Goal: Task Accomplishment & Management: Use online tool/utility

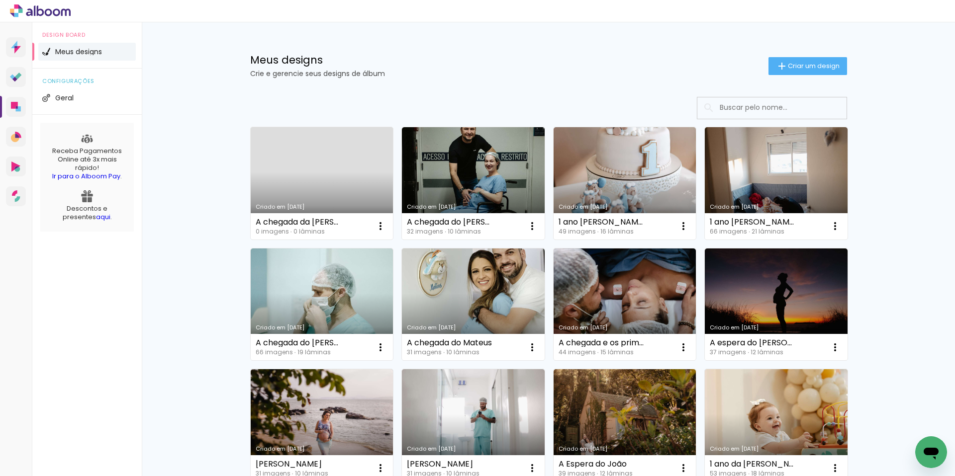
click at [334, 188] on link "Criado em [DATE]" at bounding box center [322, 183] width 143 height 112
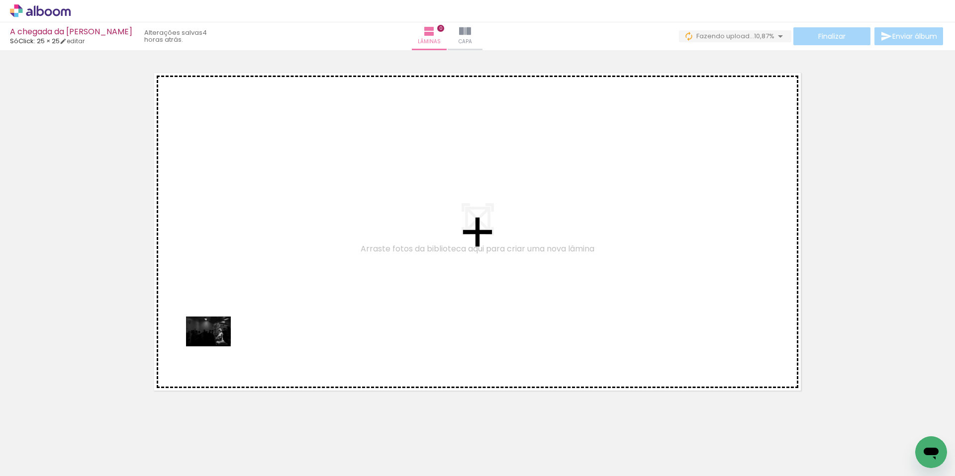
drag, startPoint x: 105, startPoint y: 447, endPoint x: 216, endPoint y: 347, distance: 149.6
click at [216, 347] on quentale-workspace at bounding box center [477, 238] width 955 height 476
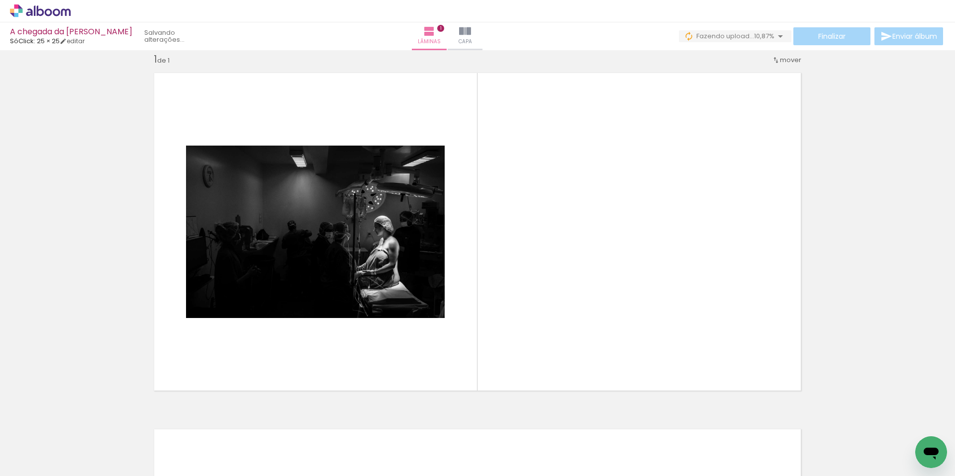
scroll to position [13, 0]
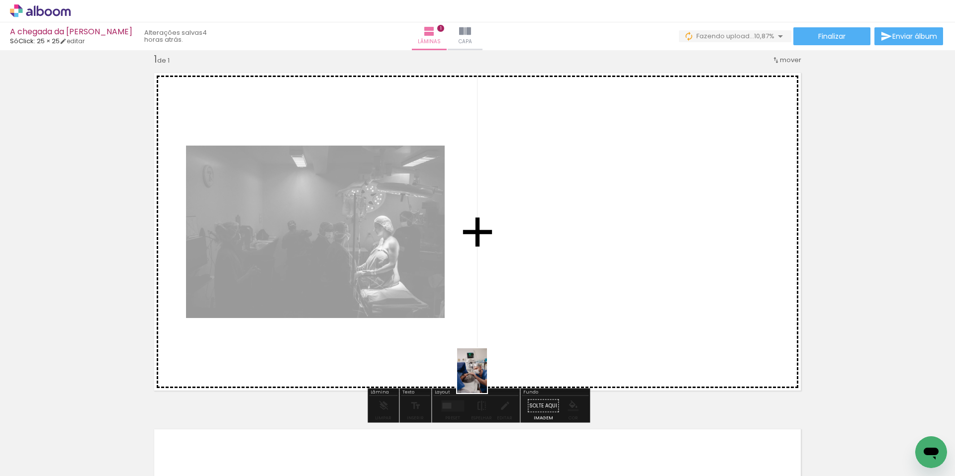
drag, startPoint x: 169, startPoint y: 456, endPoint x: 550, endPoint y: 366, distance: 392.3
click at [550, 366] on quentale-workspace at bounding box center [477, 238] width 955 height 476
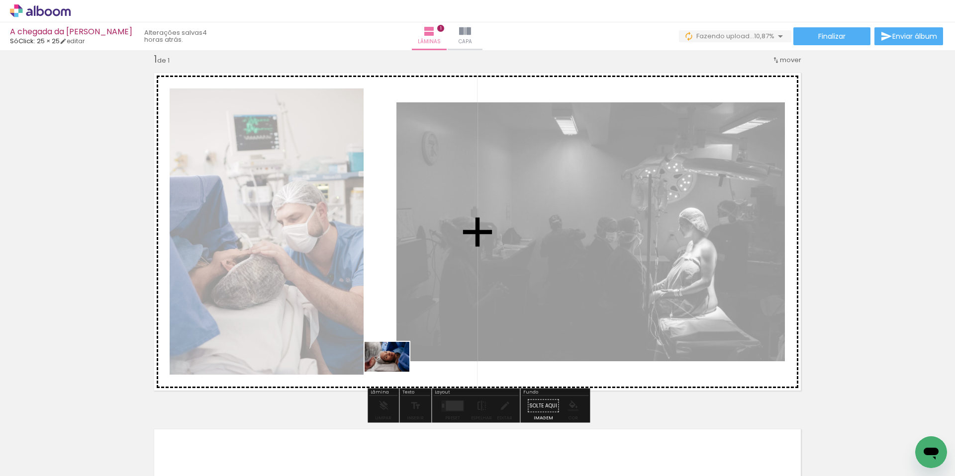
drag, startPoint x: 215, startPoint y: 447, endPoint x: 394, endPoint y: 372, distance: 194.1
click at [394, 372] on quentale-workspace at bounding box center [477, 238] width 955 height 476
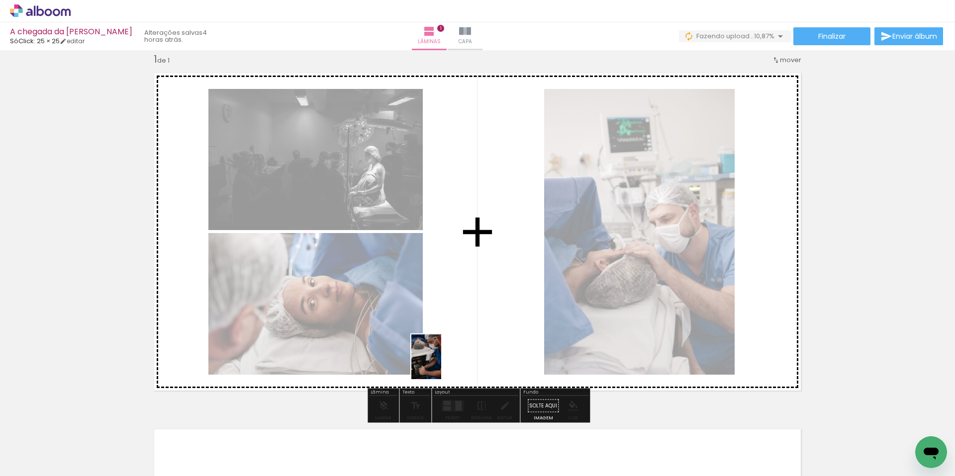
drag, startPoint x: 258, startPoint y: 451, endPoint x: 466, endPoint y: 355, distance: 229.1
click at [466, 355] on quentale-workspace at bounding box center [477, 238] width 955 height 476
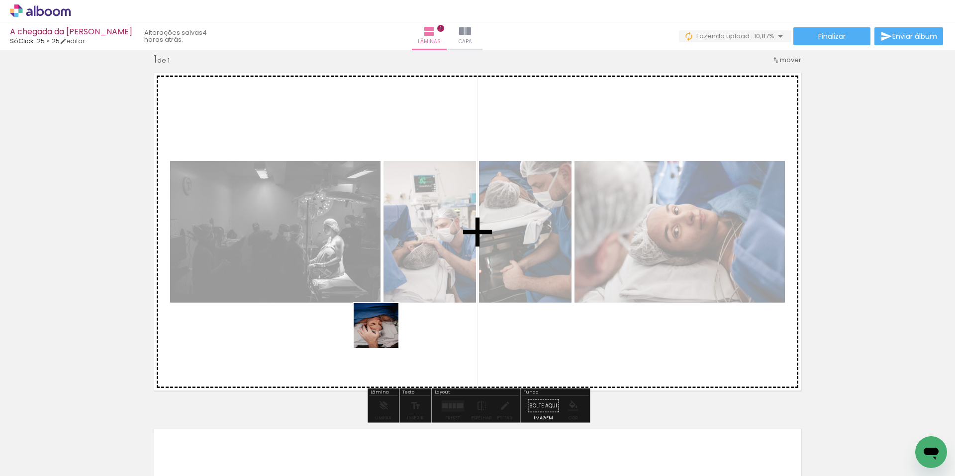
drag, startPoint x: 327, startPoint y: 441, endPoint x: 387, endPoint y: 328, distance: 128.1
click at [387, 328] on quentale-workspace at bounding box center [477, 238] width 955 height 476
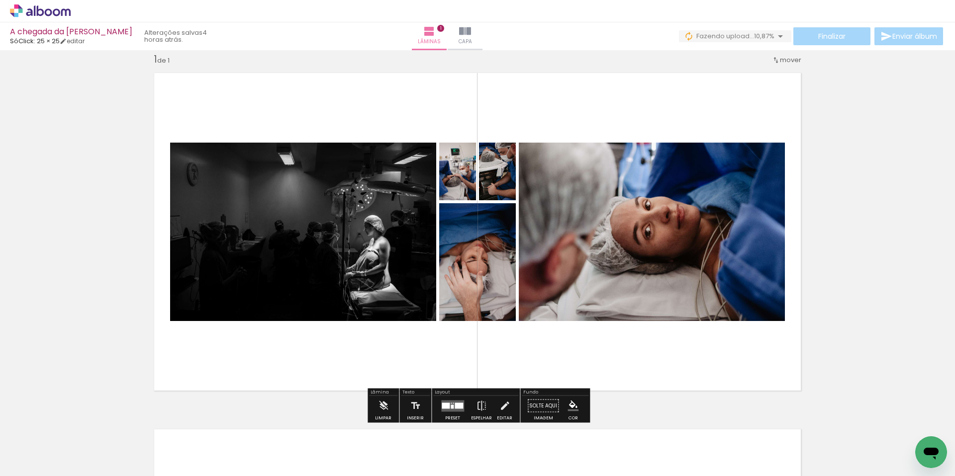
click at [450, 404] on quentale-layouter at bounding box center [452, 405] width 23 height 11
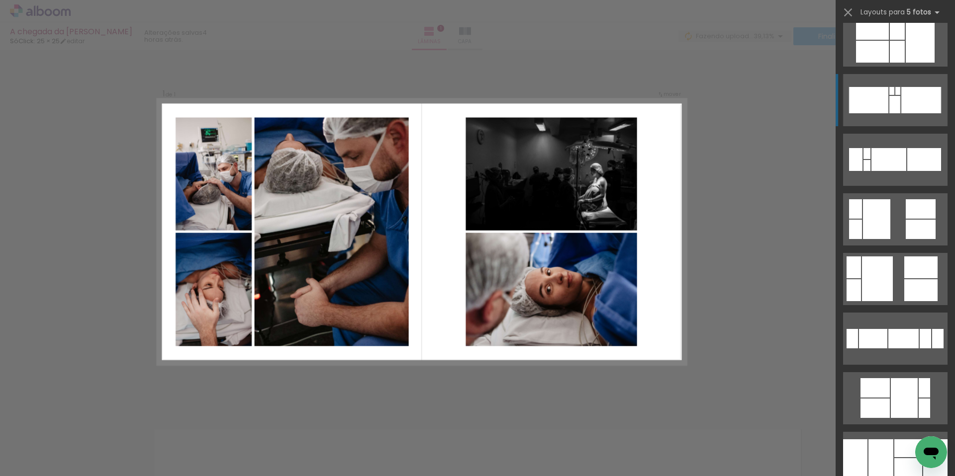
scroll to position [521, 0]
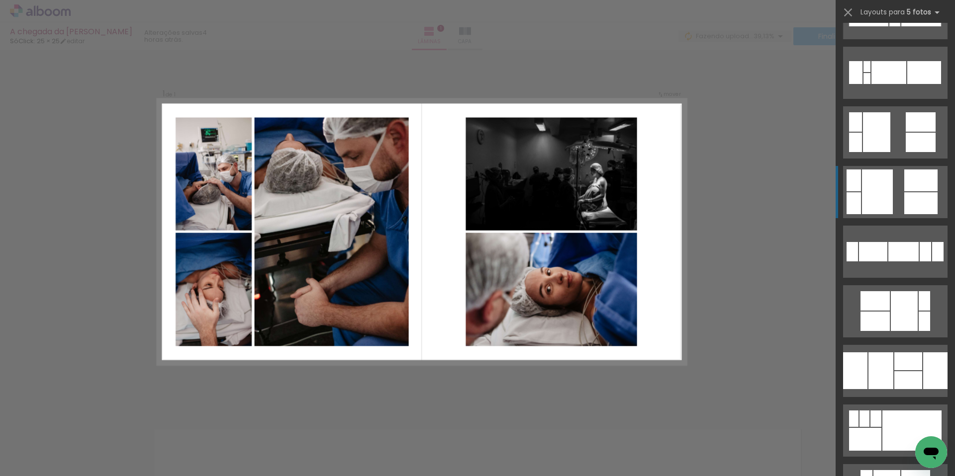
click at [911, 183] on div at bounding box center [920, 181] width 33 height 22
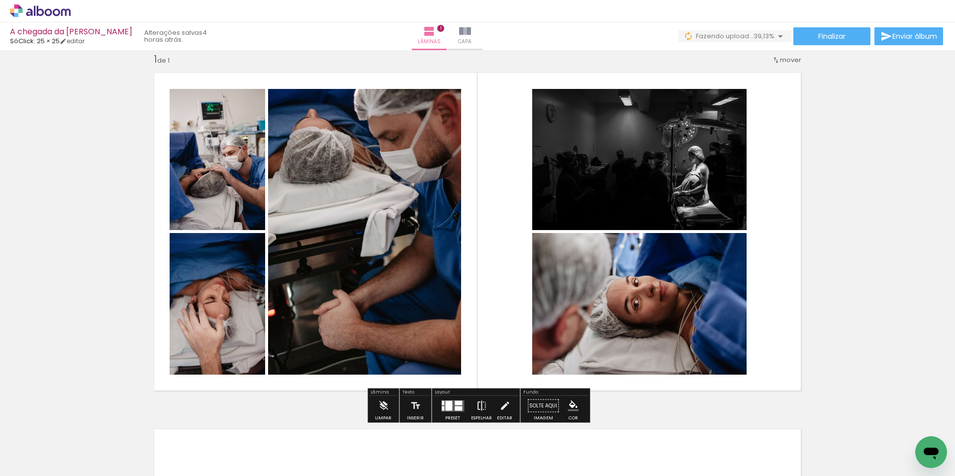
click at [481, 410] on iron-icon at bounding box center [481, 406] width 11 height 20
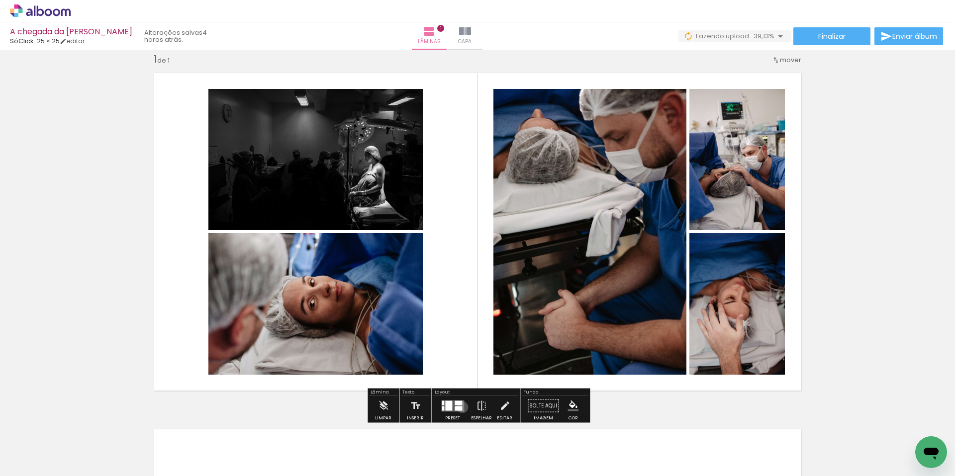
click at [460, 407] on quentale-layouter at bounding box center [452, 405] width 23 height 11
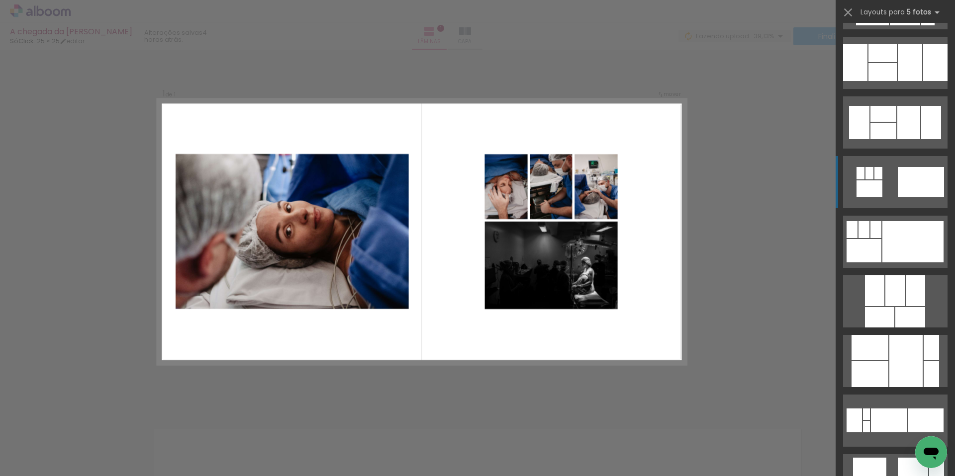
scroll to position [2078, 0]
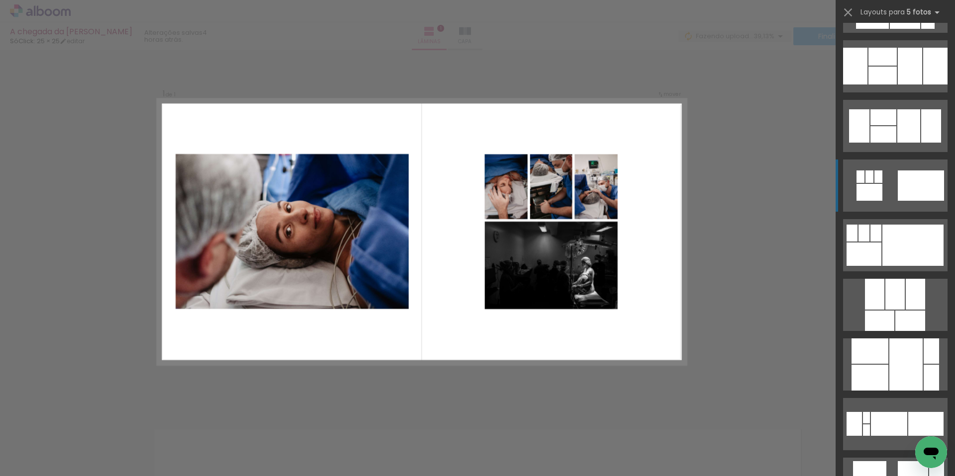
click at [931, 172] on div at bounding box center [921, 186] width 46 height 30
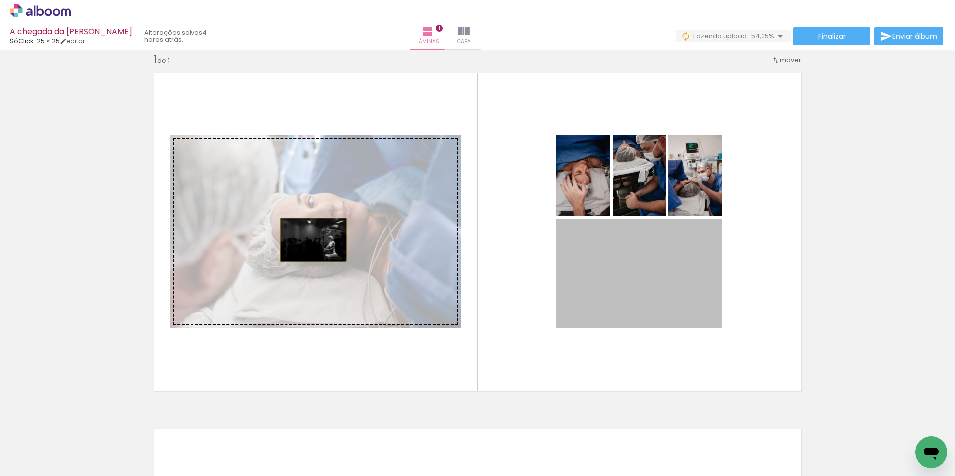
drag, startPoint x: 662, startPoint y: 281, endPoint x: 311, endPoint y: 239, distance: 354.1
click at [0, 0] on slot at bounding box center [0, 0] width 0 height 0
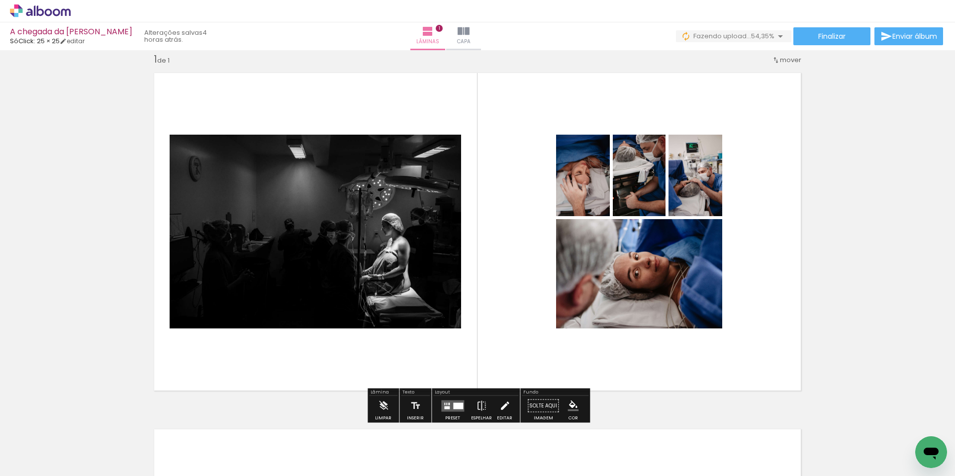
click at [503, 413] on iron-icon at bounding box center [504, 406] width 11 height 20
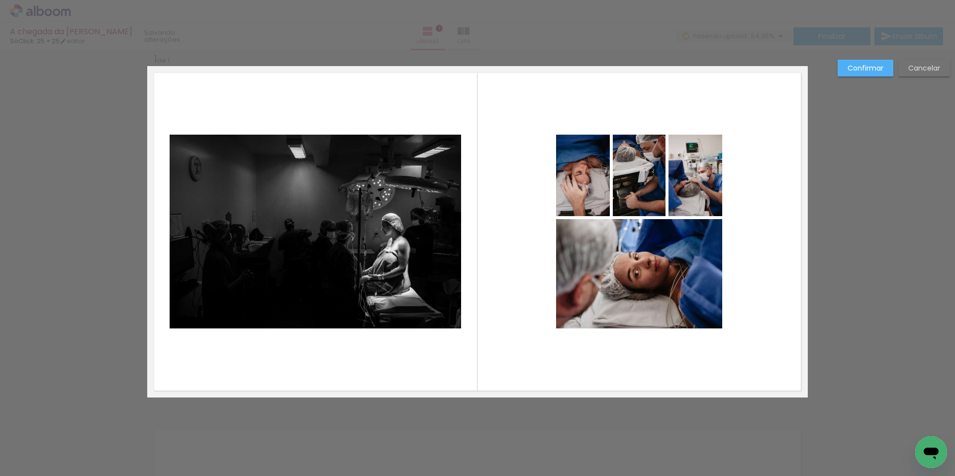
click at [591, 177] on quentale-photo at bounding box center [583, 176] width 54 height 82
click at [634, 177] on quentale-photo at bounding box center [639, 176] width 53 height 82
click at [685, 175] on quentale-photo at bounding box center [695, 176] width 54 height 82
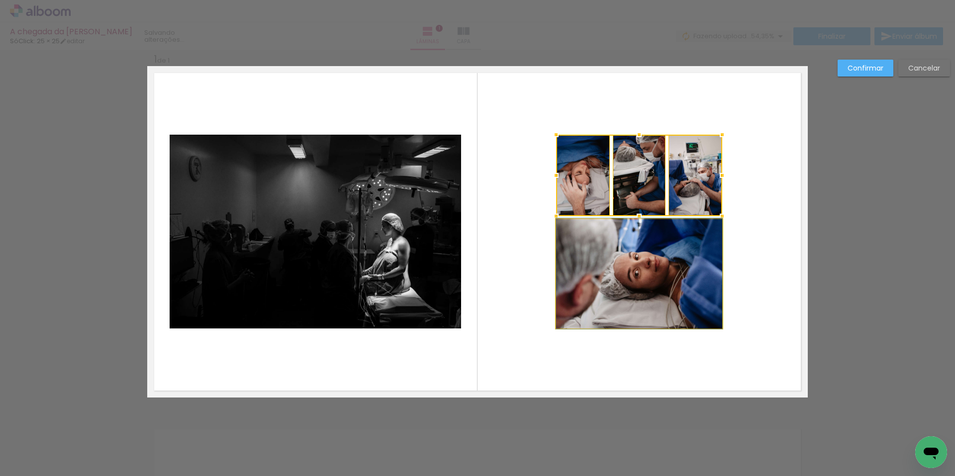
click at [683, 236] on quentale-photo at bounding box center [639, 273] width 166 height 109
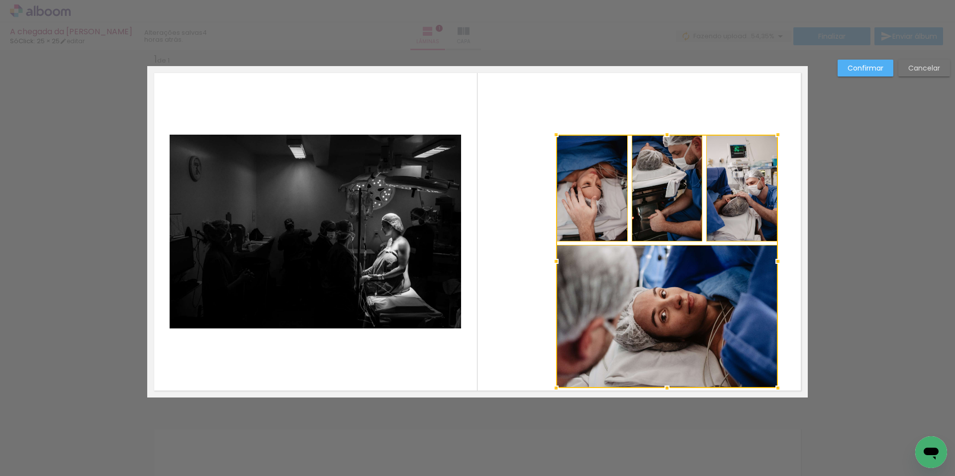
drag, startPoint x: 722, startPoint y: 328, endPoint x: 778, endPoint y: 388, distance: 81.6
click at [778, 388] on div at bounding box center [778, 388] width 20 height 20
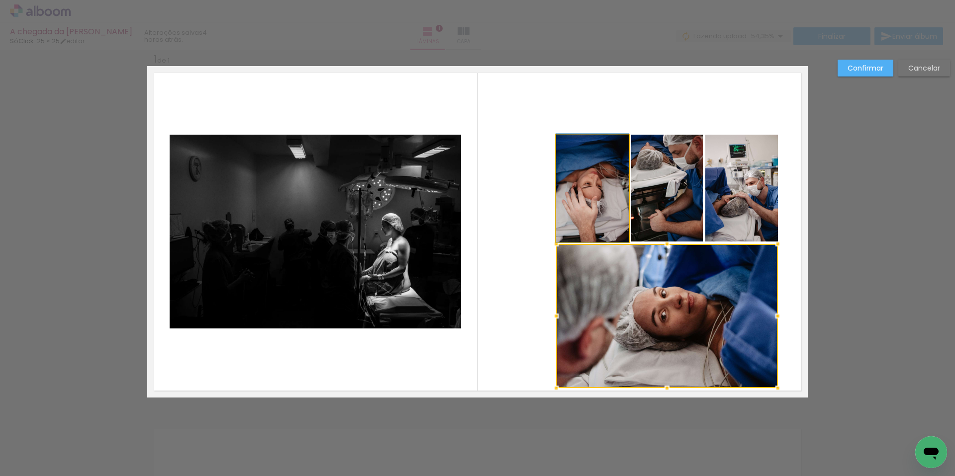
click at [605, 214] on quentale-photo at bounding box center [592, 188] width 73 height 107
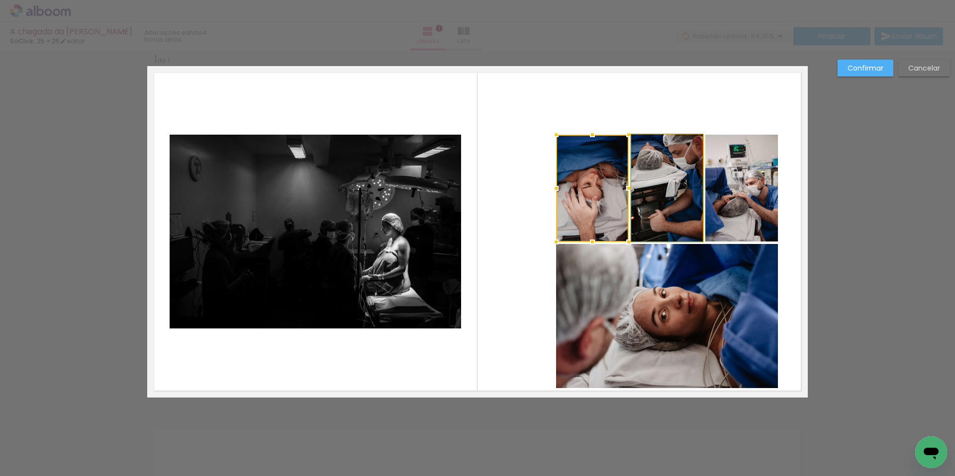
click at [669, 211] on quentale-photo at bounding box center [667, 188] width 72 height 107
click at [746, 203] on quentale-photo at bounding box center [741, 188] width 73 height 107
click at [692, 347] on quentale-photo at bounding box center [667, 316] width 222 height 144
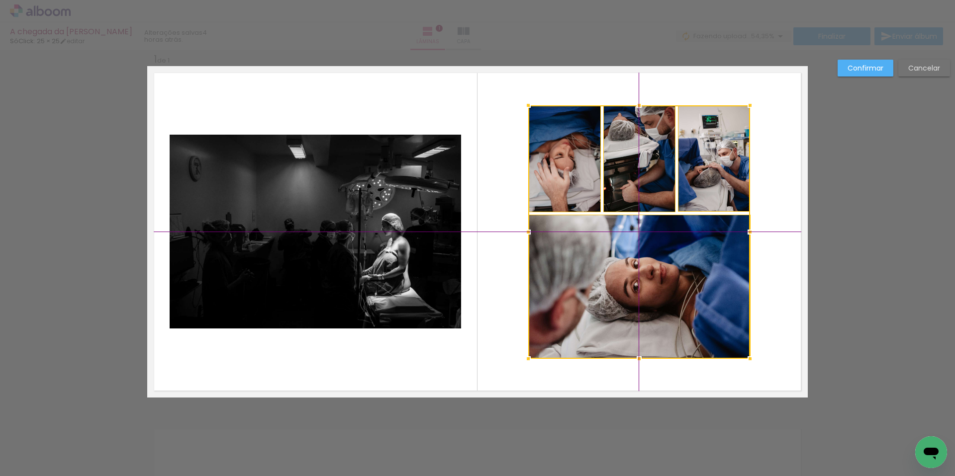
drag, startPoint x: 743, startPoint y: 191, endPoint x: 721, endPoint y: 168, distance: 32.0
click at [721, 168] on div at bounding box center [639, 232] width 222 height 254
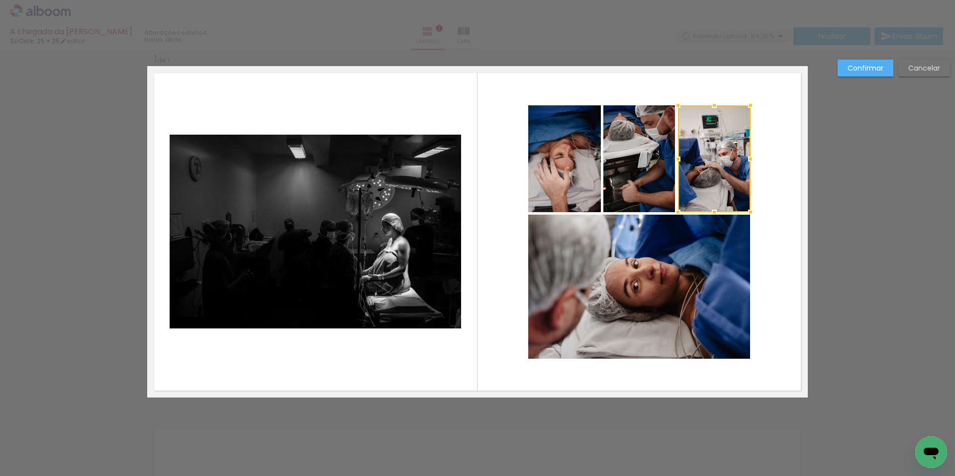
click at [0, 0] on slot "Confirmar" at bounding box center [0, 0] width 0 height 0
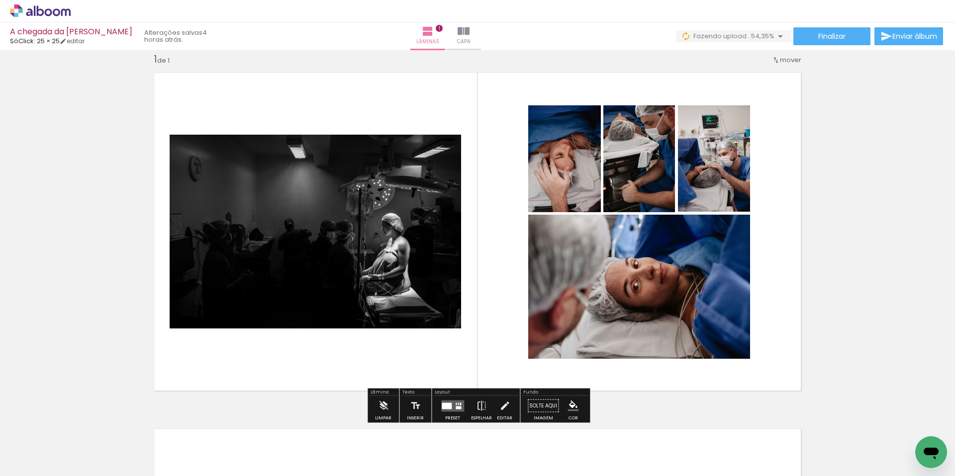
click at [870, 122] on div "Inserir lâmina 1 de 1" at bounding box center [477, 398] width 955 height 714
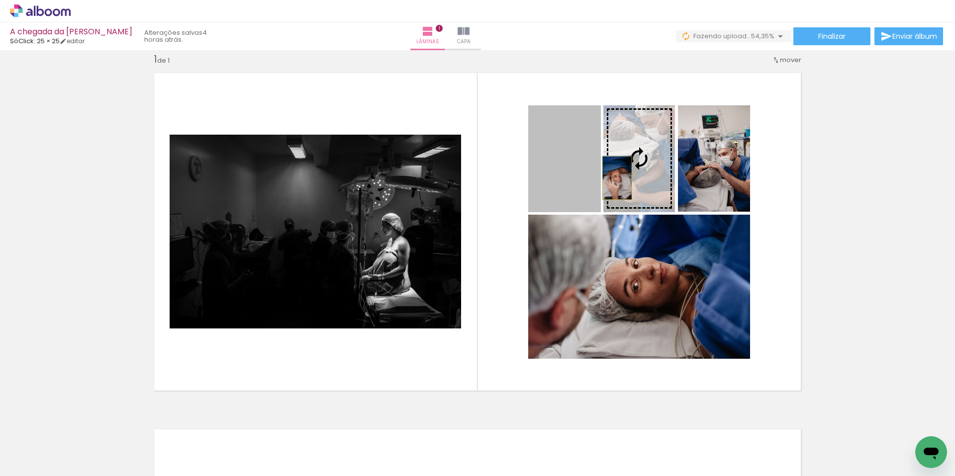
drag, startPoint x: 575, startPoint y: 179, endPoint x: 617, endPoint y: 178, distance: 41.8
click at [0, 0] on slot at bounding box center [0, 0] width 0 height 0
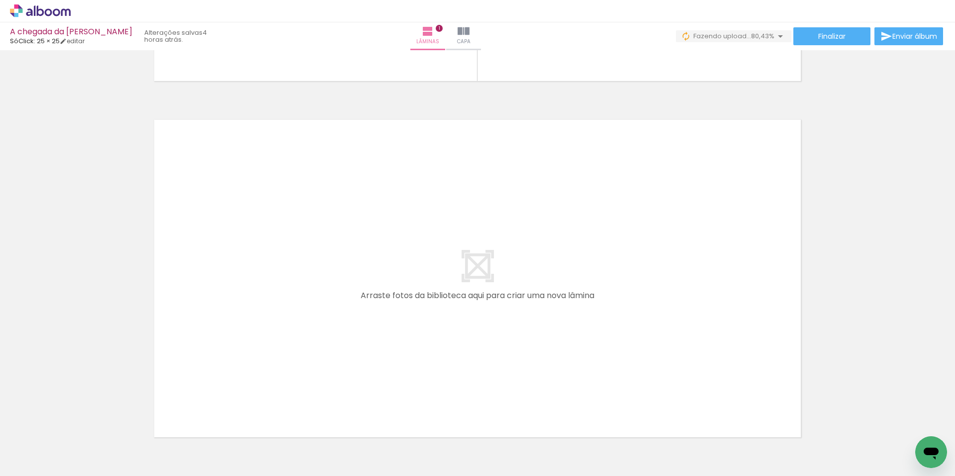
scroll to position [324, 0]
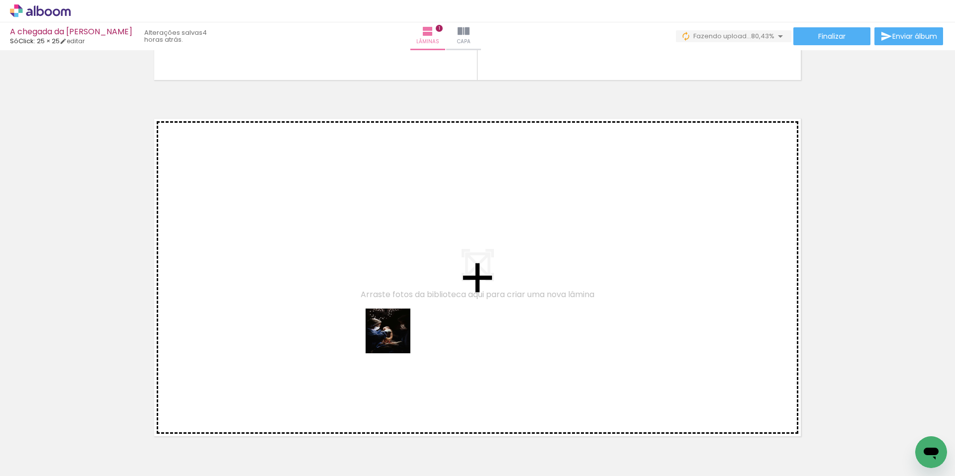
drag, startPoint x: 388, startPoint y: 444, endPoint x: 432, endPoint y: 449, distance: 44.0
click at [396, 331] on quentale-workspace at bounding box center [477, 238] width 955 height 476
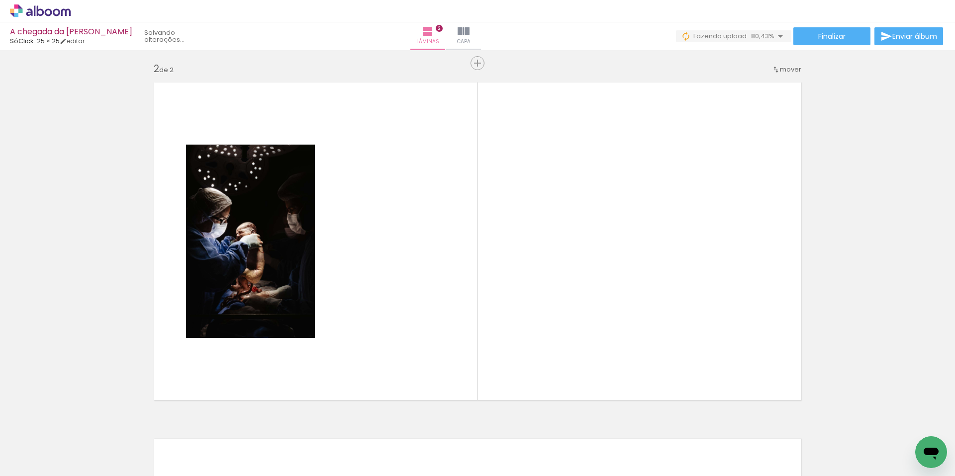
scroll to position [369, 0]
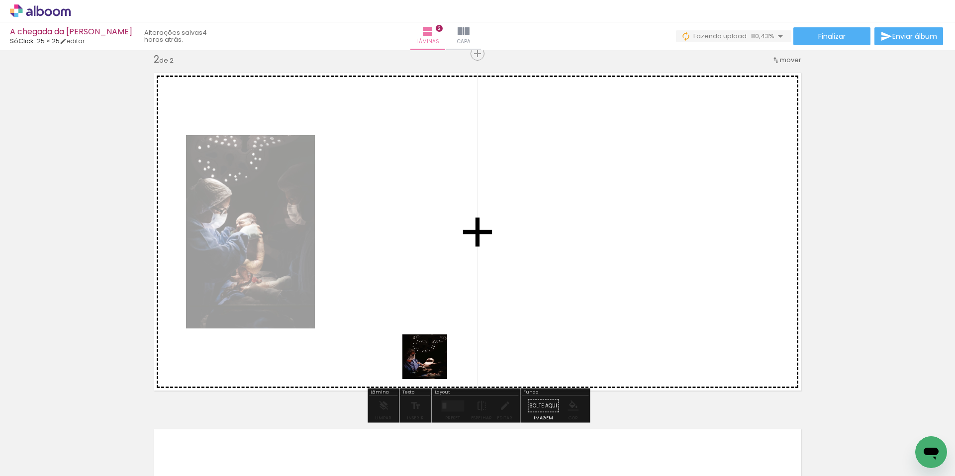
drag, startPoint x: 435, startPoint y: 456, endPoint x: 432, endPoint y: 364, distance: 92.5
click at [432, 364] on quentale-workspace at bounding box center [477, 238] width 955 height 476
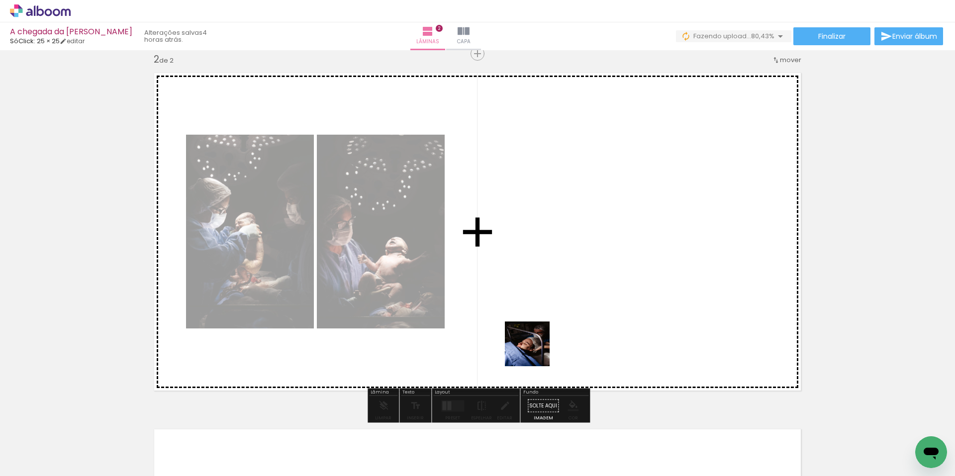
drag, startPoint x: 500, startPoint y: 439, endPoint x: 535, endPoint y: 352, distance: 94.0
click at [535, 352] on quentale-workspace at bounding box center [477, 238] width 955 height 476
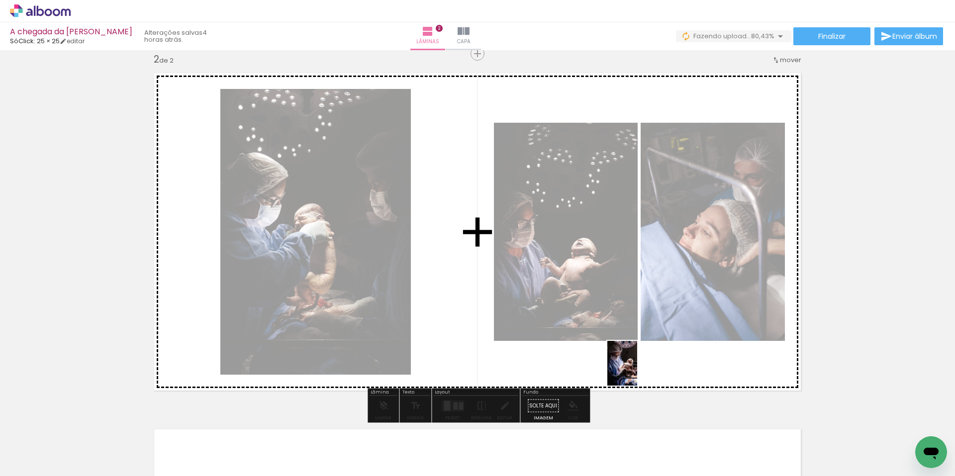
drag, startPoint x: 554, startPoint y: 446, endPoint x: 637, endPoint y: 371, distance: 111.6
click at [637, 371] on quentale-workspace at bounding box center [477, 238] width 955 height 476
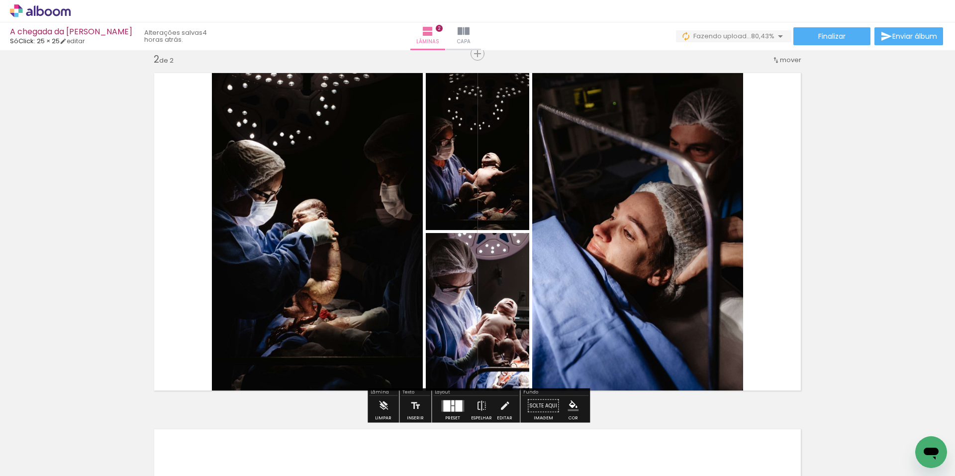
click at [455, 407] on div at bounding box center [458, 405] width 7 height 11
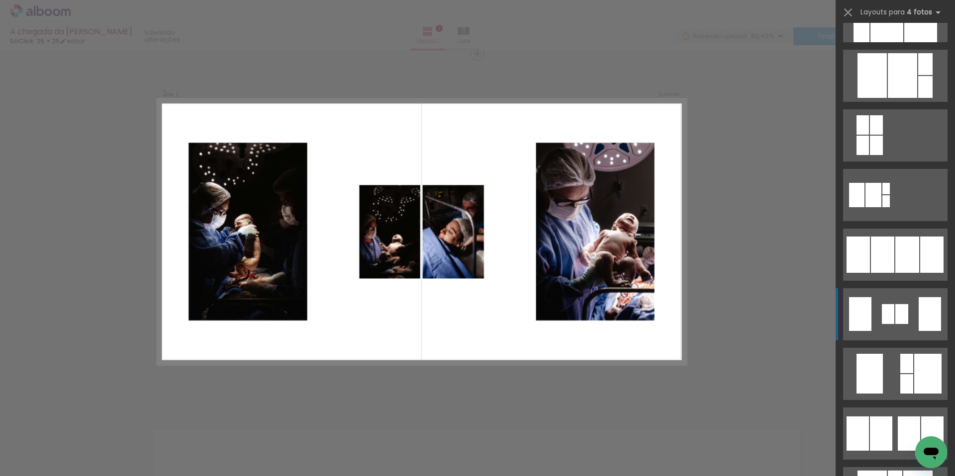
scroll to position [521, 0]
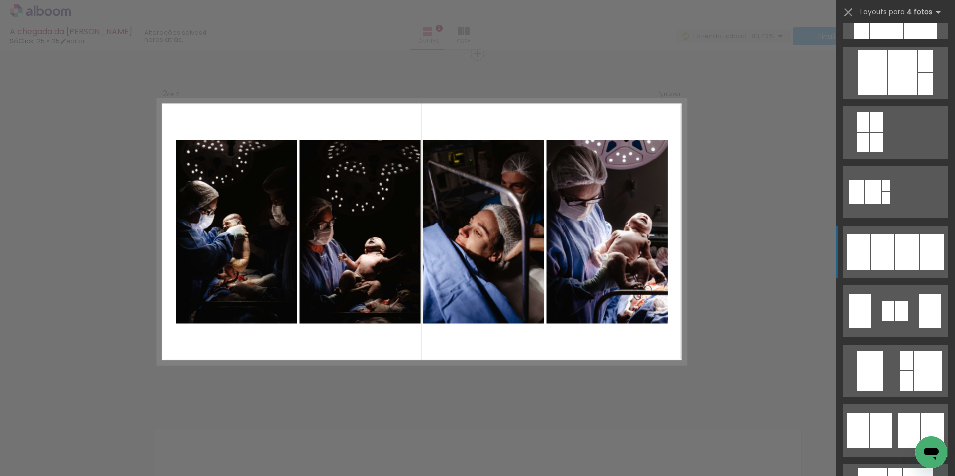
click at [892, 252] on div at bounding box center [882, 252] width 23 height 36
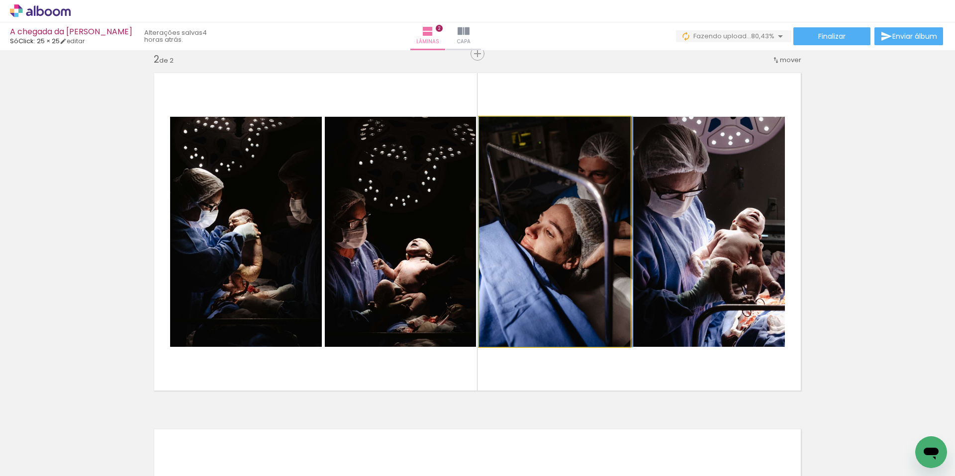
drag, startPoint x: 583, startPoint y: 239, endPoint x: 705, endPoint y: 249, distance: 122.2
click at [0, 0] on slot at bounding box center [0, 0] width 0 height 0
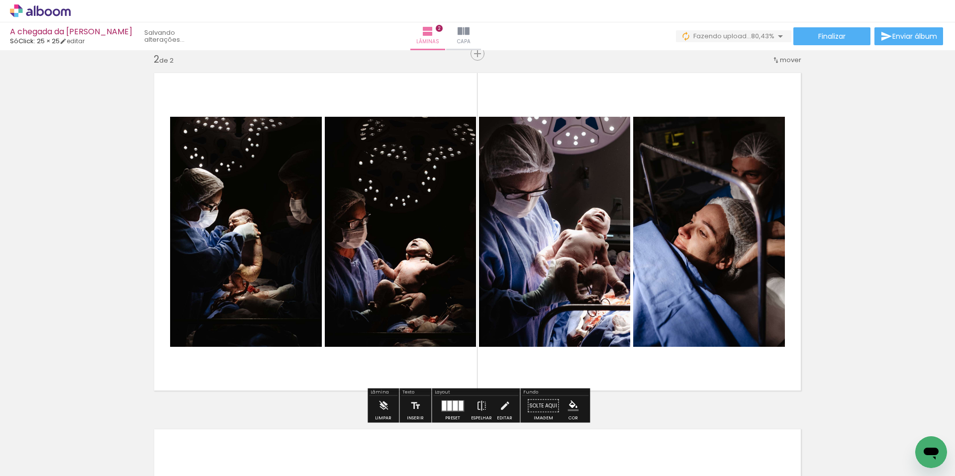
scroll to position [444, 0]
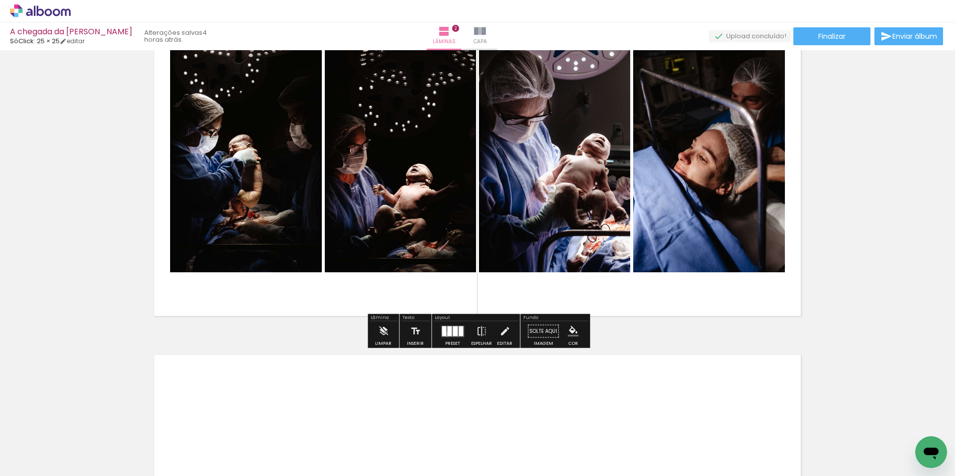
click at [447, 334] on div at bounding box center [449, 331] width 4 height 10
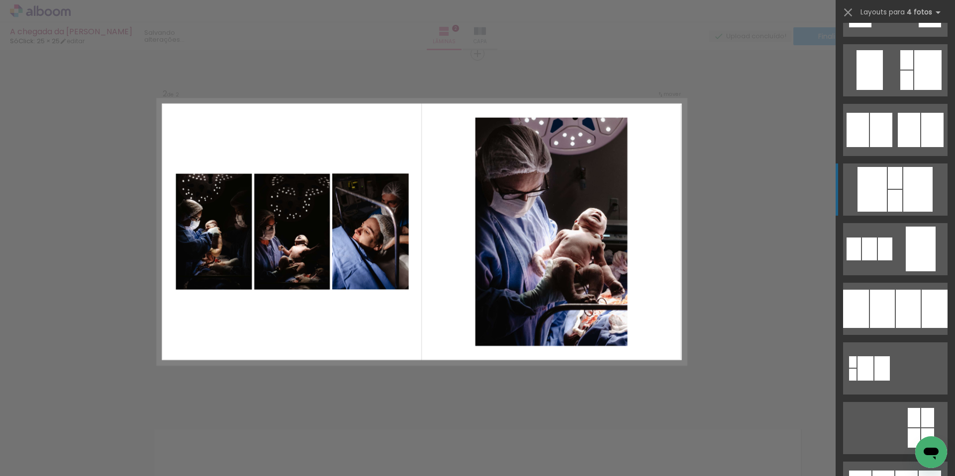
scroll to position [834, 0]
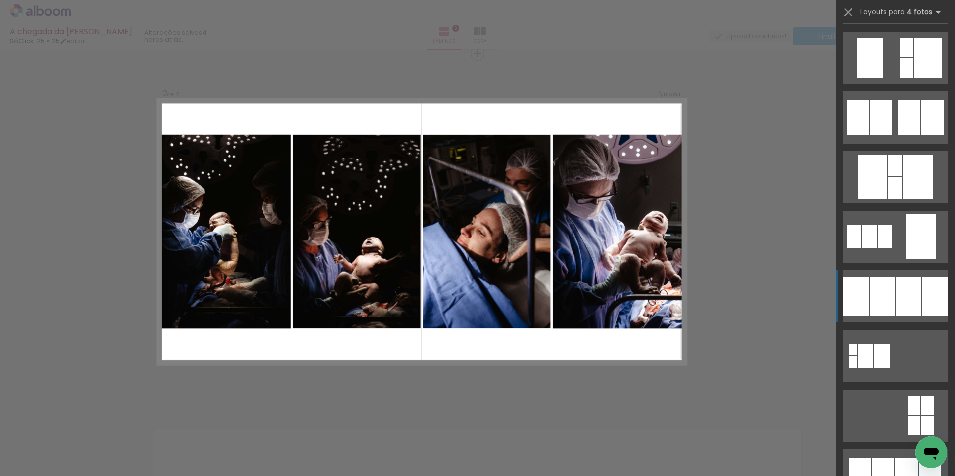
click at [893, 292] on div at bounding box center [882, 296] width 25 height 38
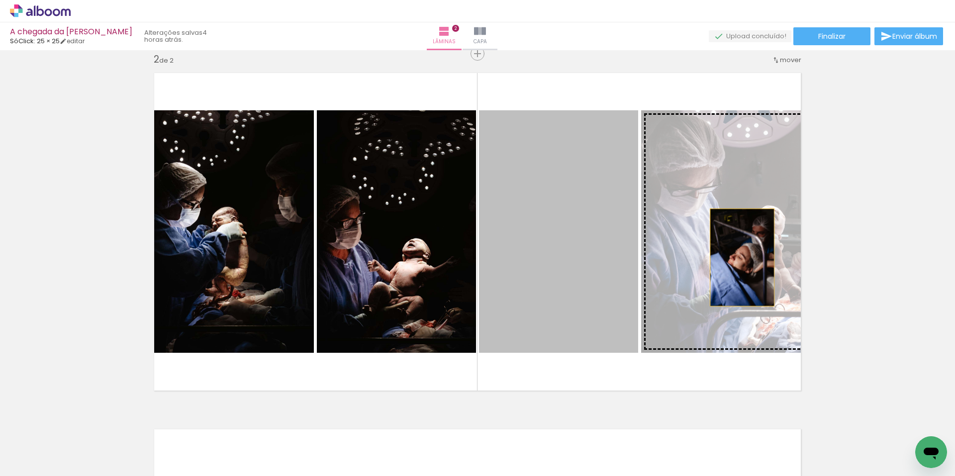
drag, startPoint x: 561, startPoint y: 255, endPoint x: 742, endPoint y: 258, distance: 181.0
click at [0, 0] on slot at bounding box center [0, 0] width 0 height 0
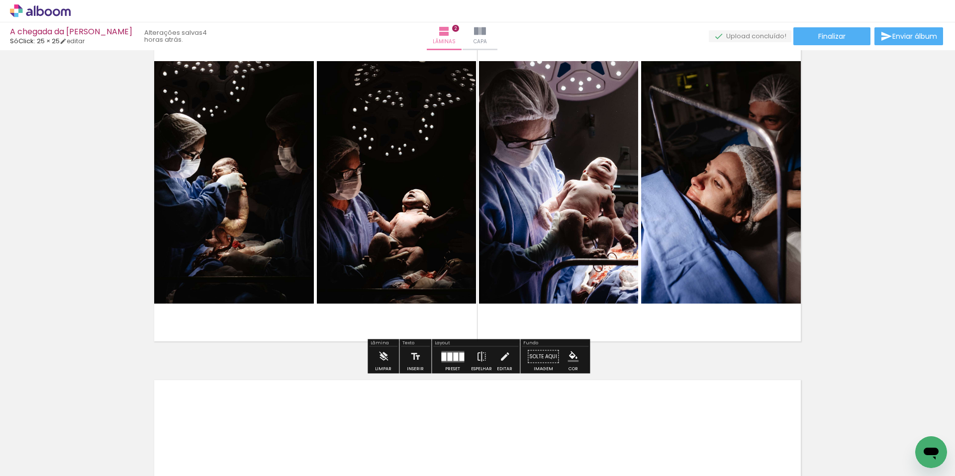
scroll to position [439, 0]
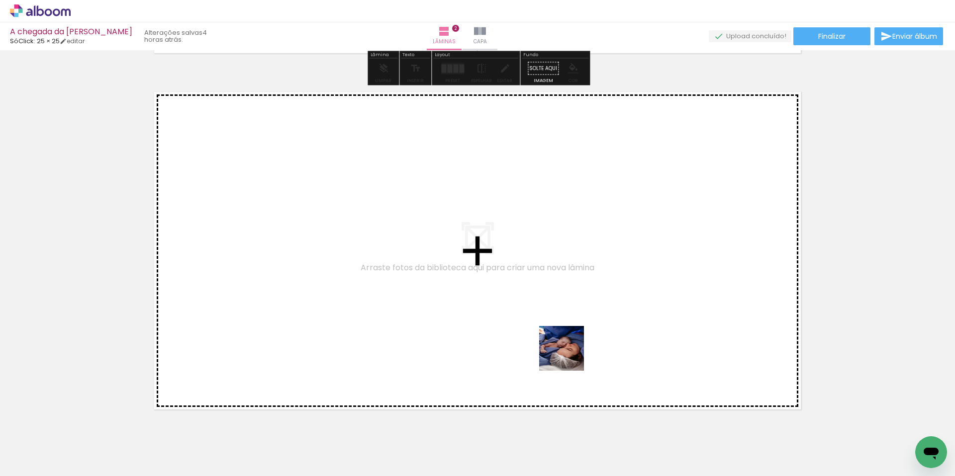
click at [568, 347] on quentale-workspace at bounding box center [477, 238] width 955 height 476
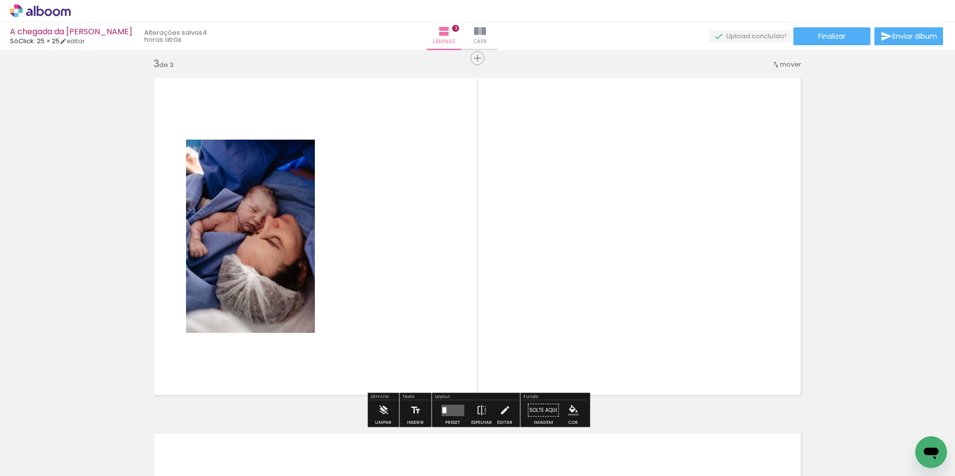
scroll to position [726, 0]
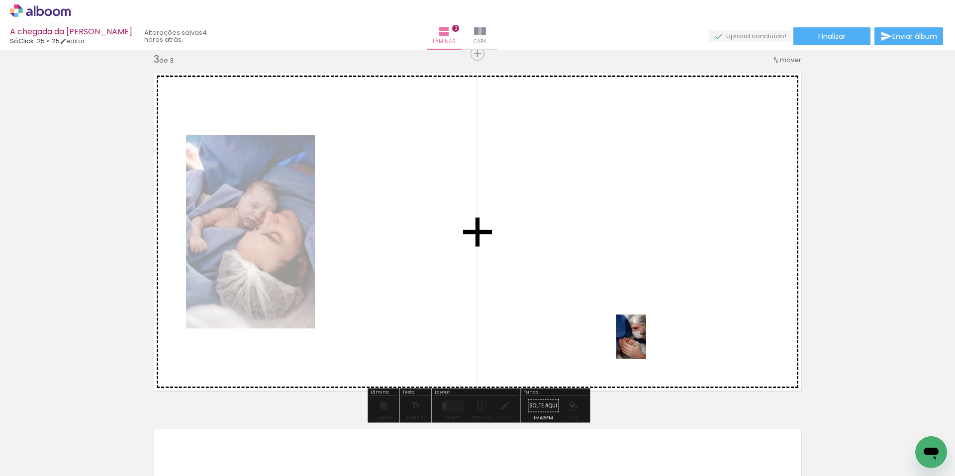
drag, startPoint x: 669, startPoint y: 447, endPoint x: 646, endPoint y: 345, distance: 105.0
click at [646, 345] on quentale-workspace at bounding box center [477, 238] width 955 height 476
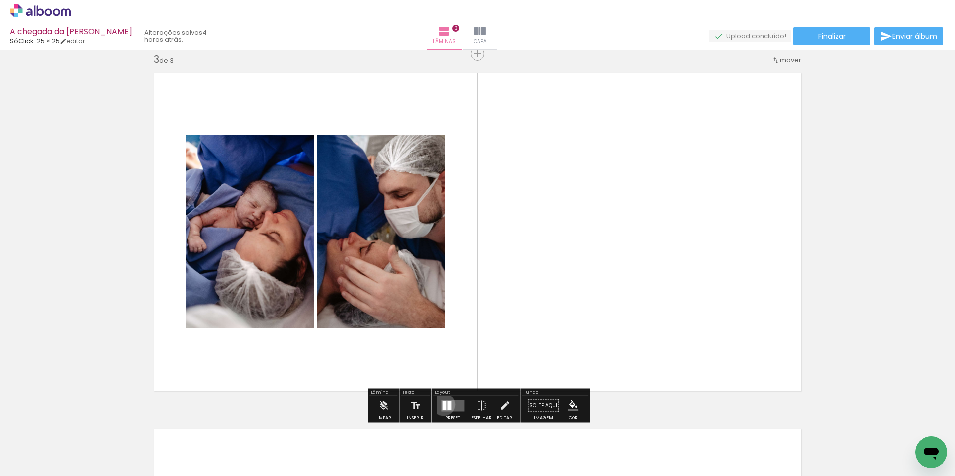
click at [442, 405] on div at bounding box center [444, 405] width 4 height 9
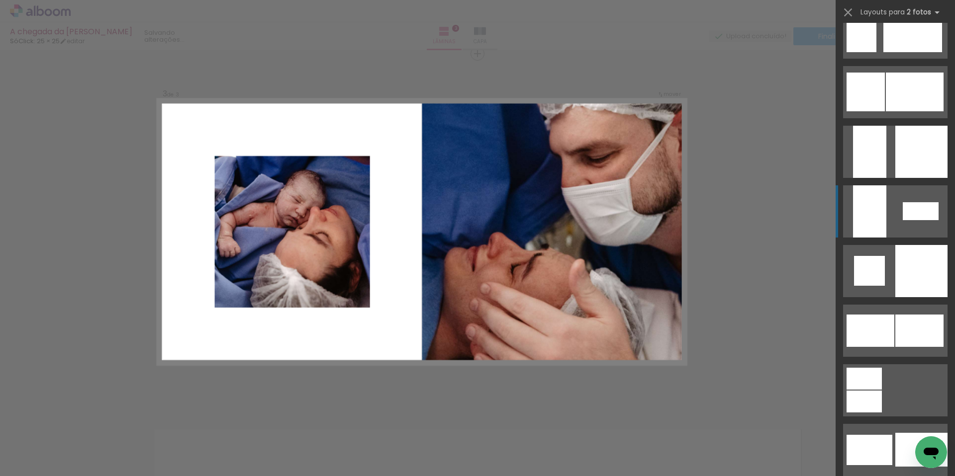
scroll to position [2412, 0]
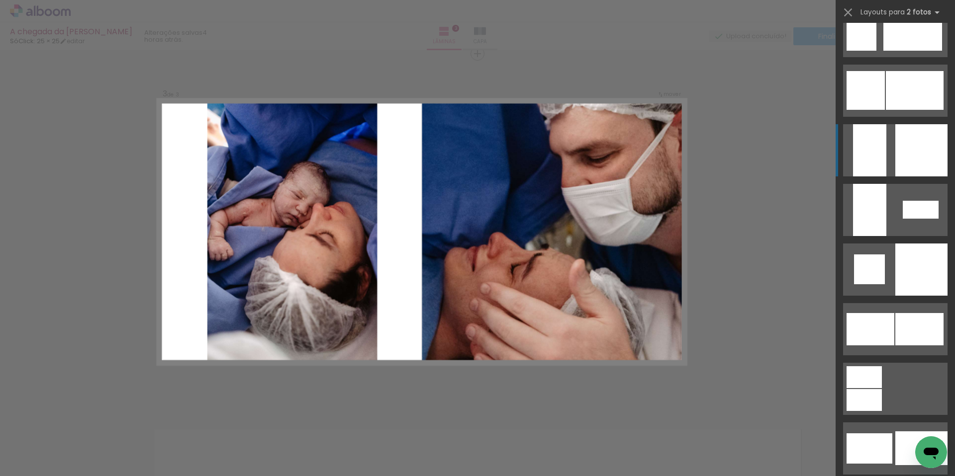
click at [891, 160] on quentale-layouter at bounding box center [895, 150] width 104 height 52
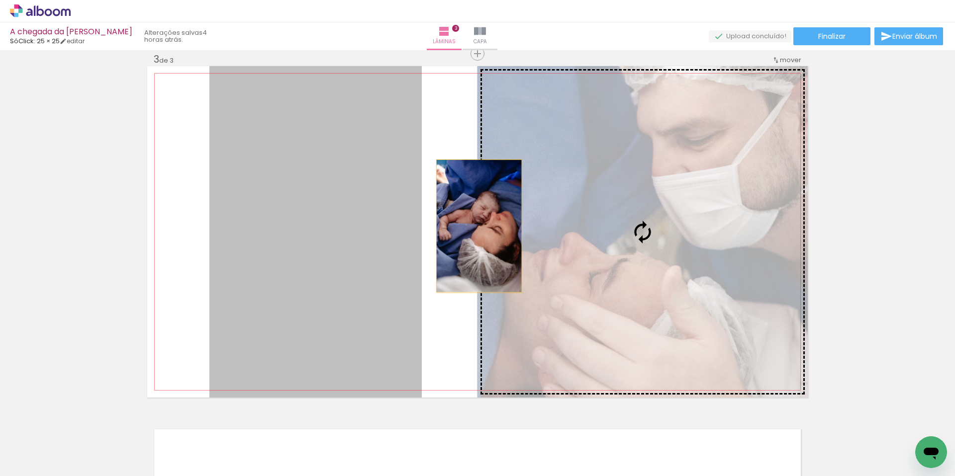
drag, startPoint x: 384, startPoint y: 216, endPoint x: 559, endPoint y: 230, distance: 175.5
click at [0, 0] on slot at bounding box center [0, 0] width 0 height 0
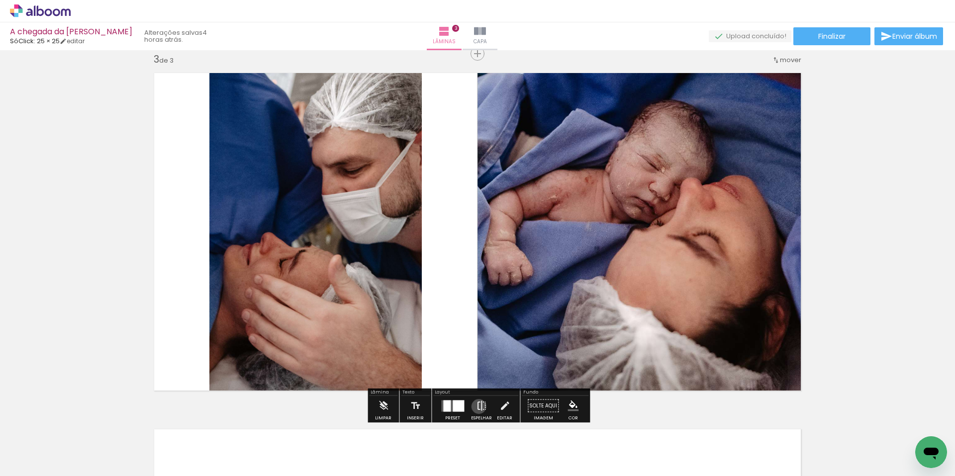
click at [476, 407] on iron-icon at bounding box center [481, 406] width 11 height 20
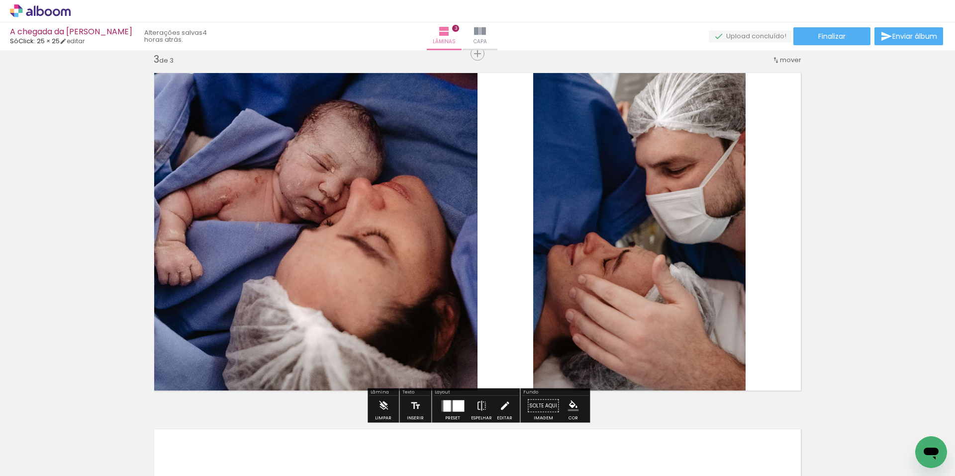
click at [505, 405] on iron-icon at bounding box center [504, 406] width 11 height 20
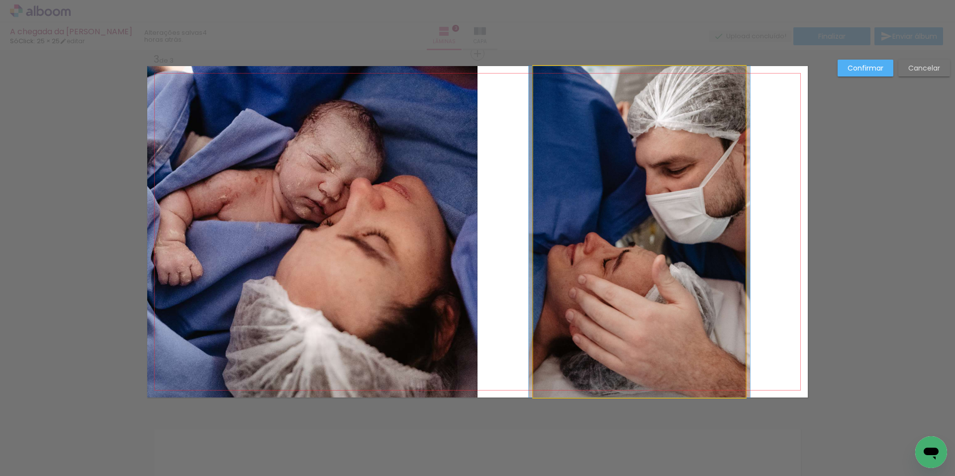
click at [625, 272] on quentale-photo at bounding box center [639, 232] width 212 height 332
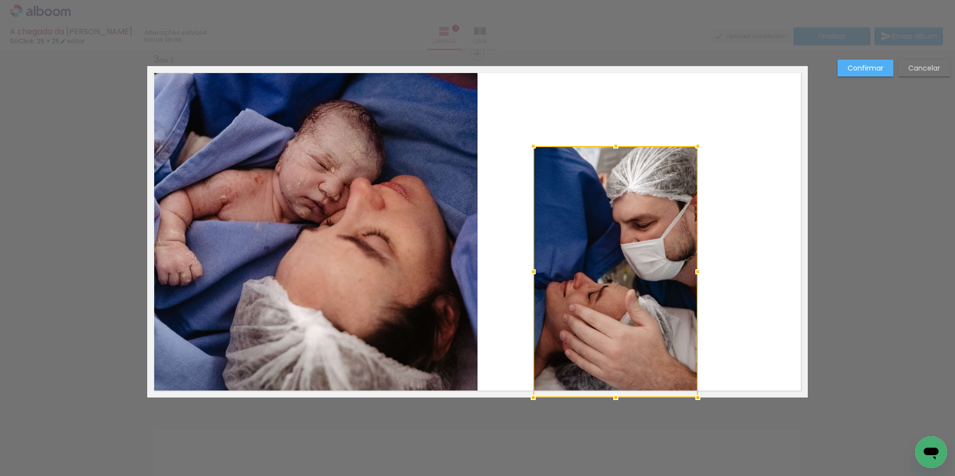
drag, startPoint x: 745, startPoint y: 67, endPoint x: 691, endPoint y: 140, distance: 90.7
click at [691, 140] on div at bounding box center [698, 146] width 20 height 20
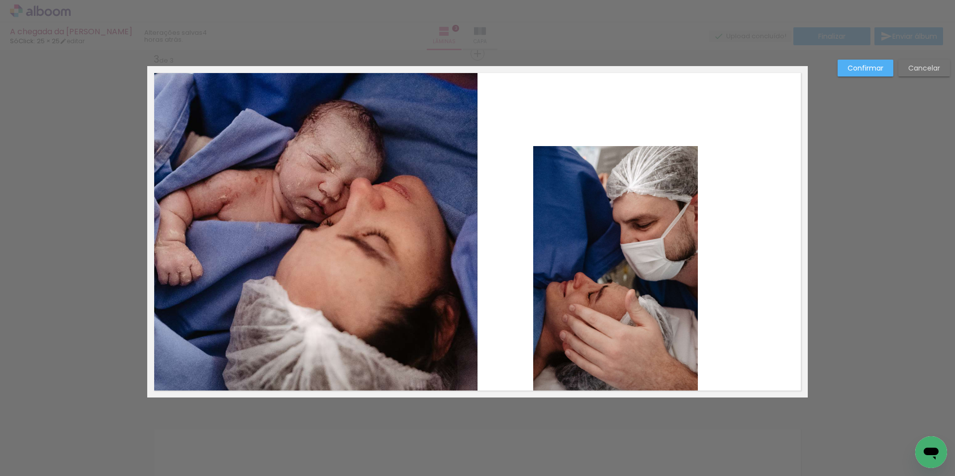
click at [637, 249] on quentale-photo at bounding box center [615, 272] width 165 height 252
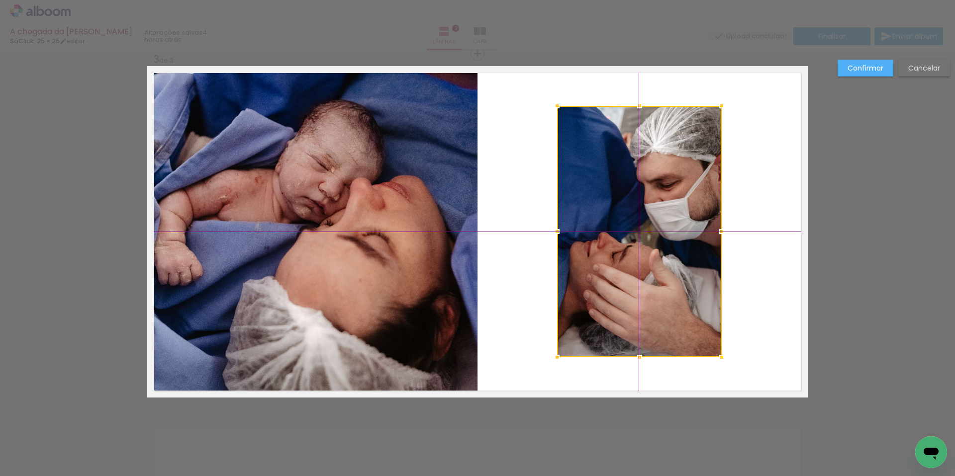
drag, startPoint x: 631, startPoint y: 287, endPoint x: 851, endPoint y: 108, distance: 283.8
click at [653, 251] on div at bounding box center [639, 232] width 165 height 252
click at [0, 0] on slot "Confirmar" at bounding box center [0, 0] width 0 height 0
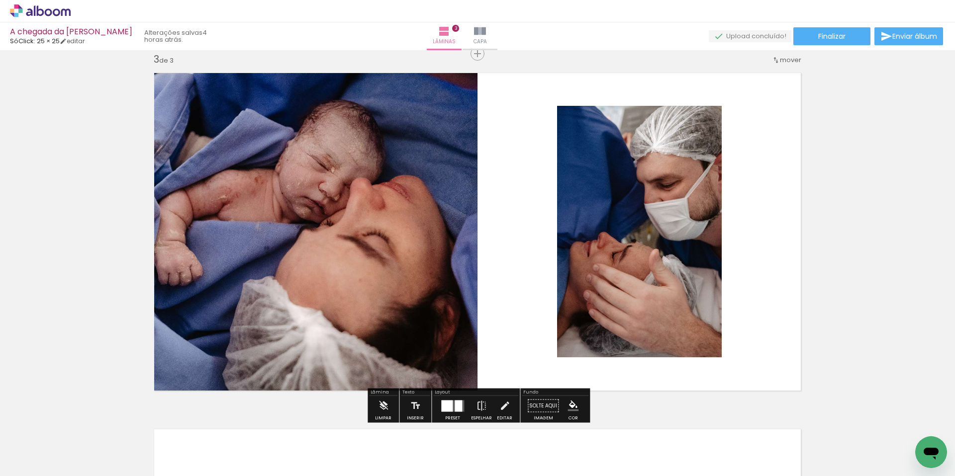
click at [875, 125] on div "Inserir lâmina 1 de 3 Inserir lâmina 2 de 3 Inserir lâmina 3 de 3" at bounding box center [477, 41] width 955 height 1427
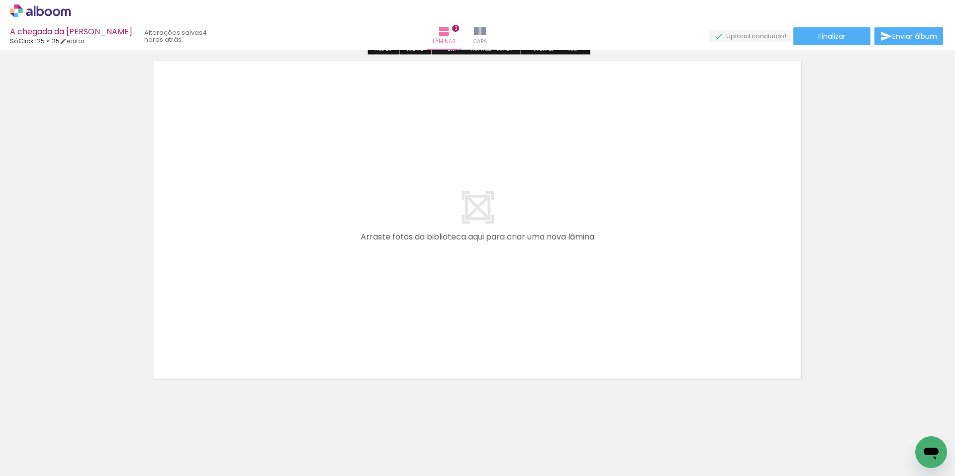
scroll to position [1101, 0]
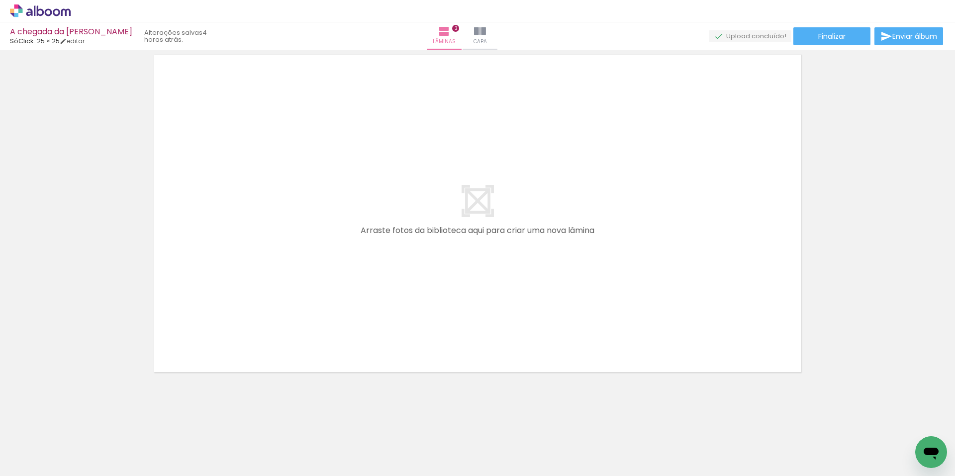
drag, startPoint x: 706, startPoint y: 447, endPoint x: 761, endPoint y: 437, distance: 56.1
click at [664, 336] on quentale-workspace at bounding box center [477, 238] width 955 height 476
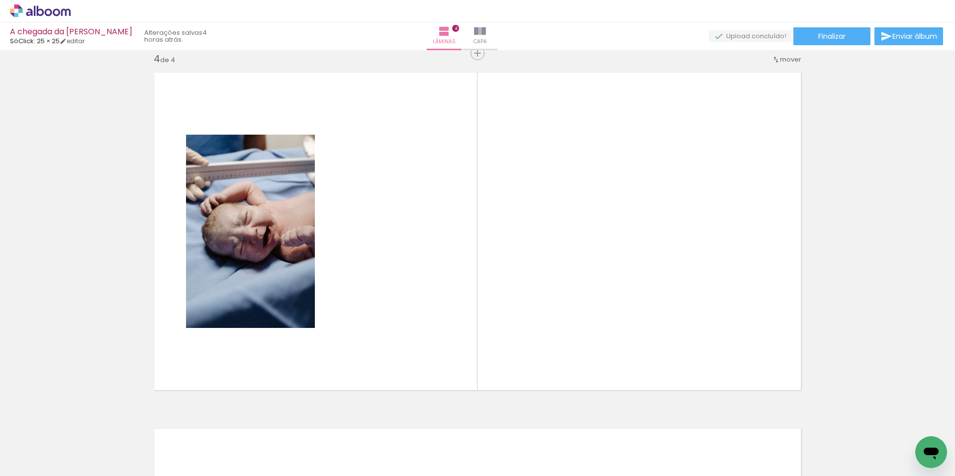
scroll to position [1082, 0]
click at [771, 466] on quentale-thumb at bounding box center [768, 442] width 56 height 57
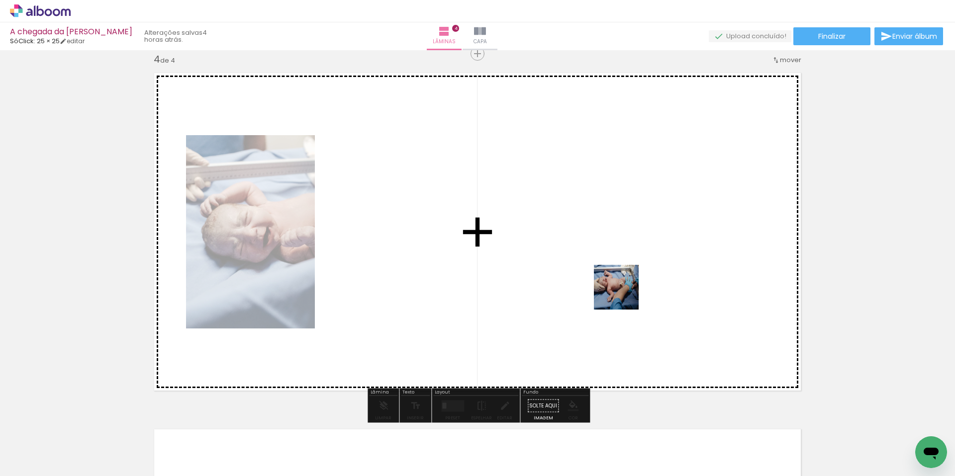
click at [626, 292] on quentale-workspace at bounding box center [477, 238] width 955 height 476
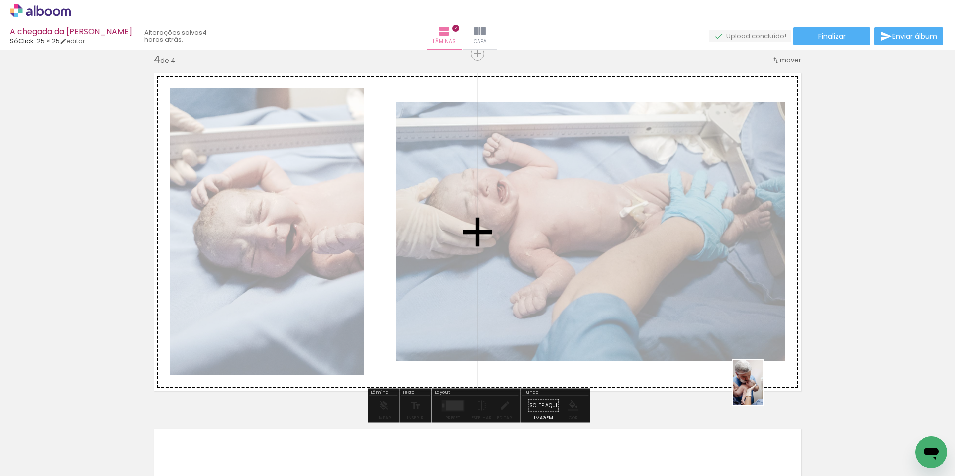
drag, startPoint x: 819, startPoint y: 448, endPoint x: 762, endPoint y: 390, distance: 80.5
click at [762, 390] on quentale-workspace at bounding box center [477, 238] width 955 height 476
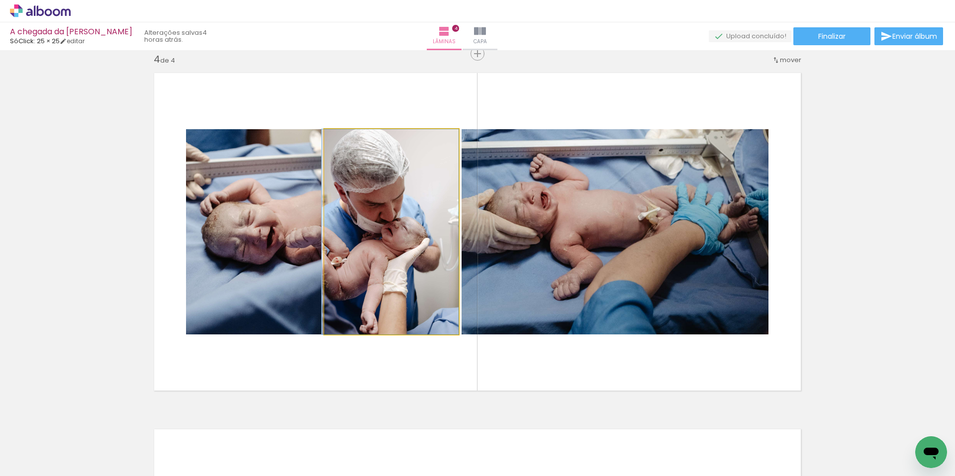
drag, startPoint x: 416, startPoint y: 241, endPoint x: 271, endPoint y: 237, distance: 144.8
click at [0, 0] on slot at bounding box center [0, 0] width 0 height 0
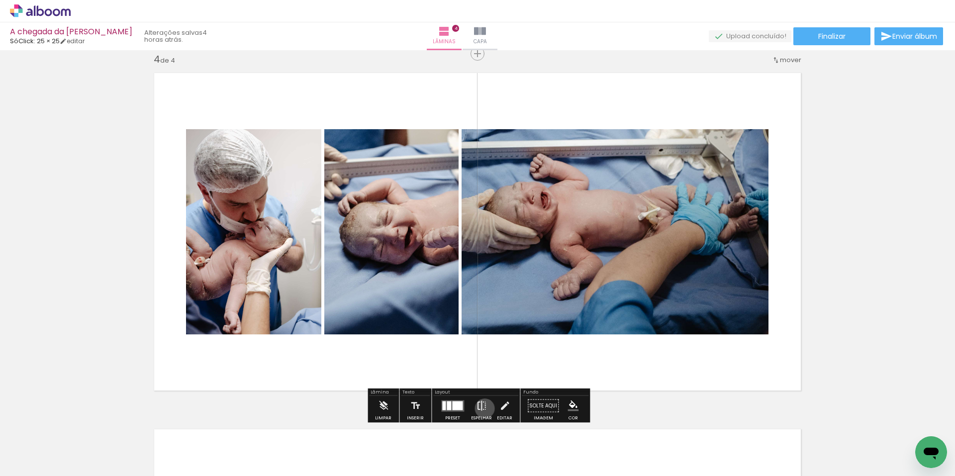
click at [482, 409] on iron-icon at bounding box center [481, 406] width 11 height 20
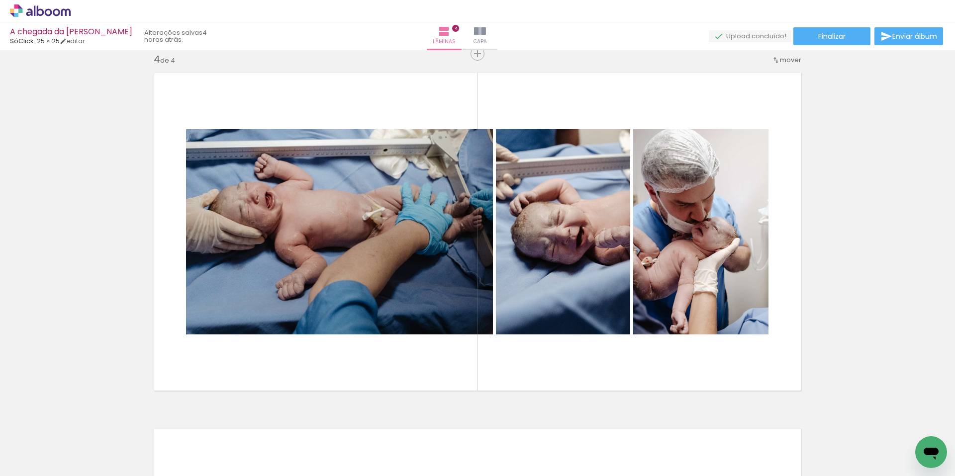
scroll to position [0, 375]
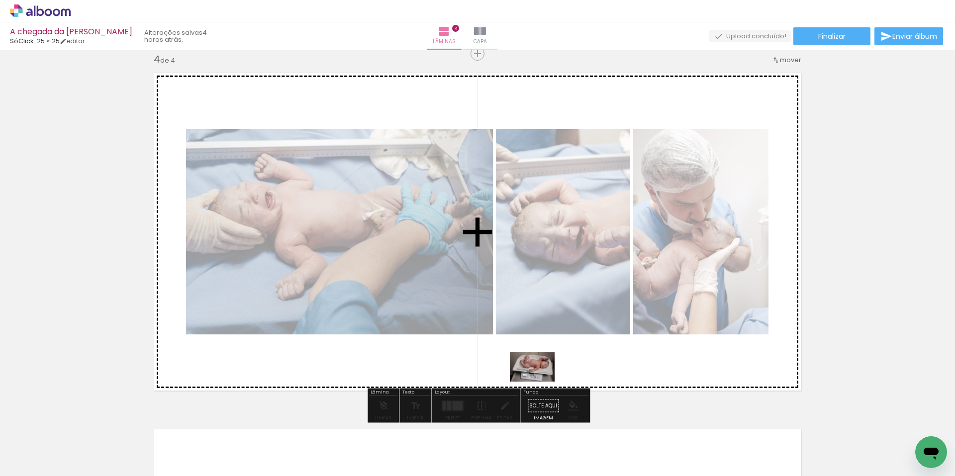
drag, startPoint x: 521, startPoint y: 449, endPoint x: 540, endPoint y: 382, distance: 69.1
click at [540, 382] on quentale-workspace at bounding box center [477, 238] width 955 height 476
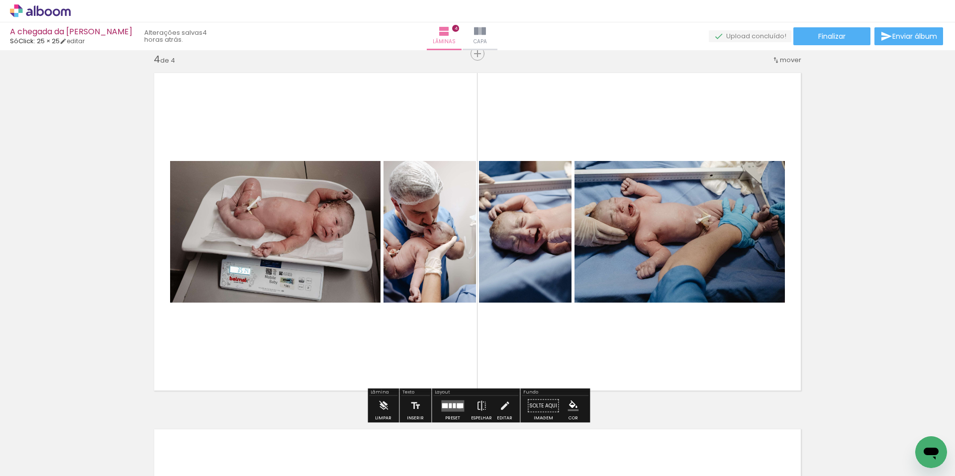
click at [457, 406] on div at bounding box center [459, 405] width 6 height 5
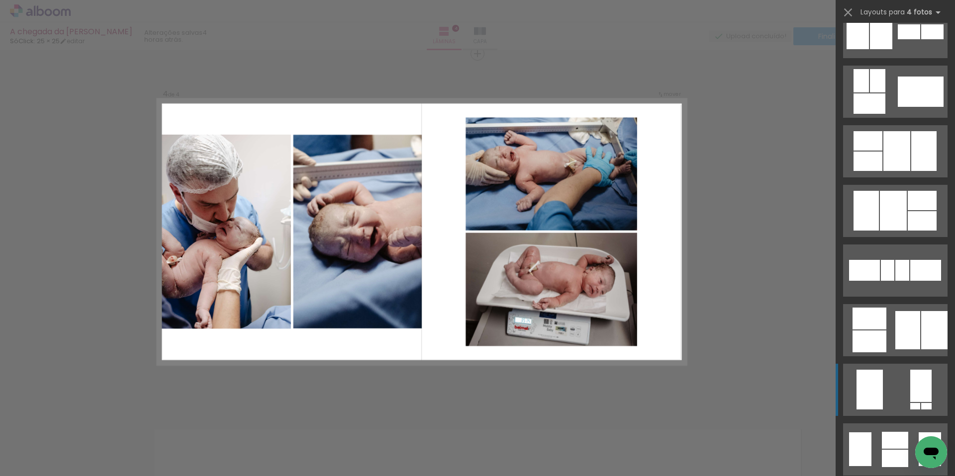
scroll to position [540, 0]
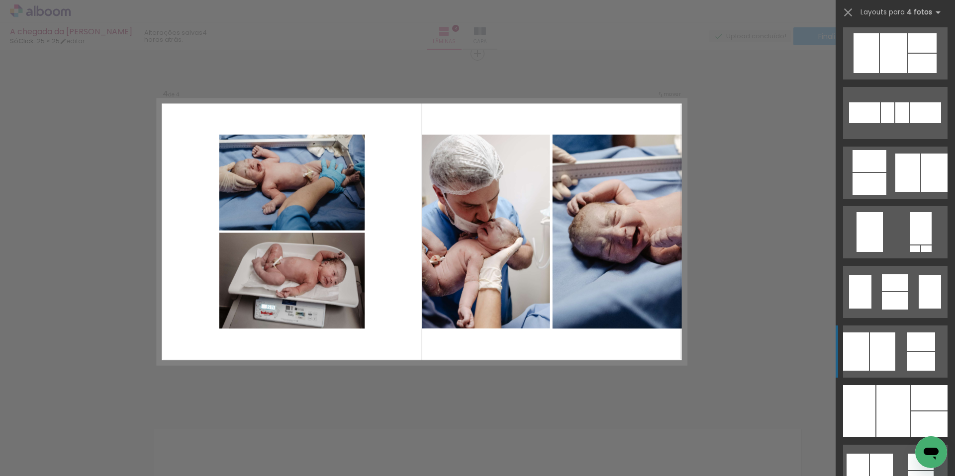
drag, startPoint x: 901, startPoint y: 196, endPoint x: 901, endPoint y: 340, distance: 143.7
click at [0, 0] on slot at bounding box center [0, 0] width 0 height 0
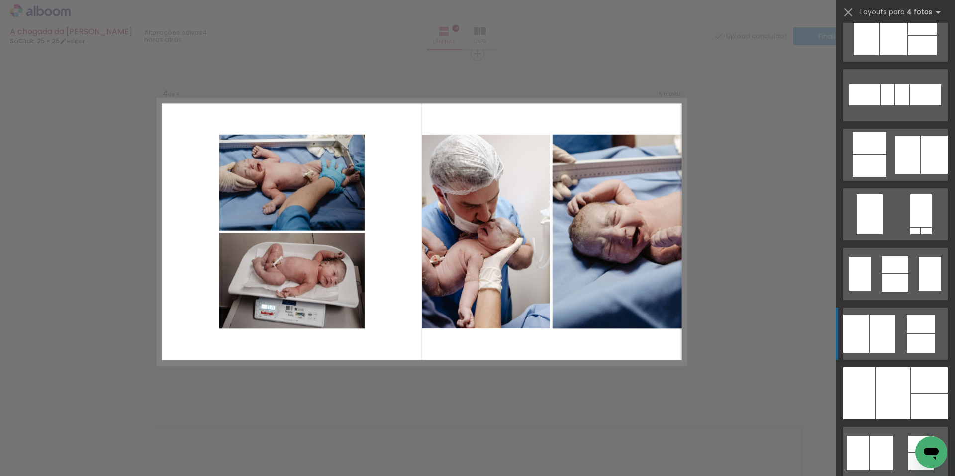
scroll to position [562, 0]
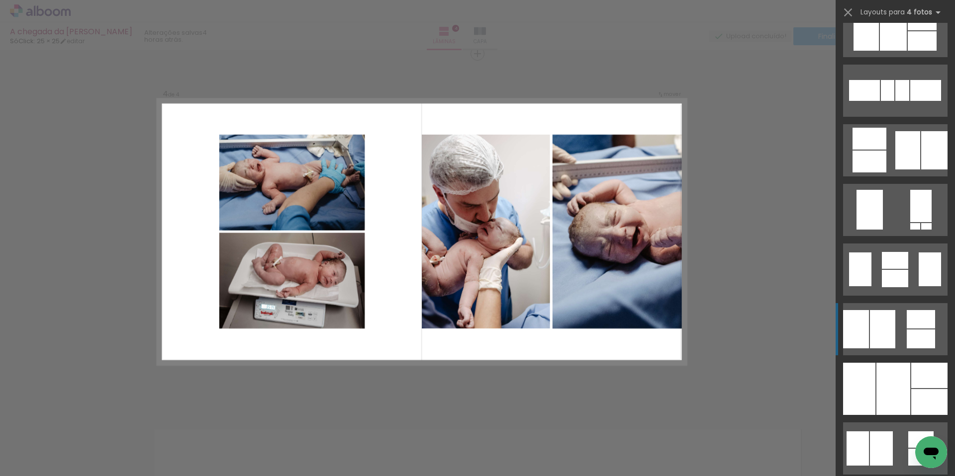
click at [901, 332] on quentale-layouter at bounding box center [895, 329] width 104 height 52
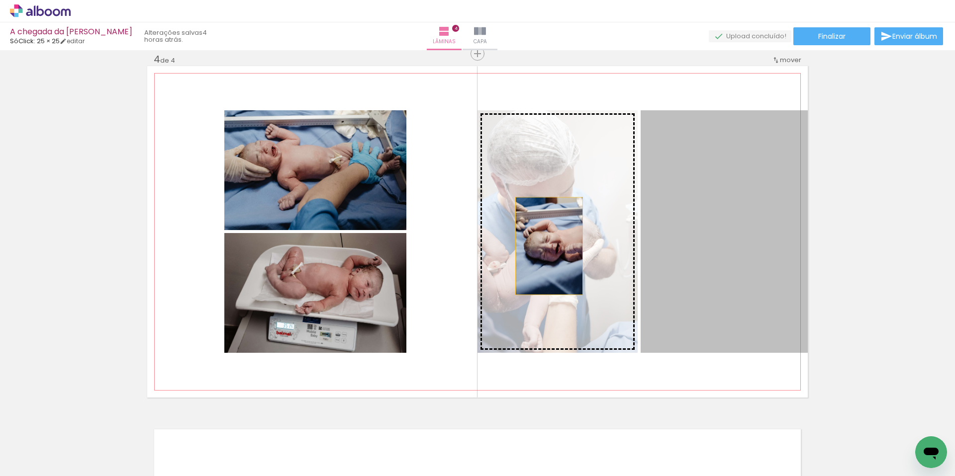
drag, startPoint x: 712, startPoint y: 249, endPoint x: 549, endPoint y: 246, distance: 162.6
click at [0, 0] on slot at bounding box center [0, 0] width 0 height 0
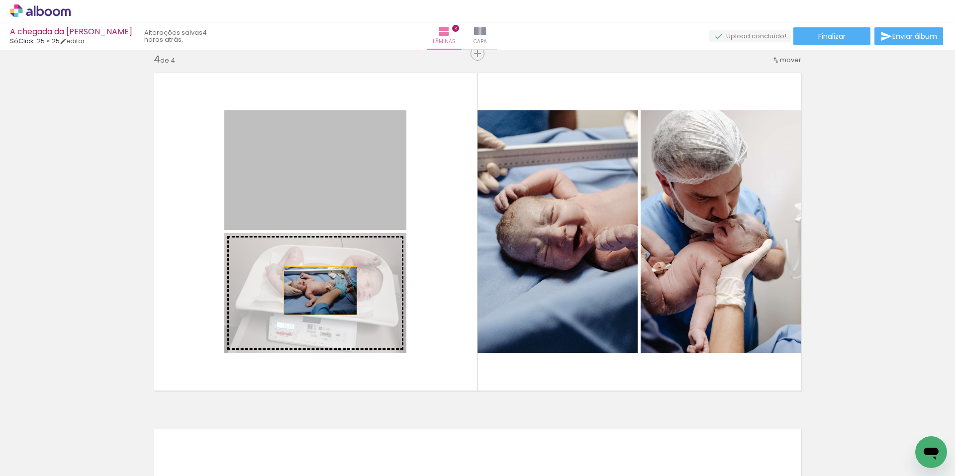
drag, startPoint x: 324, startPoint y: 203, endPoint x: 322, endPoint y: 291, distance: 88.5
click slot
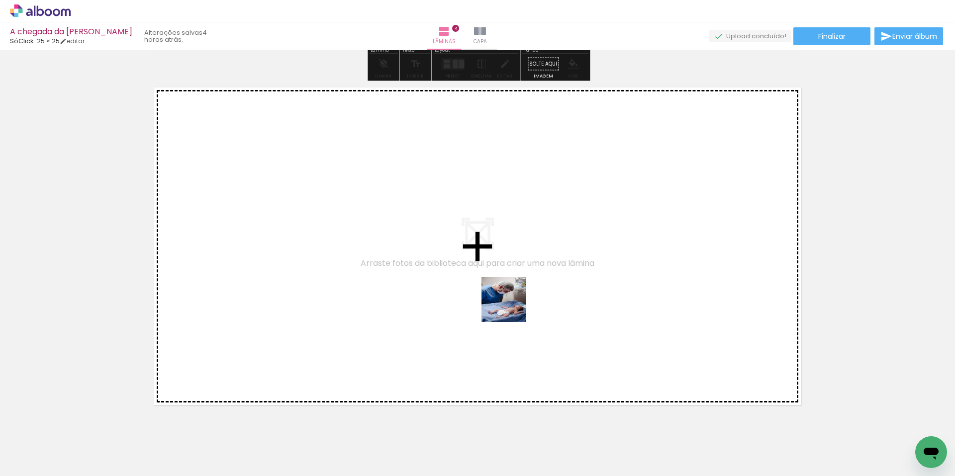
drag, startPoint x: 563, startPoint y: 450, endPoint x: 622, endPoint y: 426, distance: 63.3
click quentale-workspace
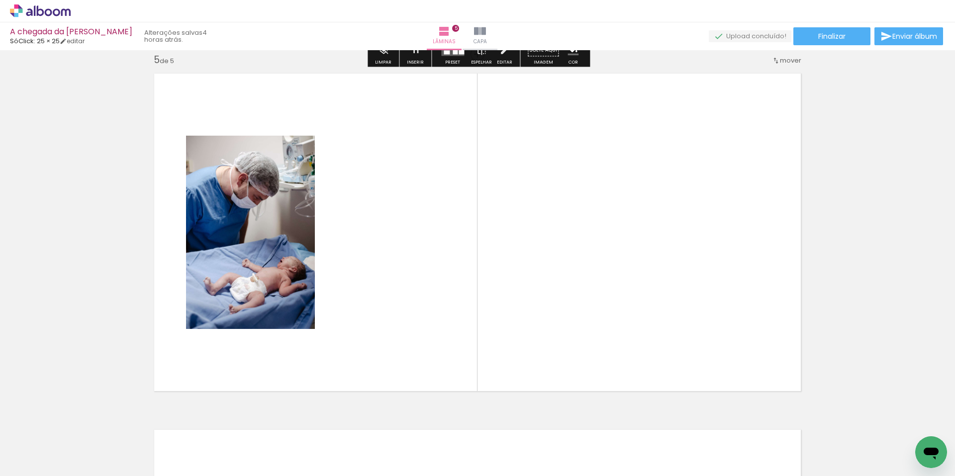
scroll to position [1439, 0]
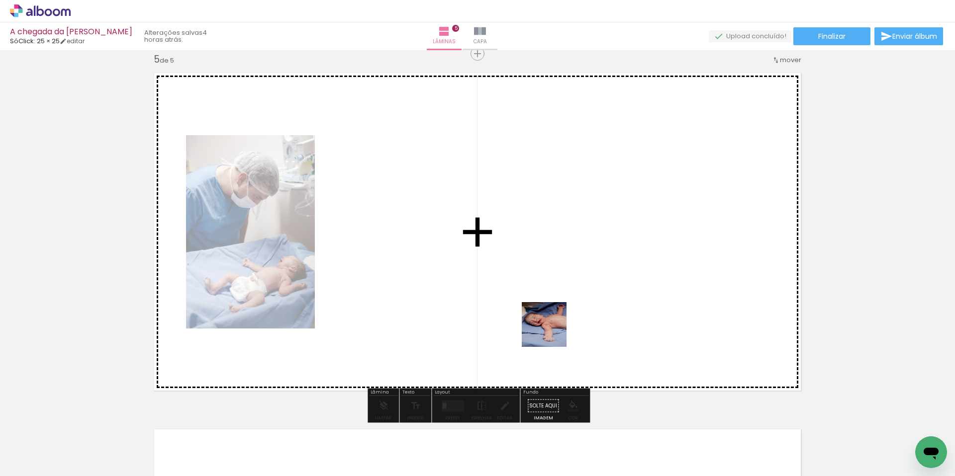
drag, startPoint x: 620, startPoint y: 441, endPoint x: 635, endPoint y: 432, distance: 18.3
click quentale-workspace
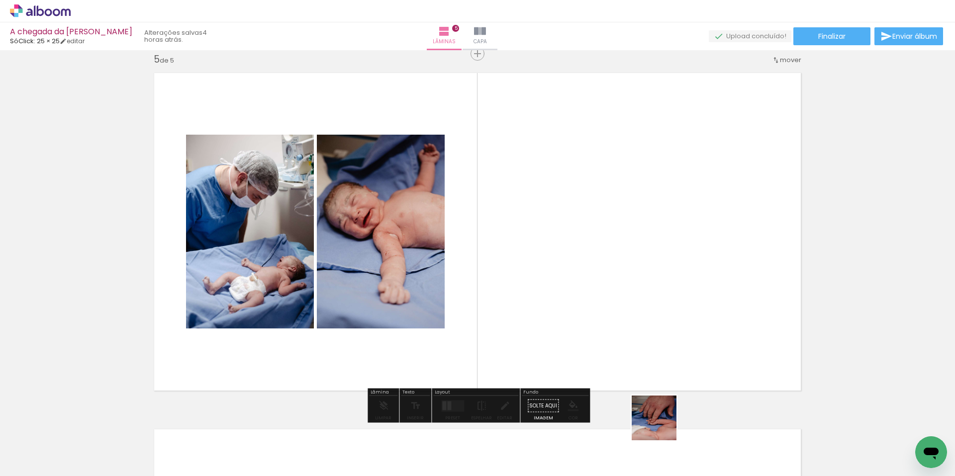
drag, startPoint x: 667, startPoint y: 444, endPoint x: 672, endPoint y: 382, distance: 61.9
click quentale-workspace
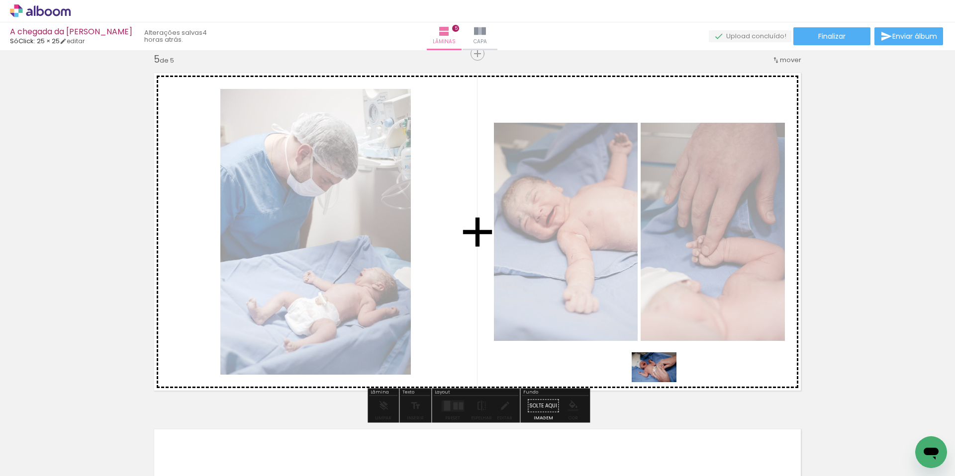
drag, startPoint x: 783, startPoint y: 455, endPoint x: 661, endPoint y: 382, distance: 141.4
click quentale-workspace
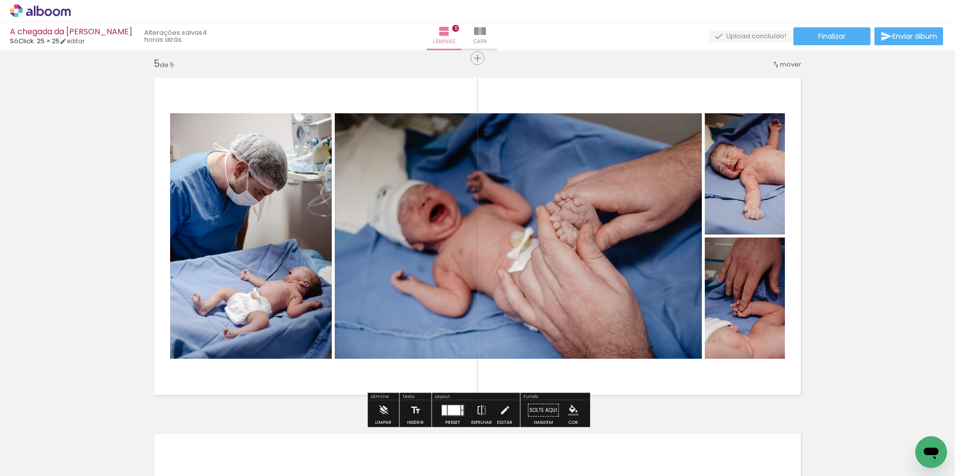
scroll to position [1435, 0]
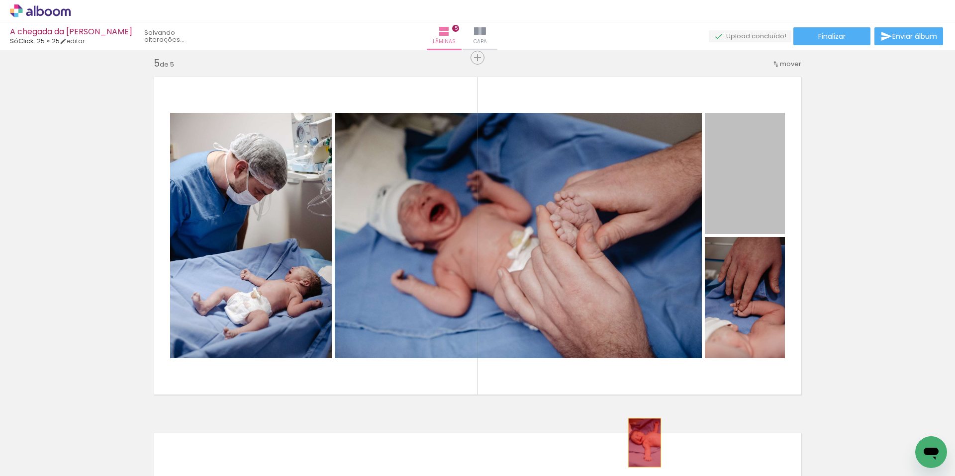
drag, startPoint x: 731, startPoint y: 185, endPoint x: 644, endPoint y: 443, distance: 271.9
click quentale-workspace
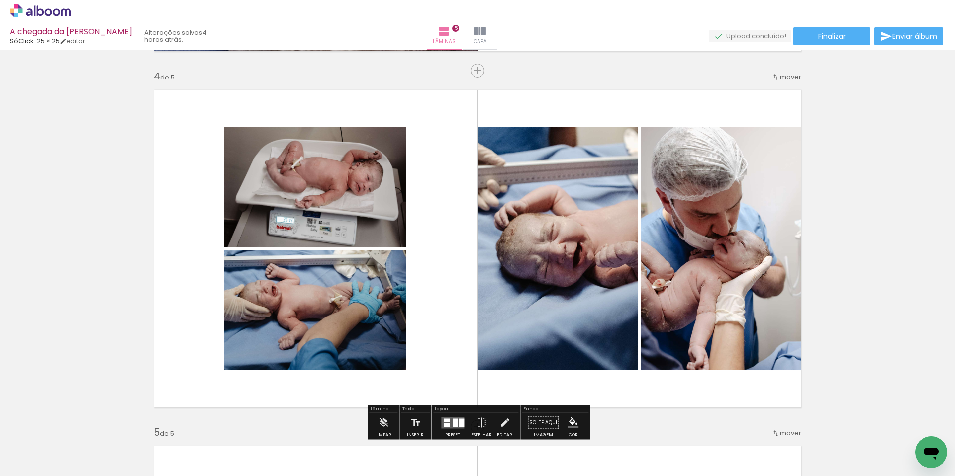
scroll to position [1067, 0]
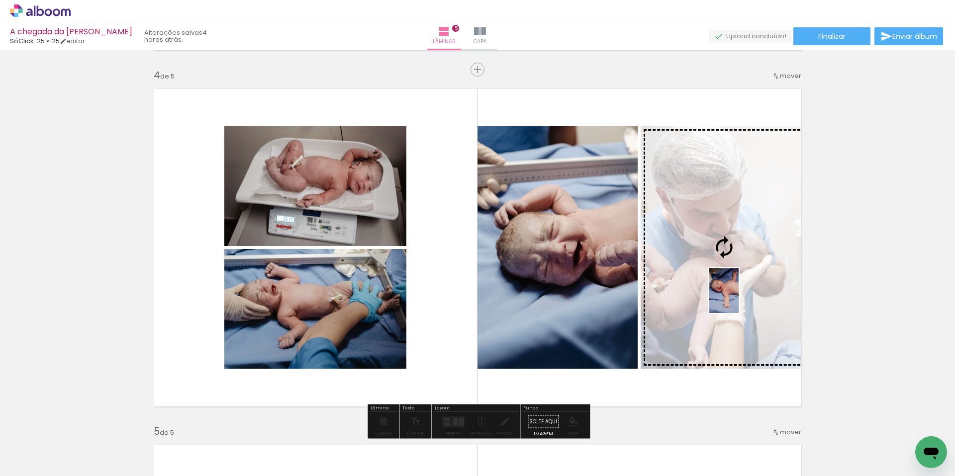
drag, startPoint x: 630, startPoint y: 415, endPoint x: 742, endPoint y: 297, distance: 162.1
click quentale-workspace
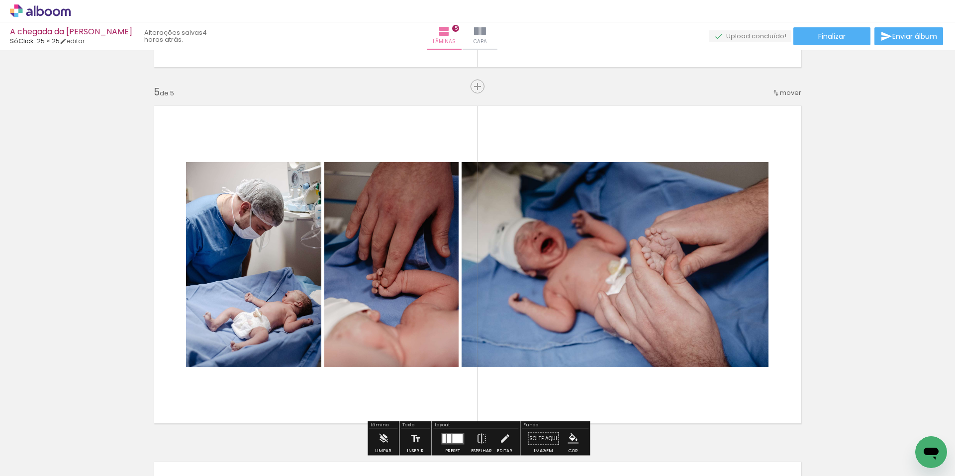
scroll to position [1441, 0]
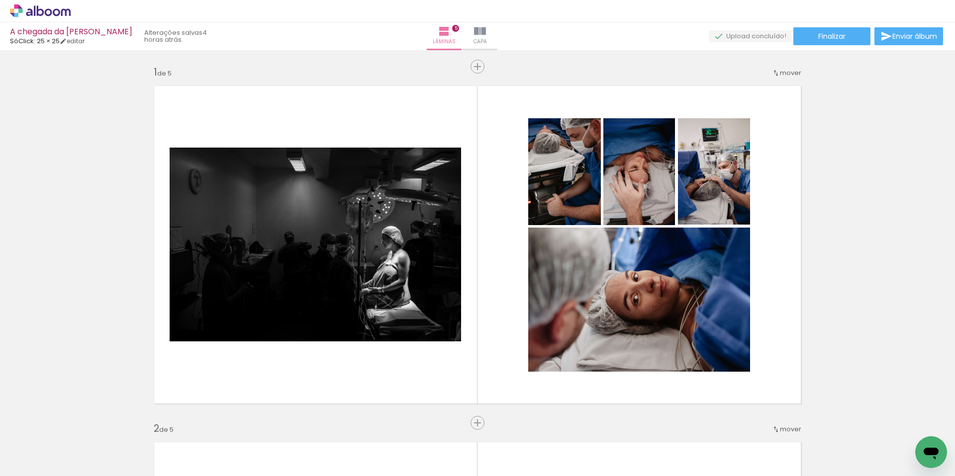
scroll to position [0, 375]
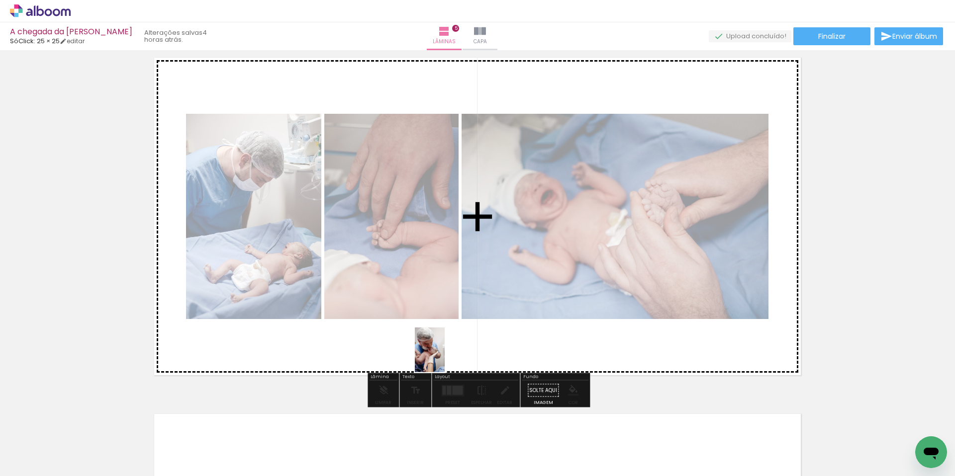
drag, startPoint x: 450, startPoint y: 446, endPoint x: 445, endPoint y: 358, distance: 88.2
click at [445, 358] on quentale-workspace at bounding box center [477, 238] width 955 height 476
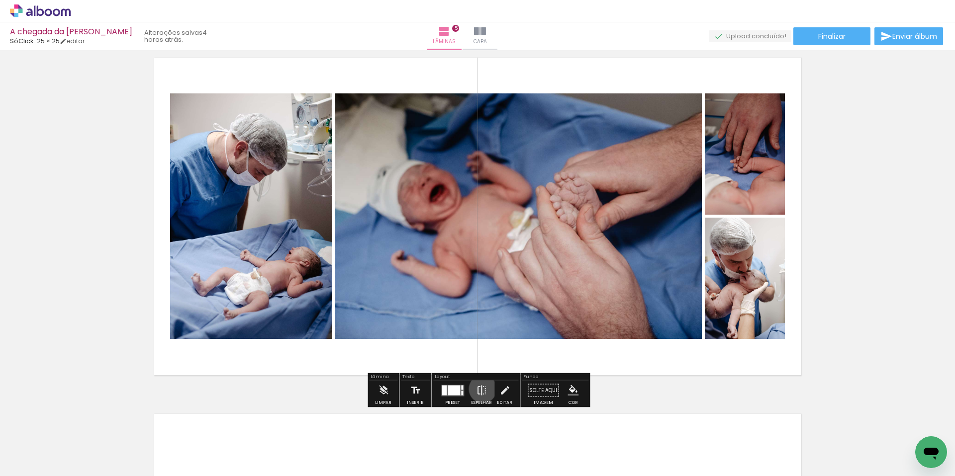
click at [480, 389] on iron-icon at bounding box center [481, 391] width 11 height 20
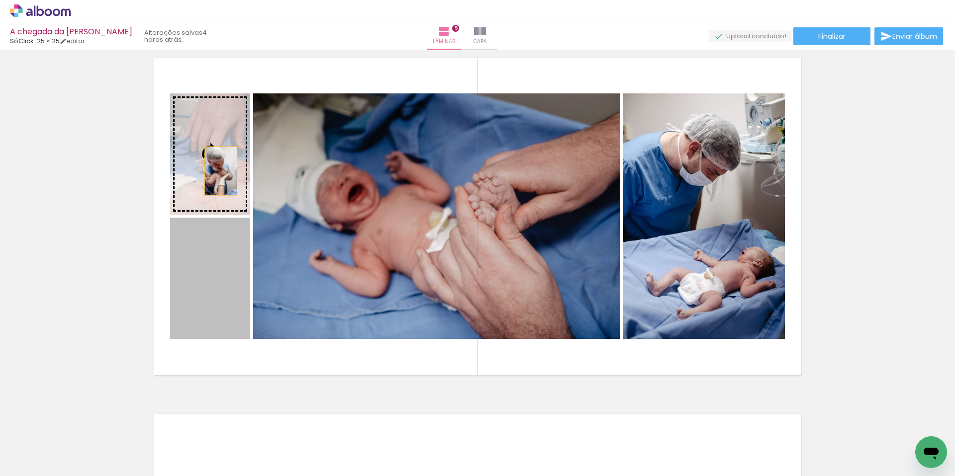
drag, startPoint x: 225, startPoint y: 279, endPoint x: 221, endPoint y: 170, distance: 109.5
click at [0, 0] on slot at bounding box center [0, 0] width 0 height 0
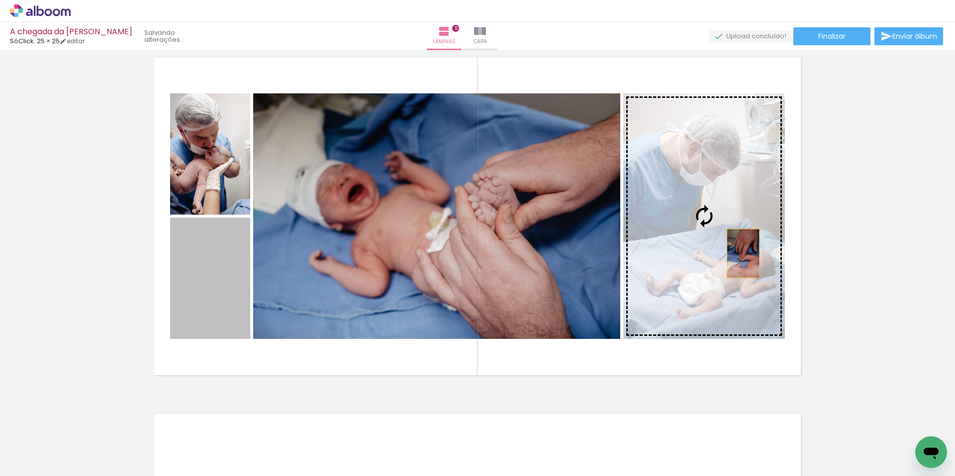
drag, startPoint x: 194, startPoint y: 302, endPoint x: 741, endPoint y: 254, distance: 548.6
click at [0, 0] on slot at bounding box center [0, 0] width 0 height 0
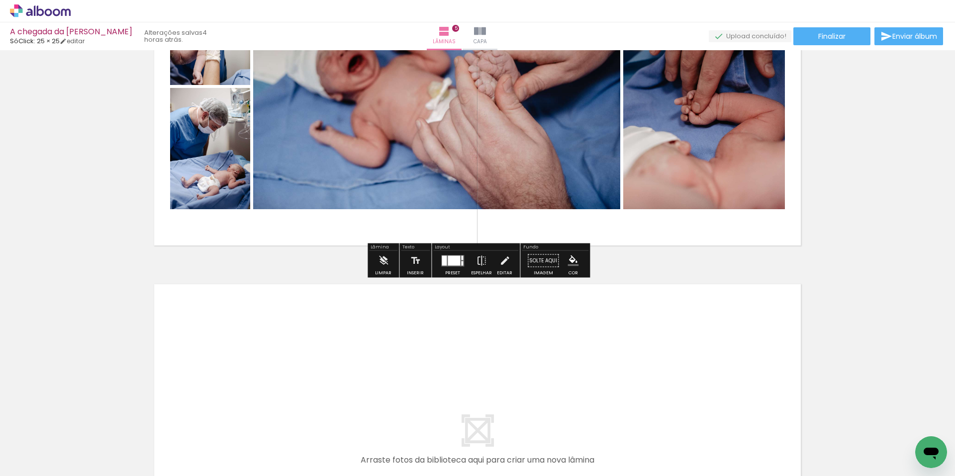
scroll to position [1621, 0]
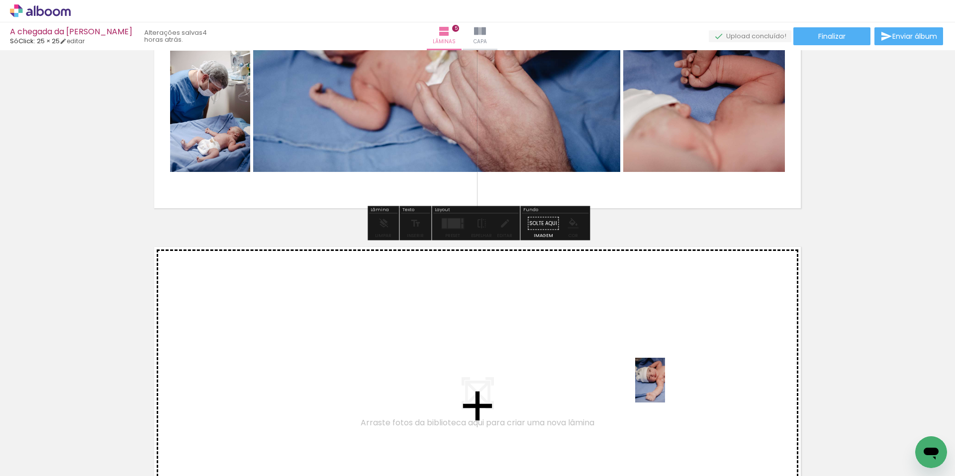
drag, startPoint x: 727, startPoint y: 453, endPoint x: 664, endPoint y: 386, distance: 91.8
click at [664, 386] on quentale-workspace at bounding box center [477, 238] width 955 height 476
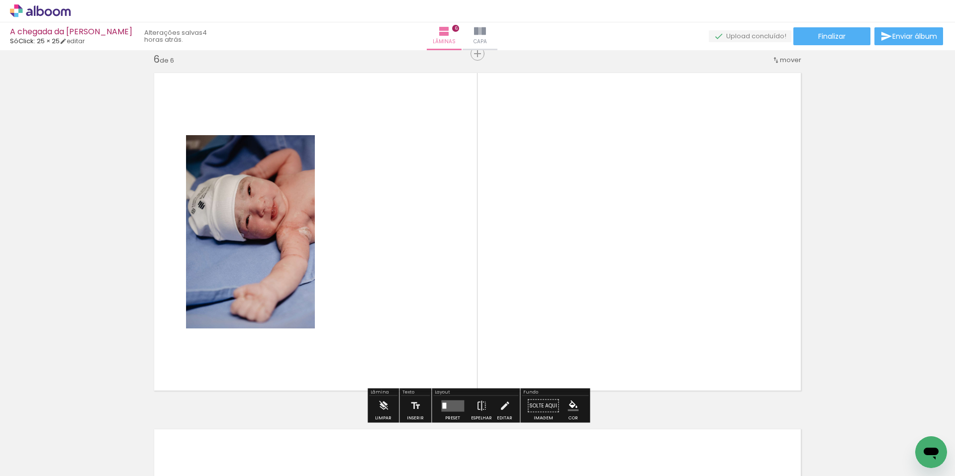
scroll to position [0, 642]
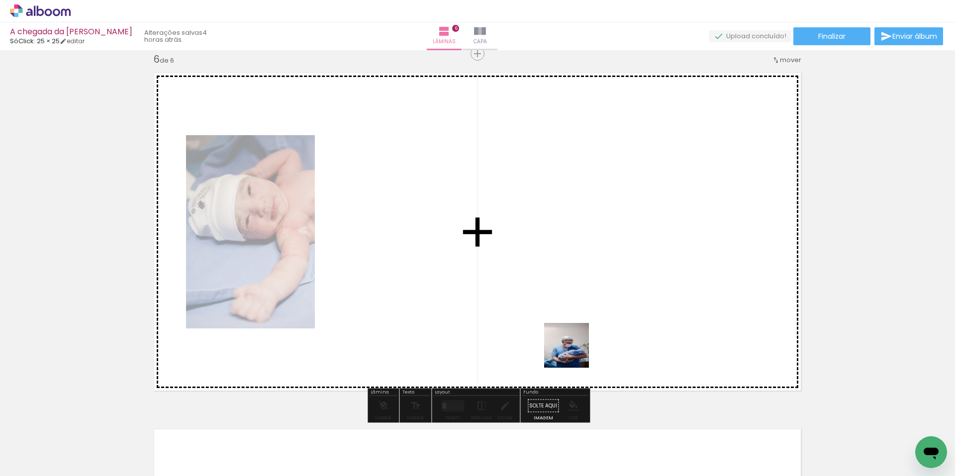
drag, startPoint x: 577, startPoint y: 443, endPoint x: 571, endPoint y: 340, distance: 103.1
click at [571, 340] on quentale-workspace at bounding box center [477, 238] width 955 height 476
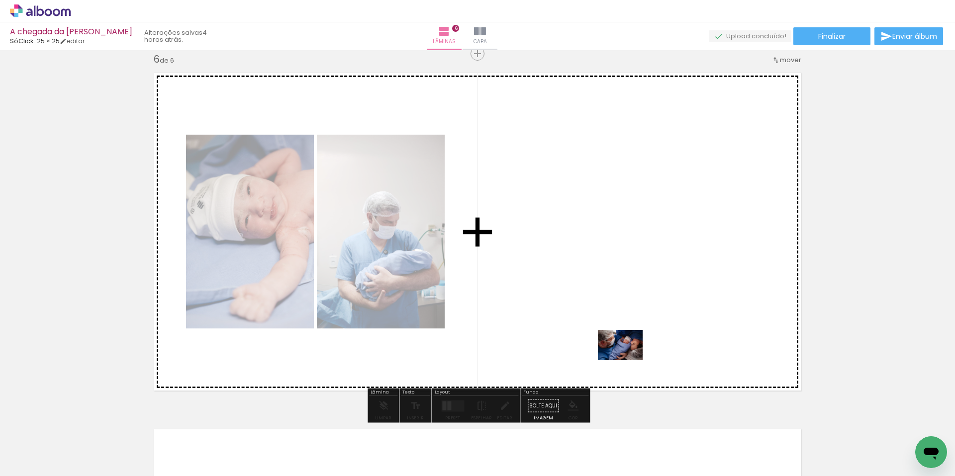
drag, startPoint x: 631, startPoint y: 456, endPoint x: 628, endPoint y: 360, distance: 96.0
click at [628, 360] on quentale-workspace at bounding box center [477, 238] width 955 height 476
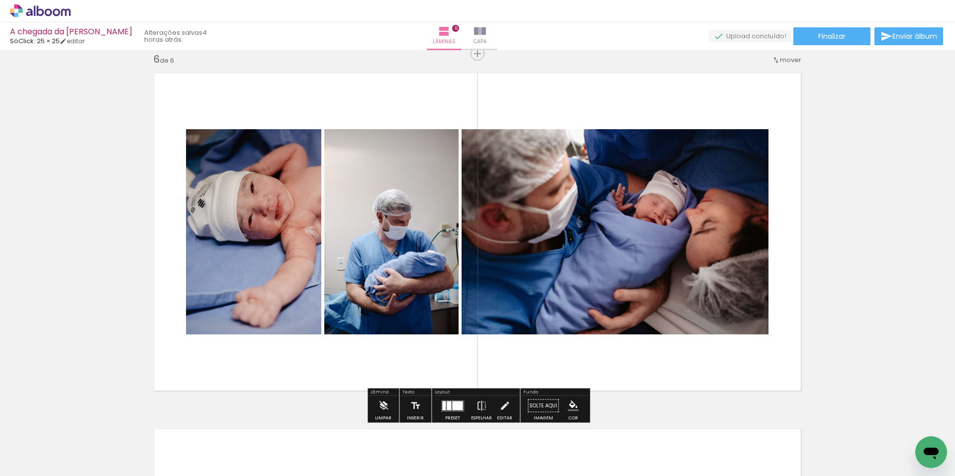
scroll to position [1797, 0]
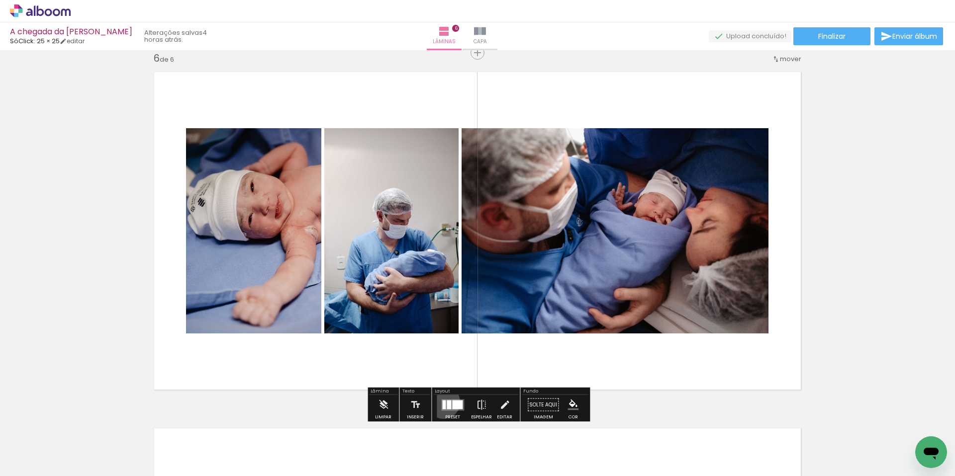
click at [0, 0] on slot at bounding box center [0, 0] width 0 height 0
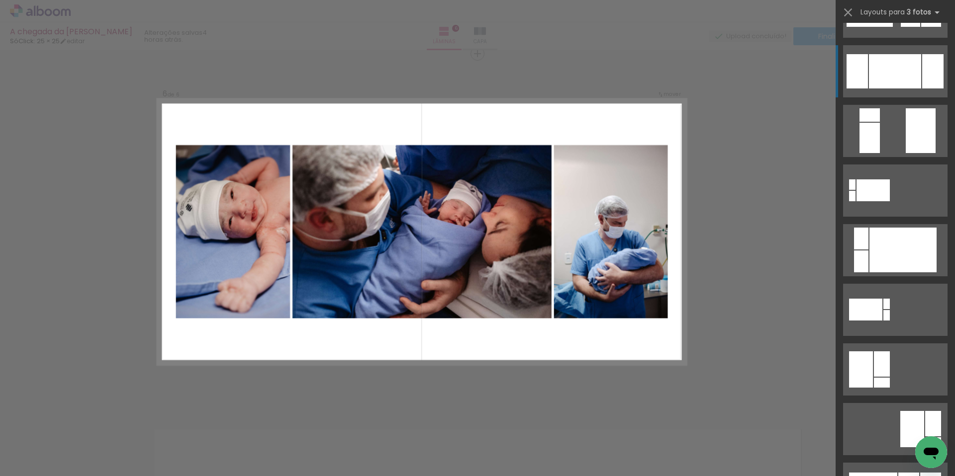
scroll to position [284, 0]
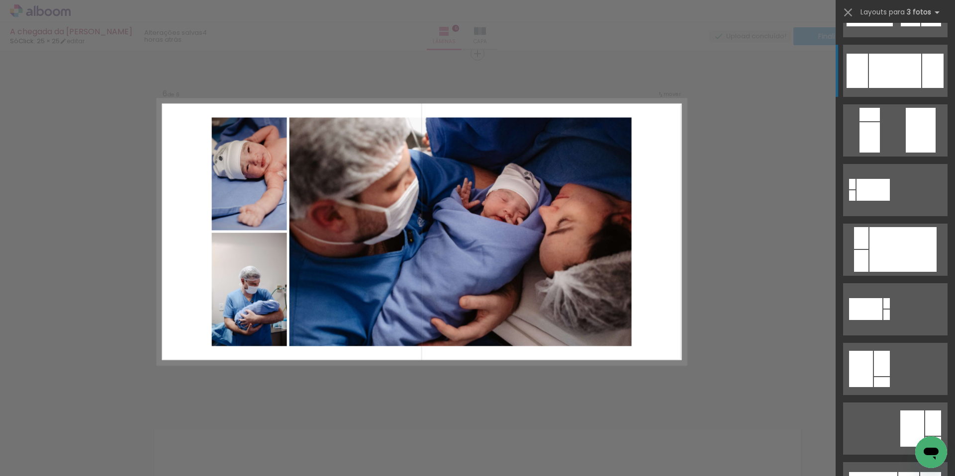
click at [875, 232] on div at bounding box center [902, 249] width 67 height 45
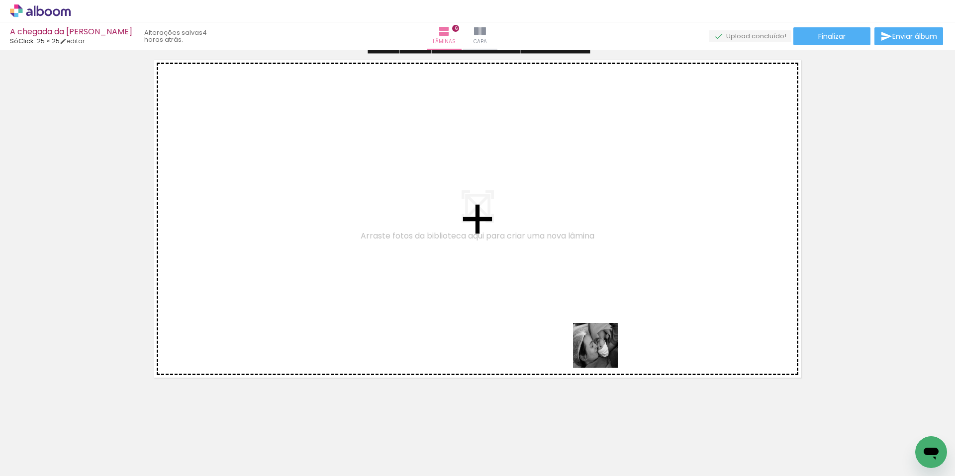
drag, startPoint x: 694, startPoint y: 434, endPoint x: 707, endPoint y: 443, distance: 15.4
click at [603, 353] on quentale-workspace at bounding box center [477, 238] width 955 height 476
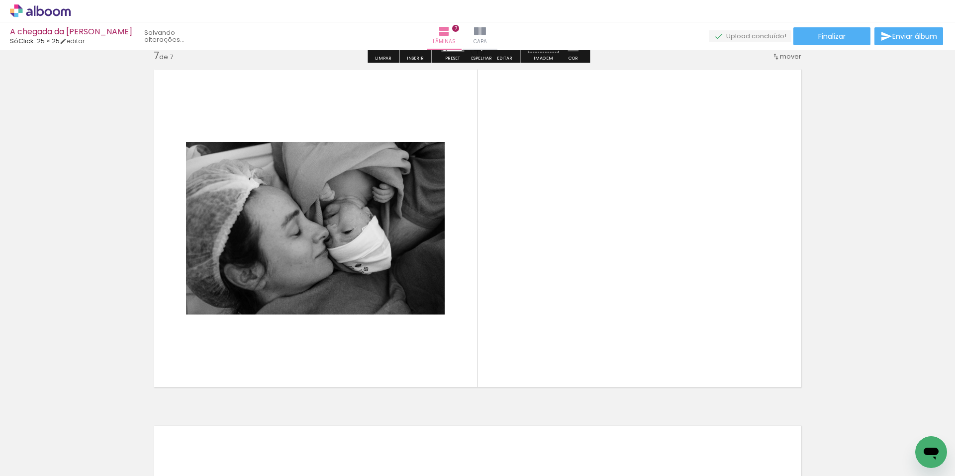
scroll to position [2152, 0]
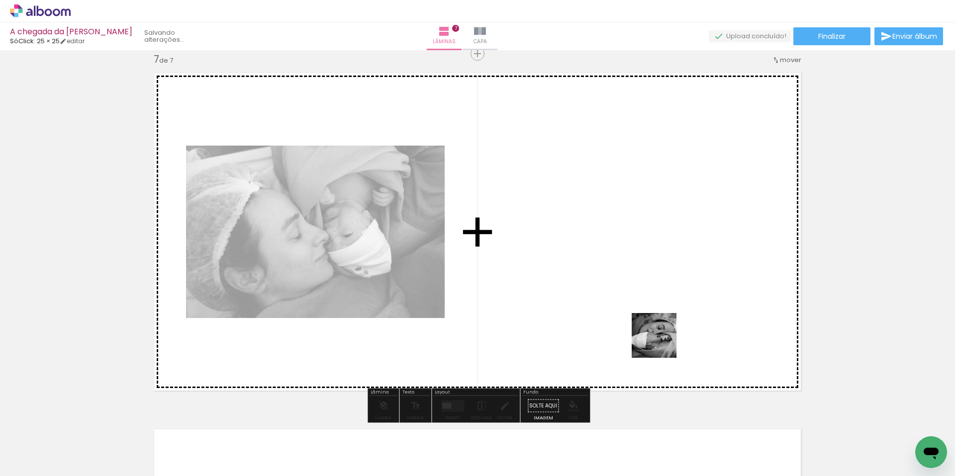
drag, startPoint x: 739, startPoint y: 452, endPoint x: 666, endPoint y: 341, distance: 133.1
click at [662, 340] on quentale-workspace at bounding box center [477, 238] width 955 height 476
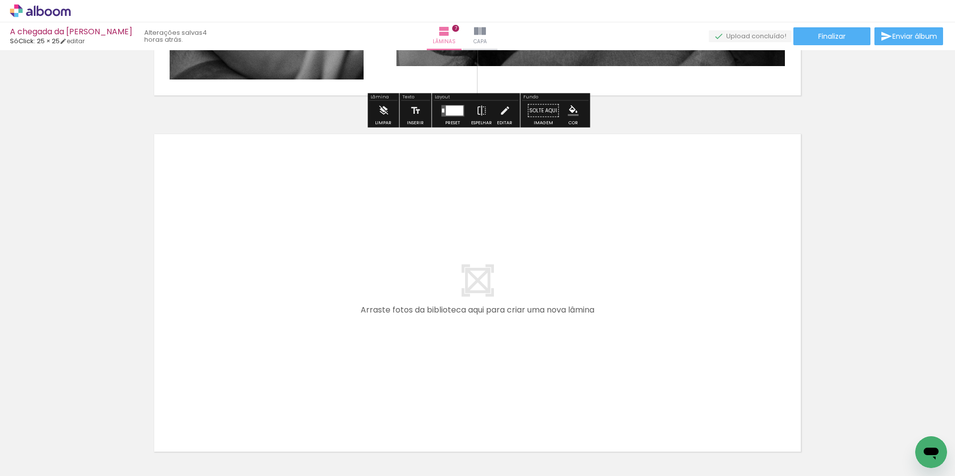
scroll to position [2450, 0]
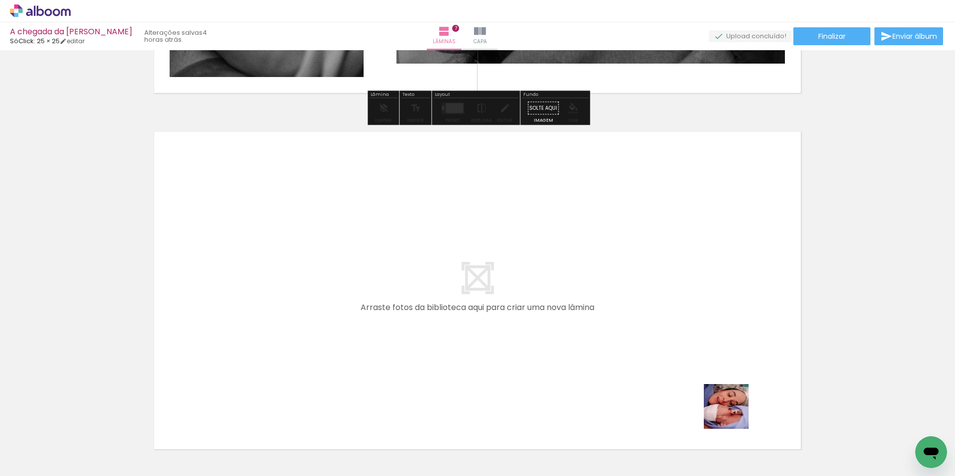
drag, startPoint x: 733, startPoint y: 414, endPoint x: 838, endPoint y: 444, distance: 108.9
click at [604, 331] on quentale-workspace at bounding box center [477, 238] width 955 height 476
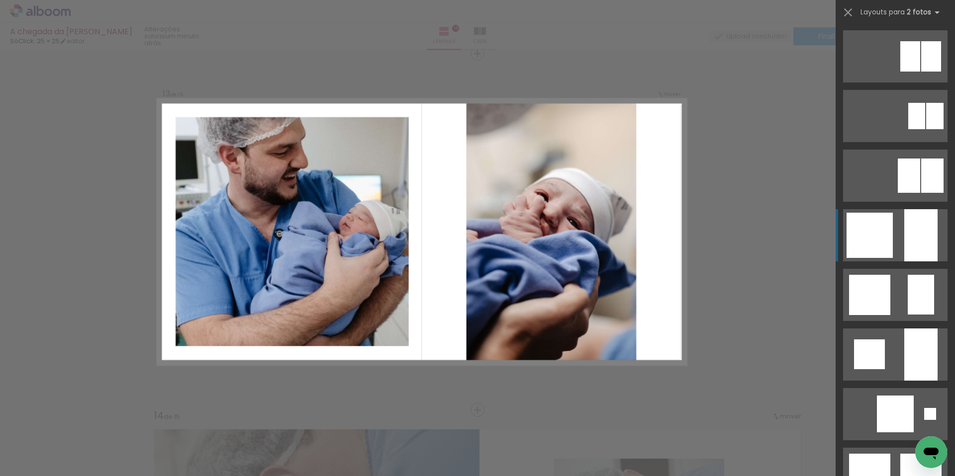
scroll to position [657, 0]
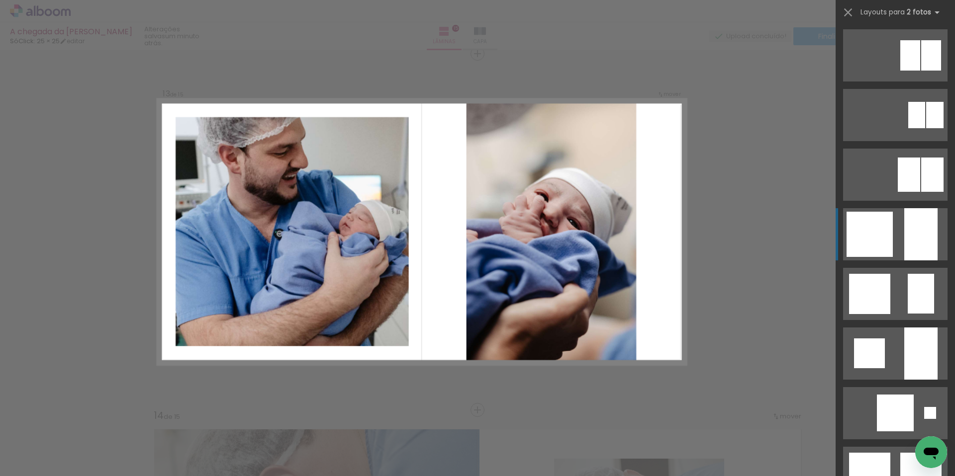
drag, startPoint x: 924, startPoint y: 234, endPoint x: 907, endPoint y: 217, distance: 23.9
click at [907, 217] on div at bounding box center [920, 234] width 33 height 52
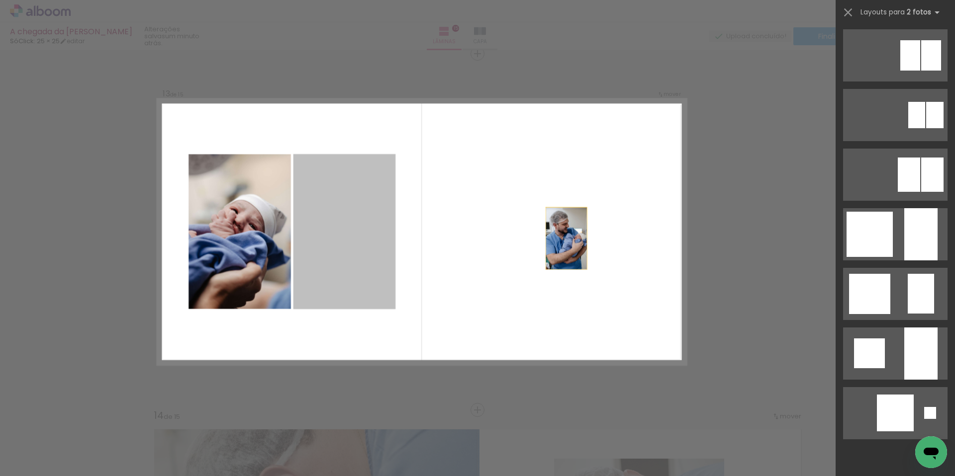
scroll to position [0, 0]
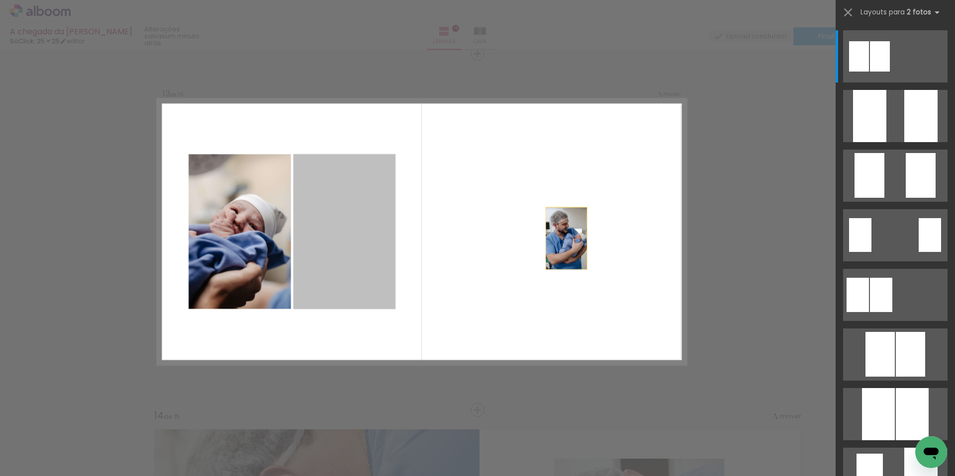
drag, startPoint x: 374, startPoint y: 231, endPoint x: 571, endPoint y: 240, distance: 197.1
click at [570, 240] on quentale-layouter at bounding box center [422, 232] width 528 height 266
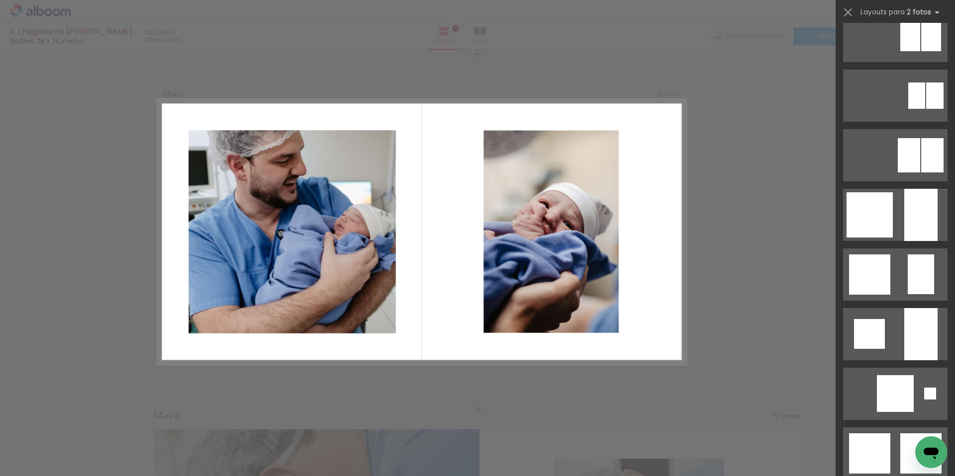
scroll to position [678, 0]
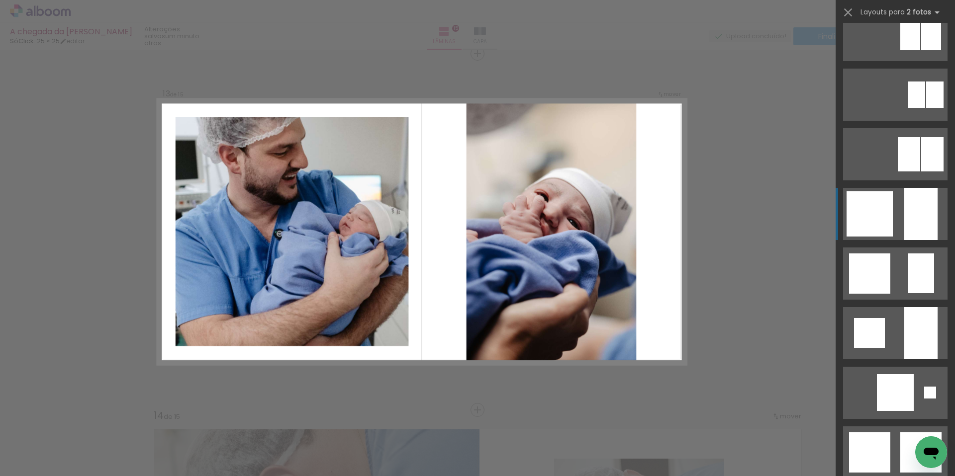
click at [896, 205] on quentale-layouter at bounding box center [895, 214] width 104 height 52
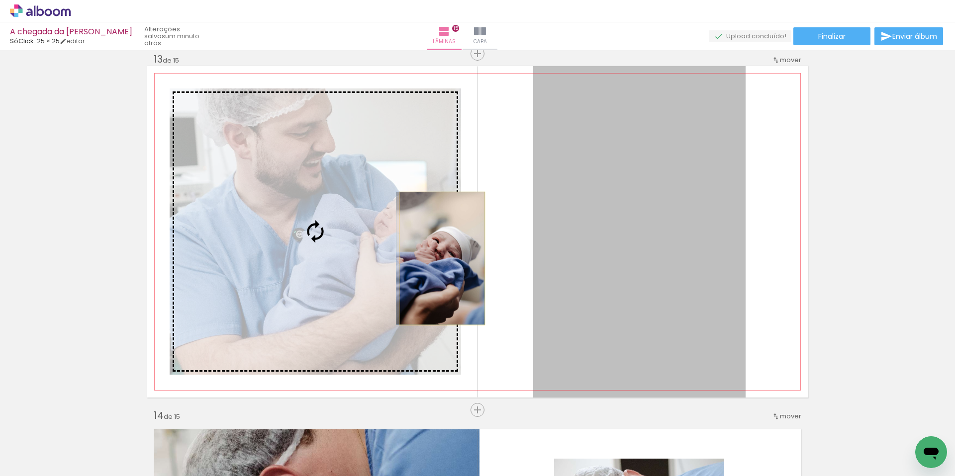
drag, startPoint x: 683, startPoint y: 261, endPoint x: 442, endPoint y: 259, distance: 240.7
click at [0, 0] on slot at bounding box center [0, 0] width 0 height 0
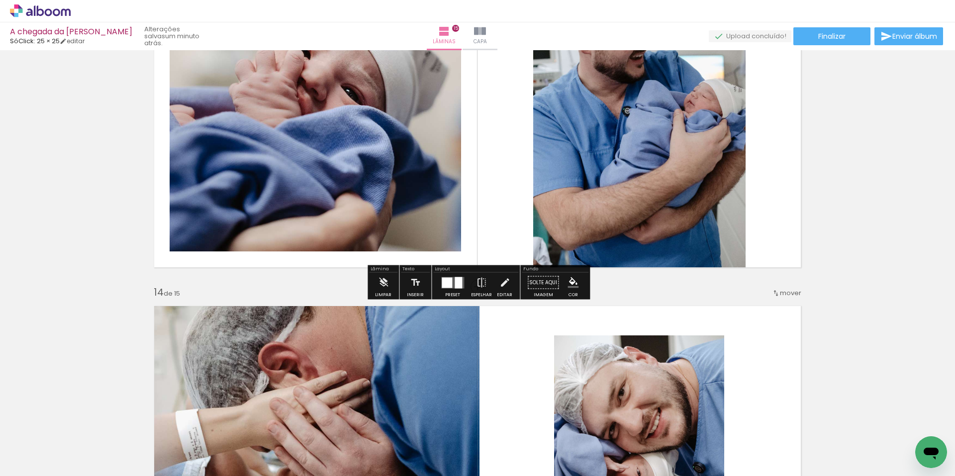
scroll to position [4427, 0]
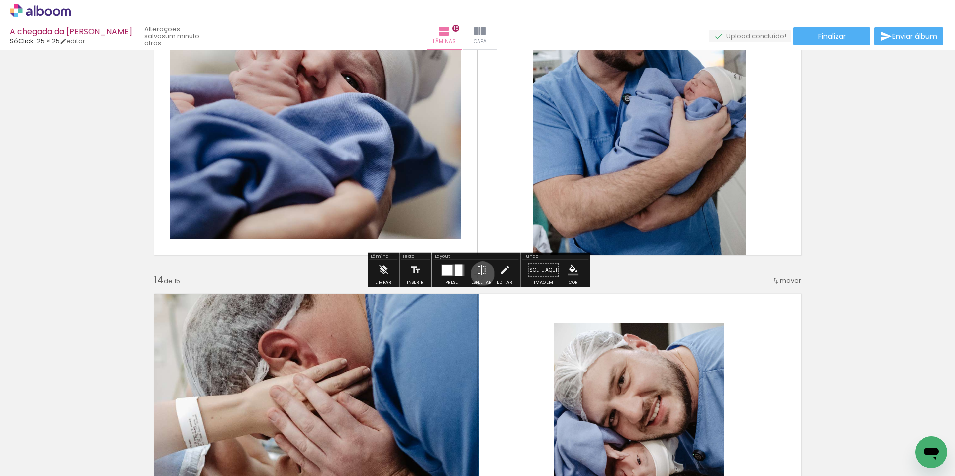
click at [480, 274] on iron-icon at bounding box center [481, 271] width 11 height 20
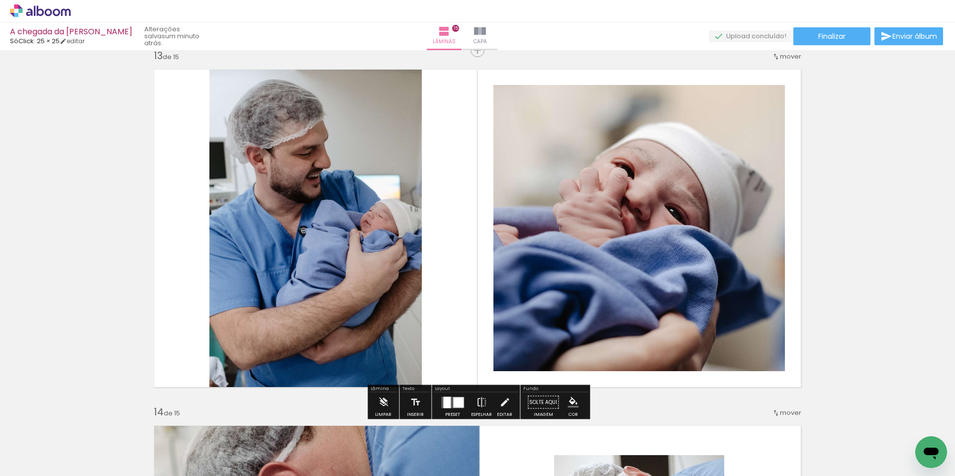
scroll to position [4299, 0]
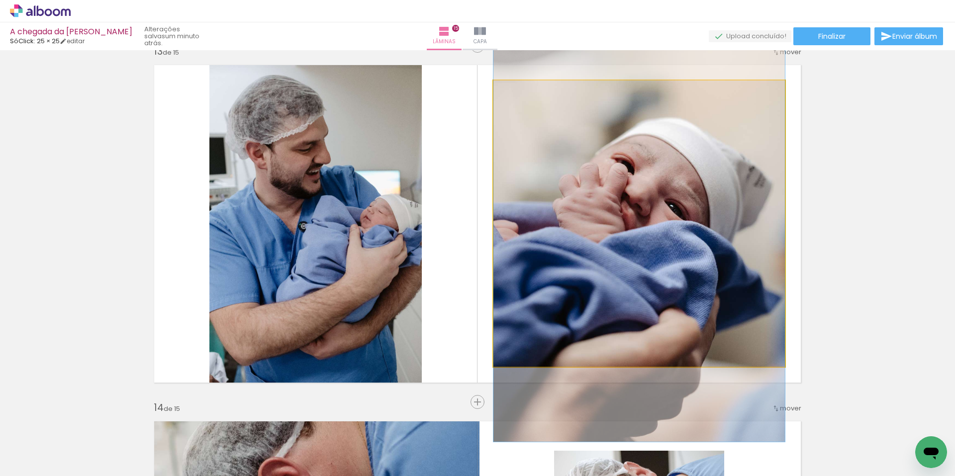
click at [582, 270] on quentale-photo at bounding box center [638, 224] width 291 height 286
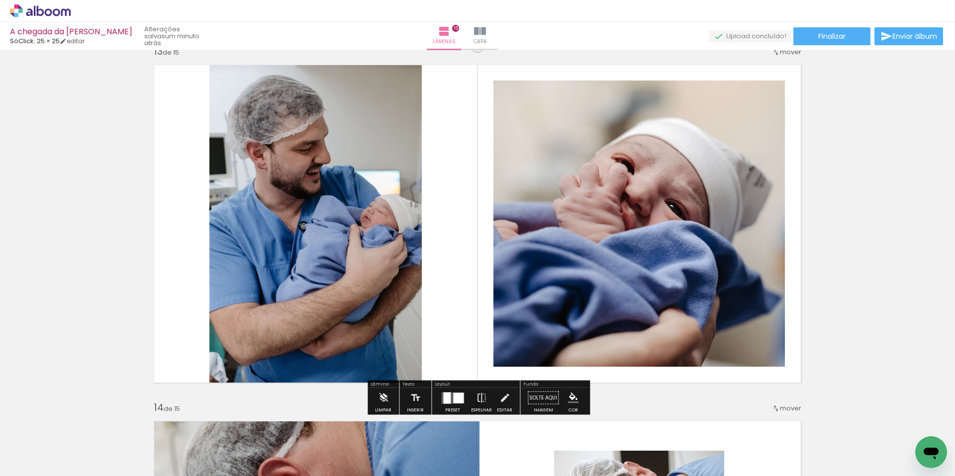
click at [463, 401] on div at bounding box center [452, 398] width 27 height 20
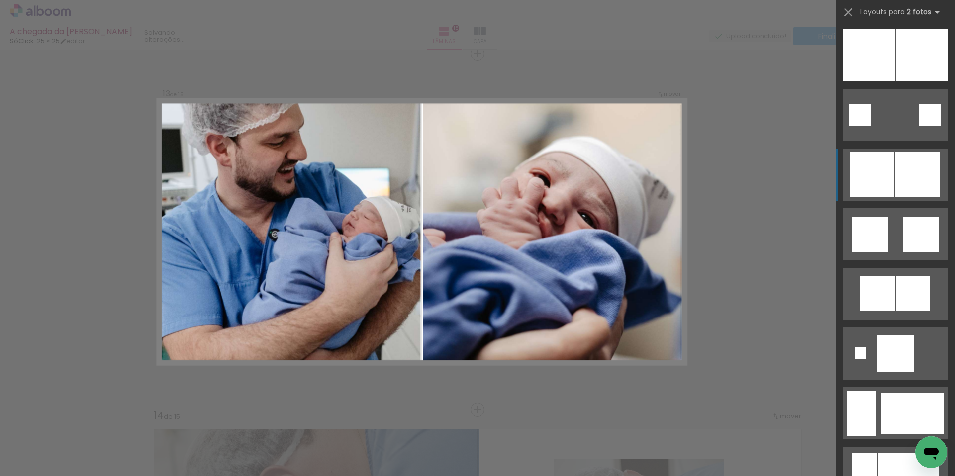
scroll to position [1048, 0]
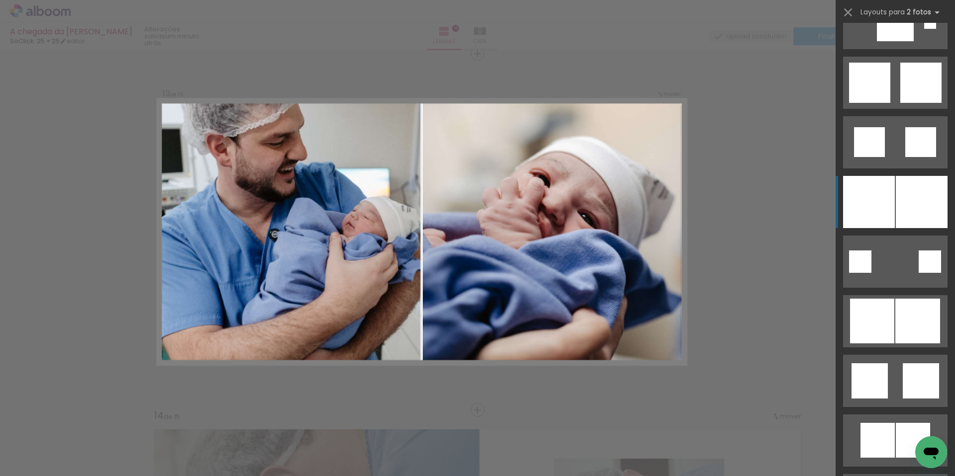
click at [888, 216] on div at bounding box center [869, 202] width 52 height 52
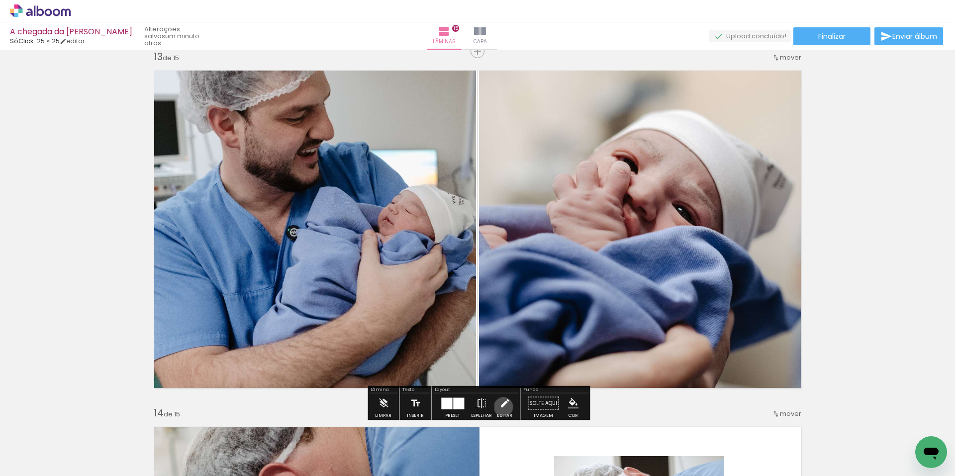
click at [501, 407] on iron-icon at bounding box center [504, 404] width 11 height 20
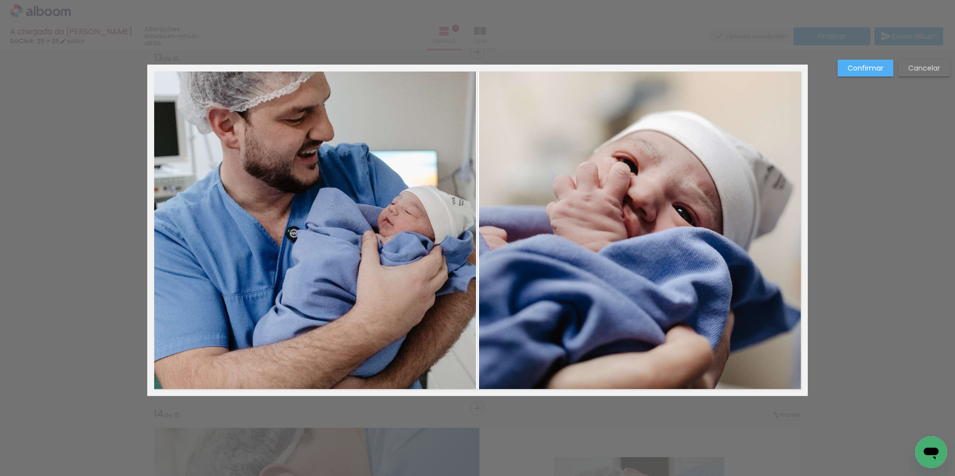
scroll to position [4291, 0]
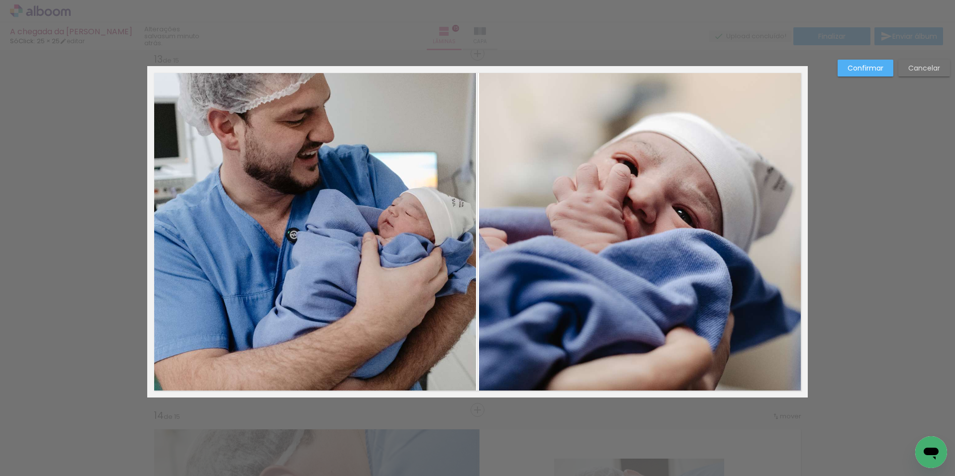
drag, startPoint x: 359, startPoint y: 273, endPoint x: 320, endPoint y: 237, distance: 52.8
click at [359, 273] on quentale-photo at bounding box center [311, 232] width 329 height 332
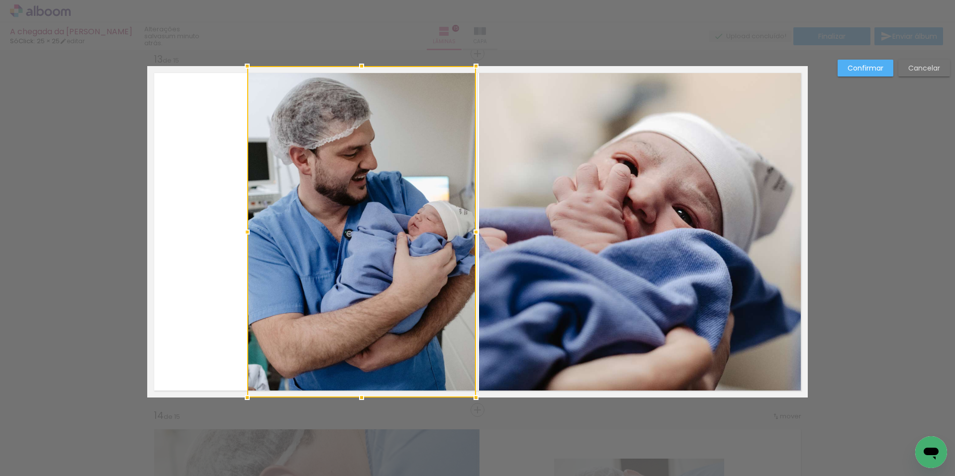
drag, startPoint x: 147, startPoint y: 230, endPoint x: 252, endPoint y: 236, distance: 105.6
click at [247, 245] on div at bounding box center [361, 232] width 229 height 332
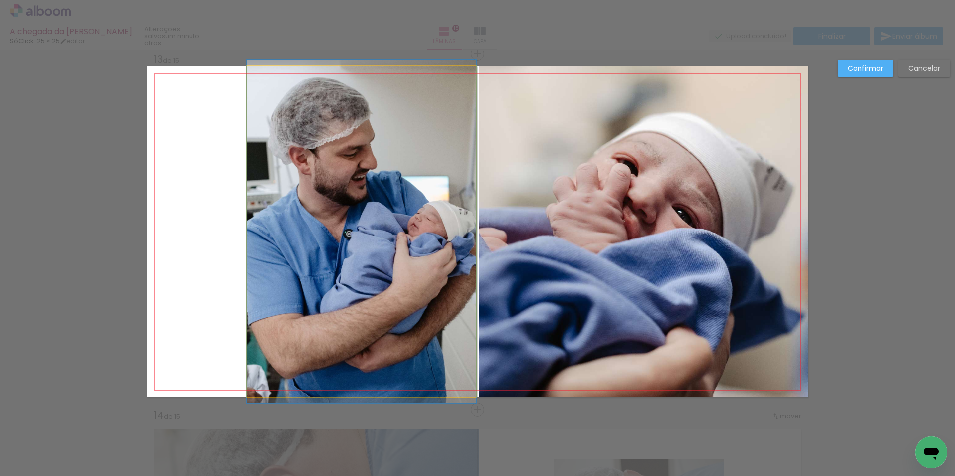
click at [371, 238] on quentale-photo at bounding box center [361, 232] width 229 height 332
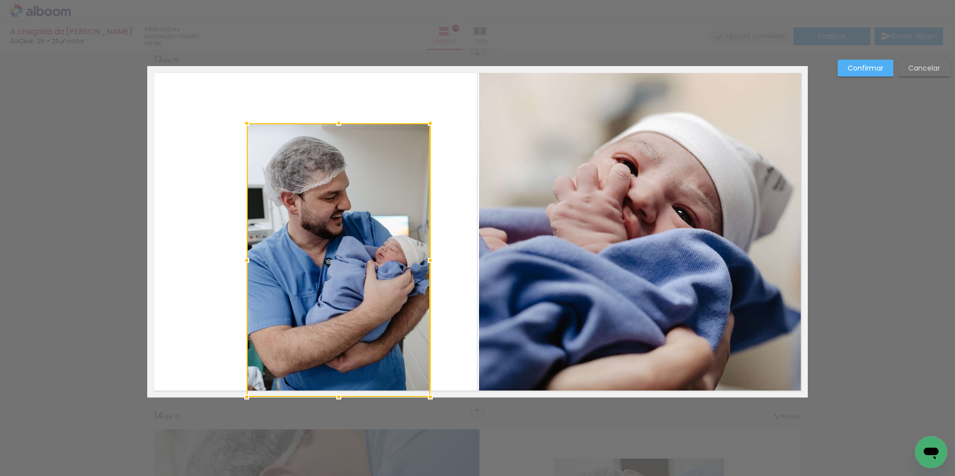
drag, startPoint x: 478, startPoint y: 65, endPoint x: 433, endPoint y: 124, distance: 74.5
click at [433, 122] on div at bounding box center [430, 123] width 20 height 20
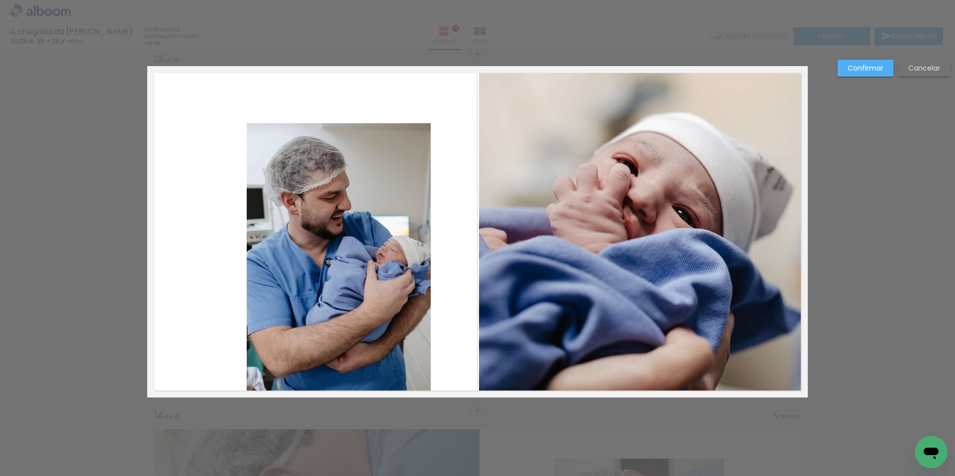
click at [364, 225] on album-spread "13 de 15" at bounding box center [477, 232] width 660 height 332
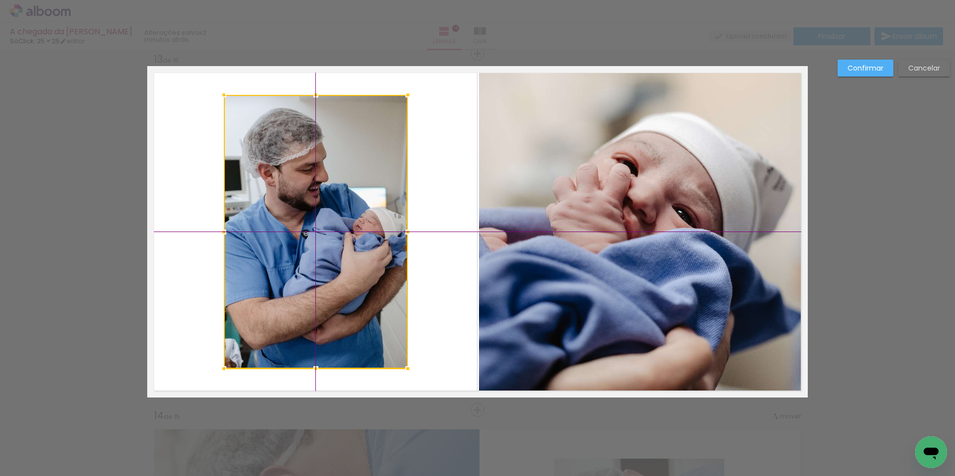
drag, startPoint x: 358, startPoint y: 236, endPoint x: 359, endPoint y: 217, distance: 18.9
click at [349, 221] on div at bounding box center [316, 232] width 184 height 274
click at [0, 0] on slot "Confirmar" at bounding box center [0, 0] width 0 height 0
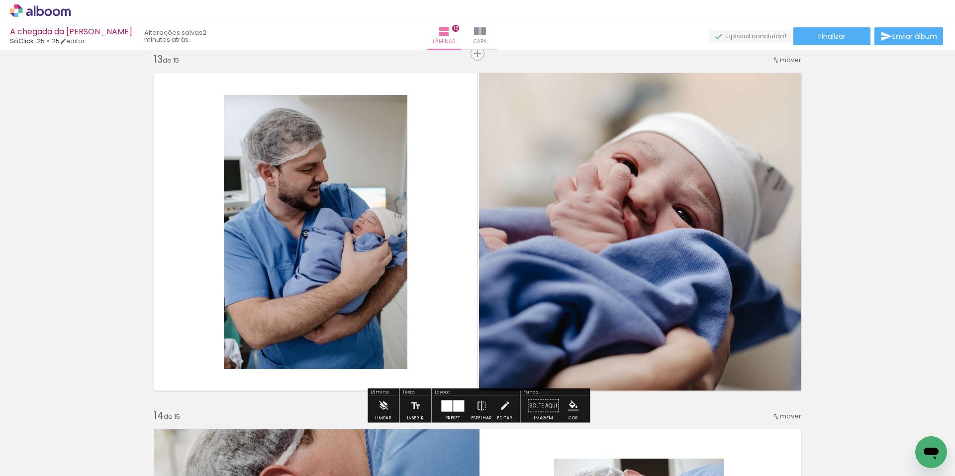
click at [683, 170] on quentale-photo at bounding box center [643, 232] width 329 height 332
click at [503, 409] on iron-icon at bounding box center [504, 406] width 11 height 20
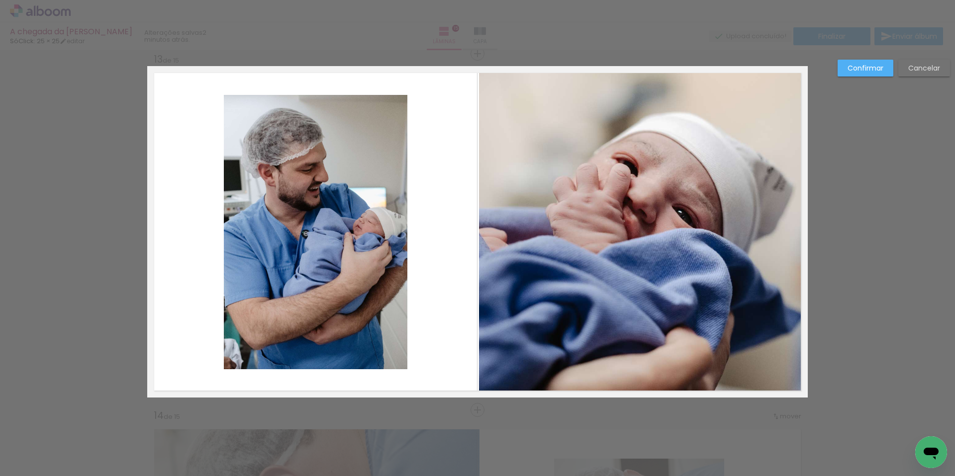
click at [568, 285] on quentale-photo at bounding box center [643, 232] width 329 height 332
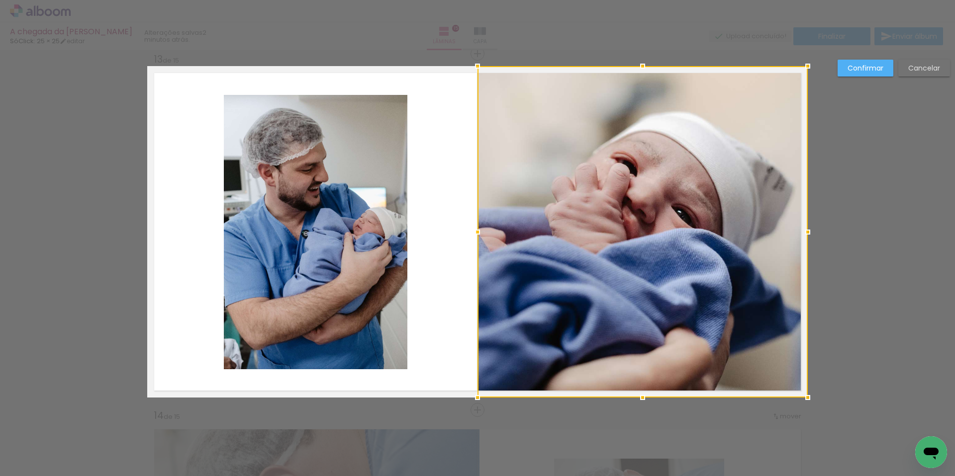
drag, startPoint x: 479, startPoint y: 232, endPoint x: 531, endPoint y: 207, distance: 58.0
click at [464, 232] on album-spread "13 de 15" at bounding box center [477, 232] width 660 height 332
click at [0, 0] on slot "Confirmar" at bounding box center [0, 0] width 0 height 0
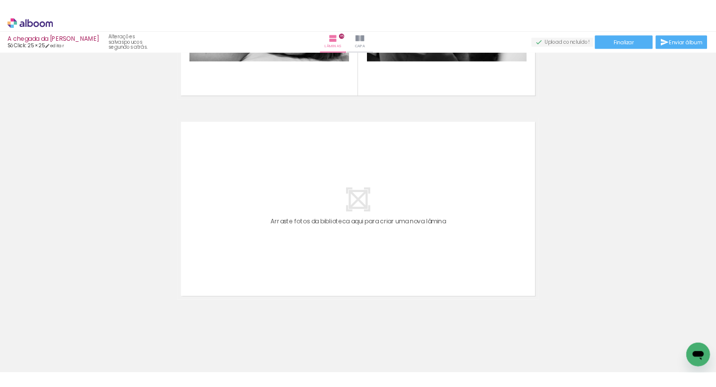
scroll to position [0, 1692]
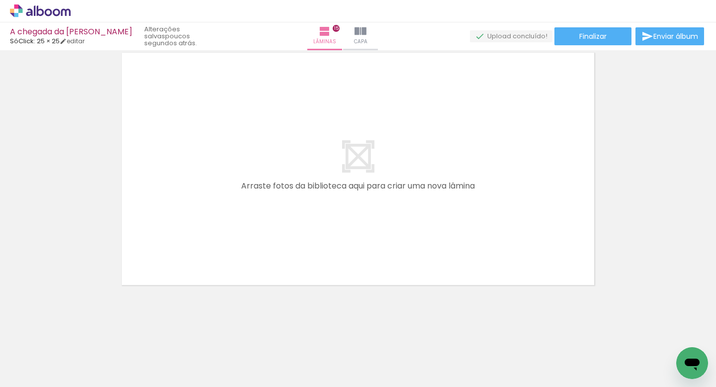
scroll to position [0, 1692]
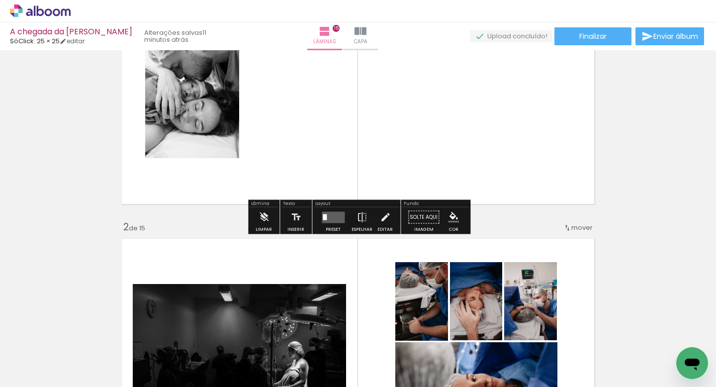
scroll to position [0, 1692]
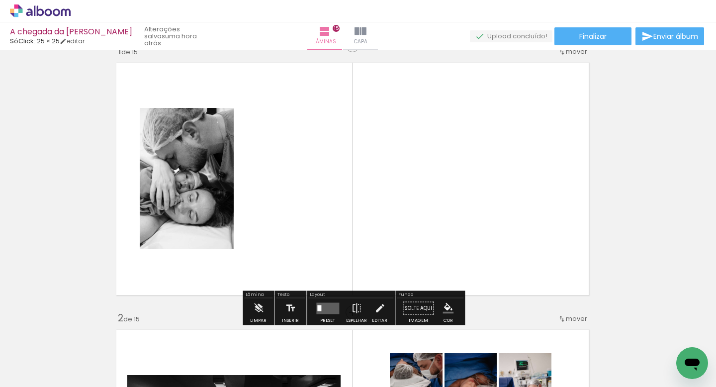
scroll to position [22, 5]
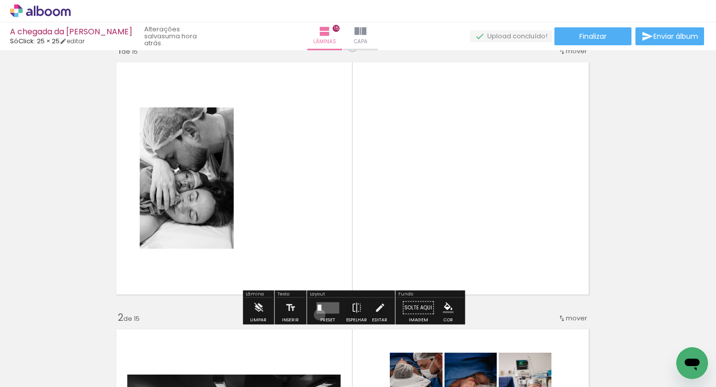
click at [317, 314] on div at bounding box center [327, 308] width 27 height 20
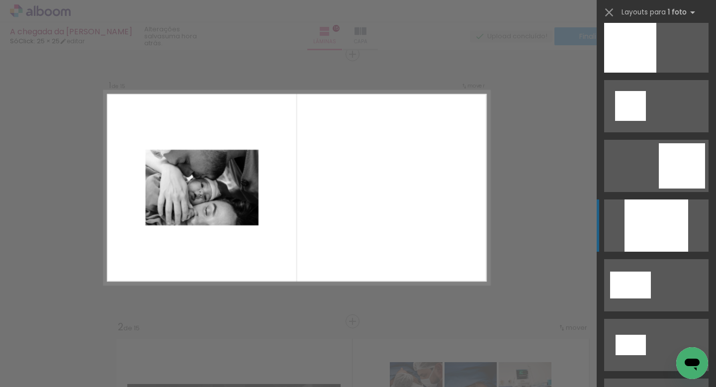
scroll to position [1204, 0]
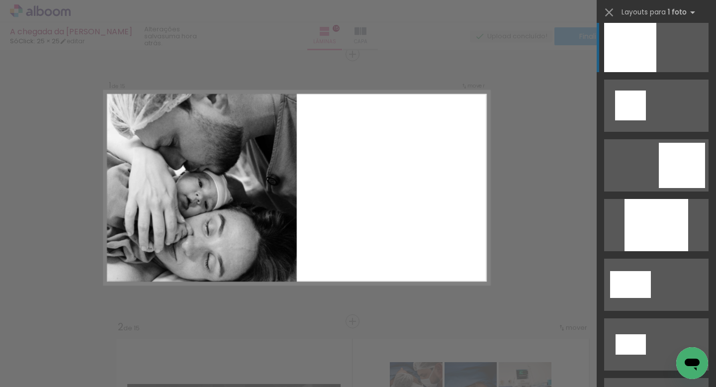
click at [638, 58] on div at bounding box center [630, 46] width 52 height 52
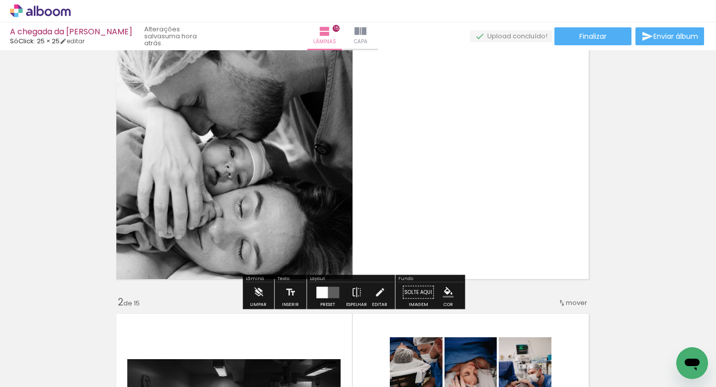
scroll to position [39, 5]
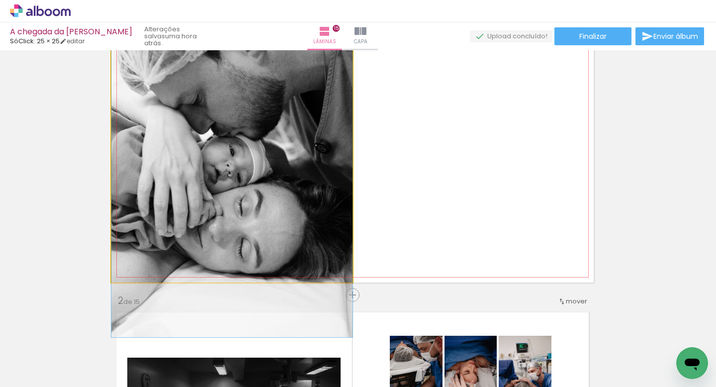
click at [297, 139] on div at bounding box center [231, 156] width 241 height 362
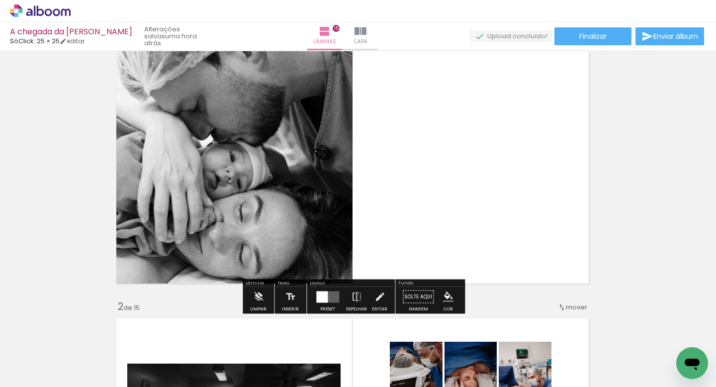
scroll to position [34, 5]
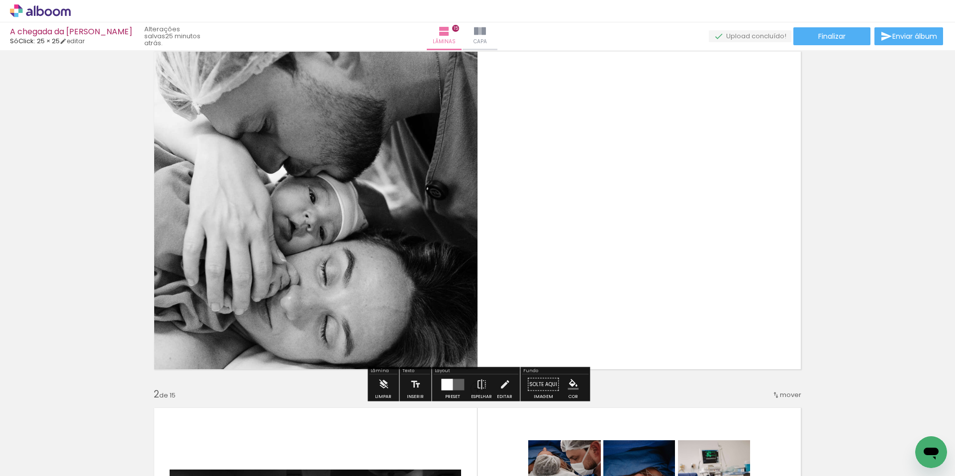
scroll to position [0, 1692]
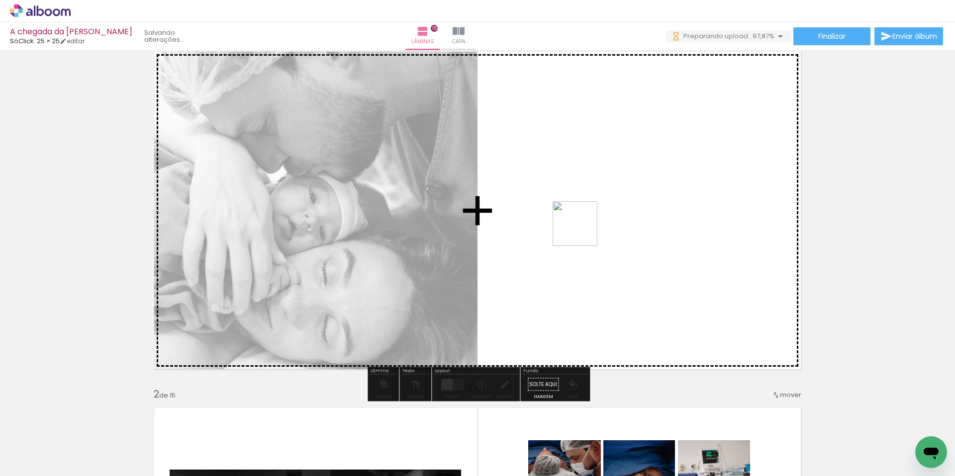
scroll to position [0, 1692]
drag, startPoint x: 585, startPoint y: 233, endPoint x: 619, endPoint y: 243, distance: 35.2
click at [619, 243] on quentale-workspace at bounding box center [477, 238] width 955 height 476
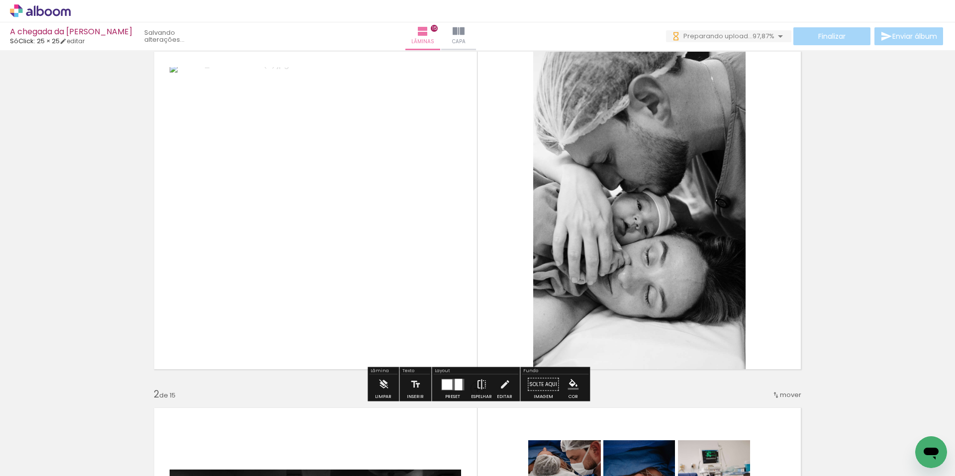
click at [477, 384] on iron-icon at bounding box center [481, 385] width 11 height 20
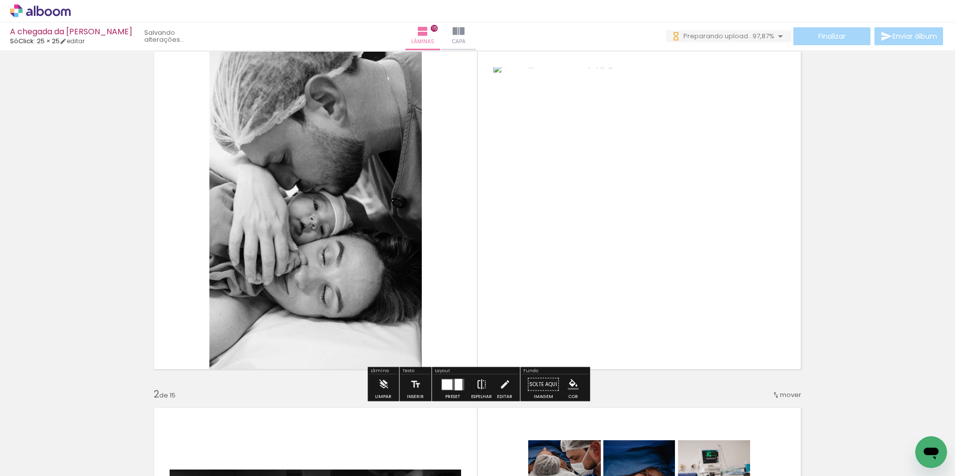
click at [483, 385] on iron-icon at bounding box center [481, 385] width 11 height 20
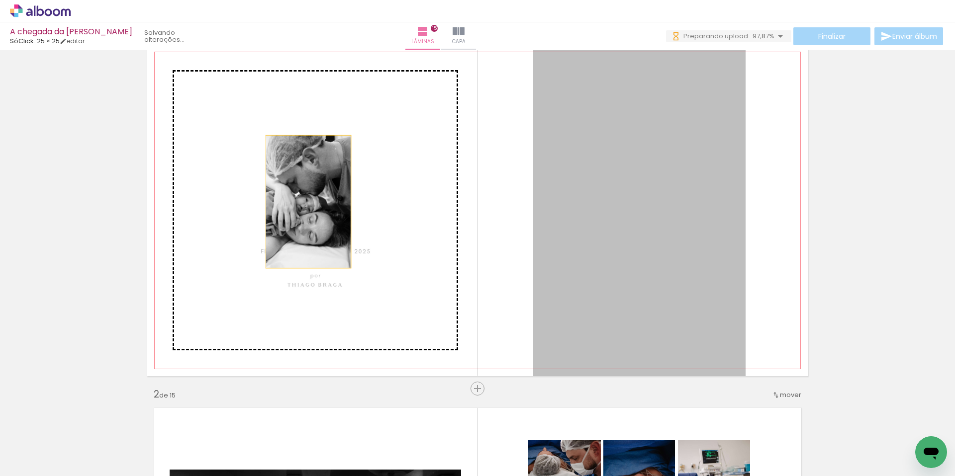
drag, startPoint x: 629, startPoint y: 270, endPoint x: 307, endPoint y: 201, distance: 328.4
click at [0, 0] on slot at bounding box center [0, 0] width 0 height 0
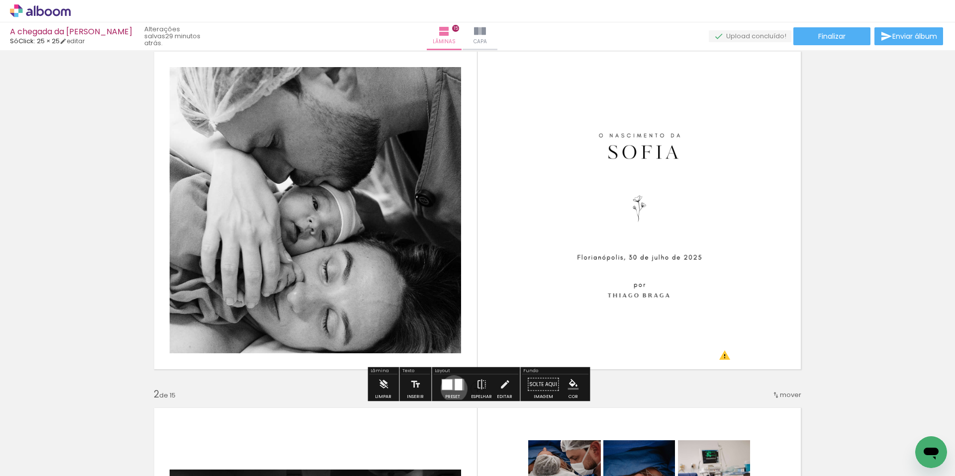
click at [454, 389] on div at bounding box center [457, 384] width 7 height 11
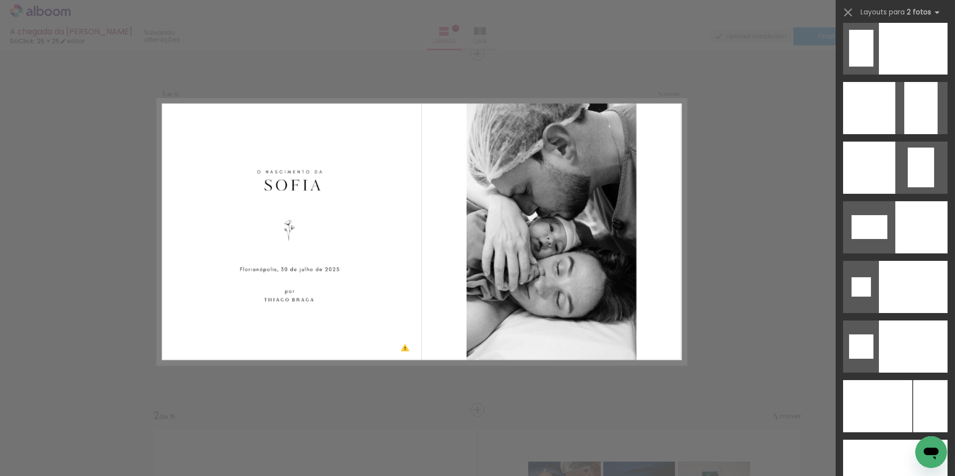
scroll to position [4010, 0]
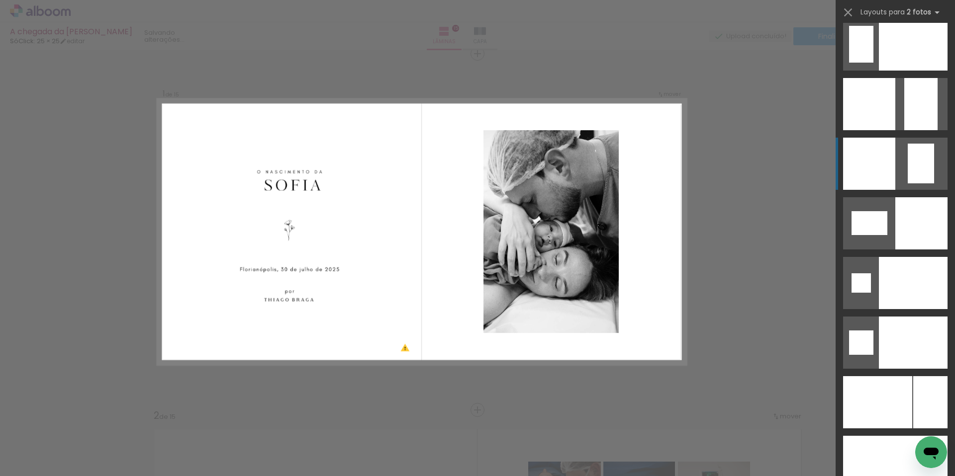
click at [881, 159] on div at bounding box center [869, 164] width 52 height 52
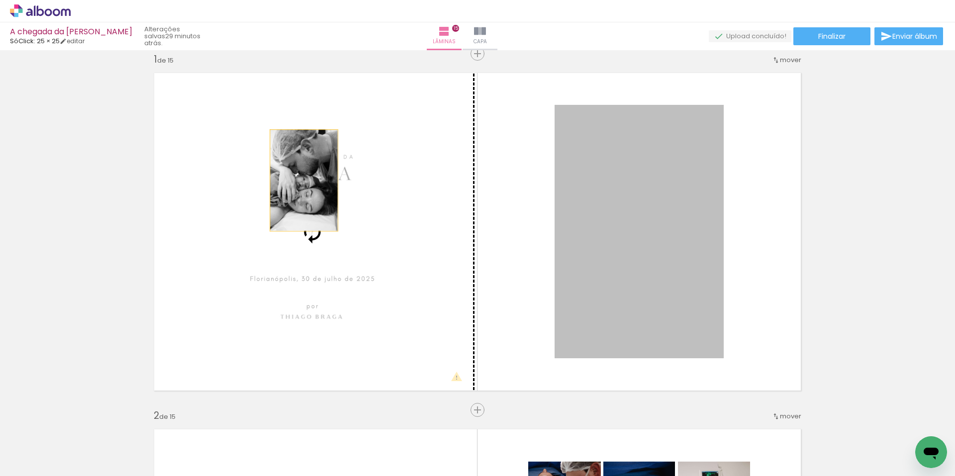
drag, startPoint x: 634, startPoint y: 196, endPoint x: 304, endPoint y: 180, distance: 331.0
click at [0, 0] on slot at bounding box center [0, 0] width 0 height 0
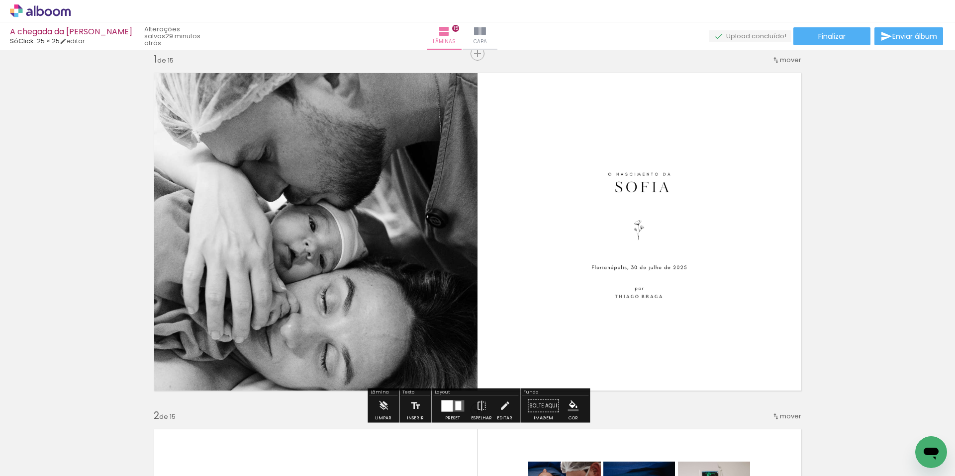
click at [639, 235] on quentale-photo at bounding box center [638, 232] width 169 height 254
click at [499, 408] on iron-icon at bounding box center [504, 406] width 11 height 20
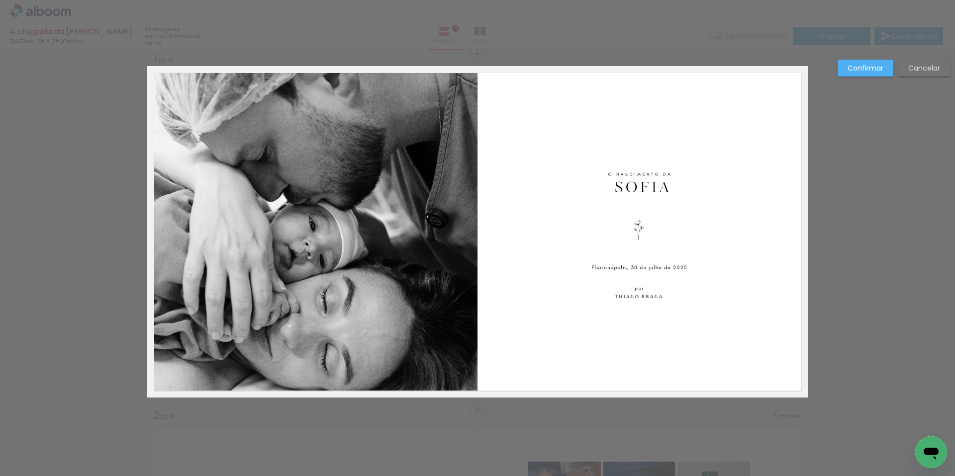
click at [658, 258] on quentale-photo at bounding box center [638, 232] width 169 height 254
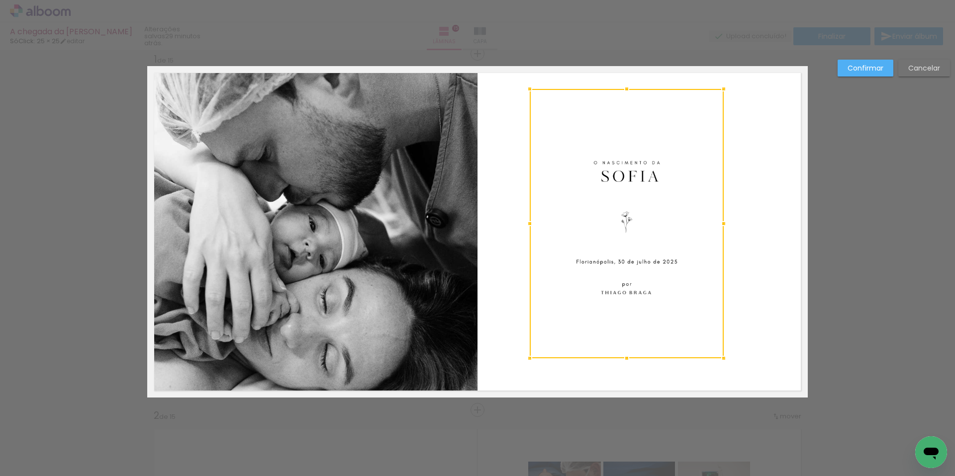
drag, startPoint x: 555, startPoint y: 106, endPoint x: 530, endPoint y: 90, distance: 29.5
click at [530, 90] on div at bounding box center [530, 89] width 20 height 20
click at [643, 176] on quentale-photo at bounding box center [627, 224] width 194 height 270
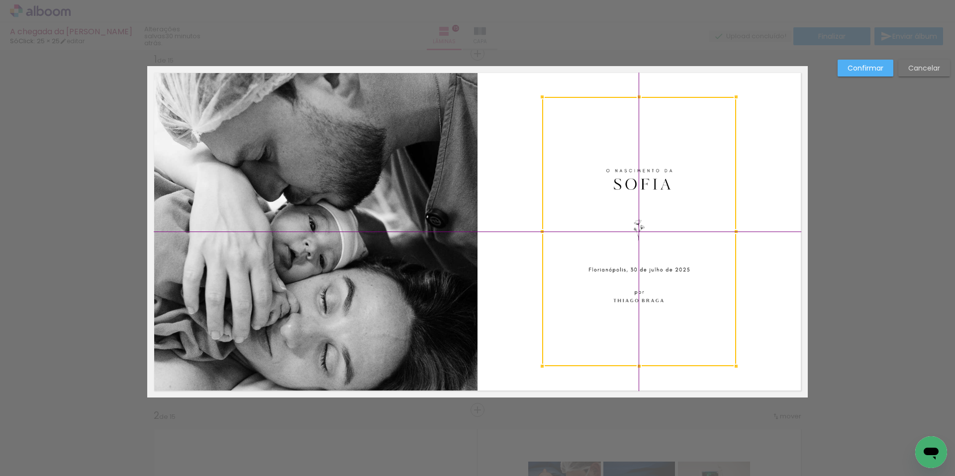
drag, startPoint x: 640, startPoint y: 178, endPoint x: 648, endPoint y: 189, distance: 13.2
click at [648, 189] on div at bounding box center [639, 232] width 194 height 270
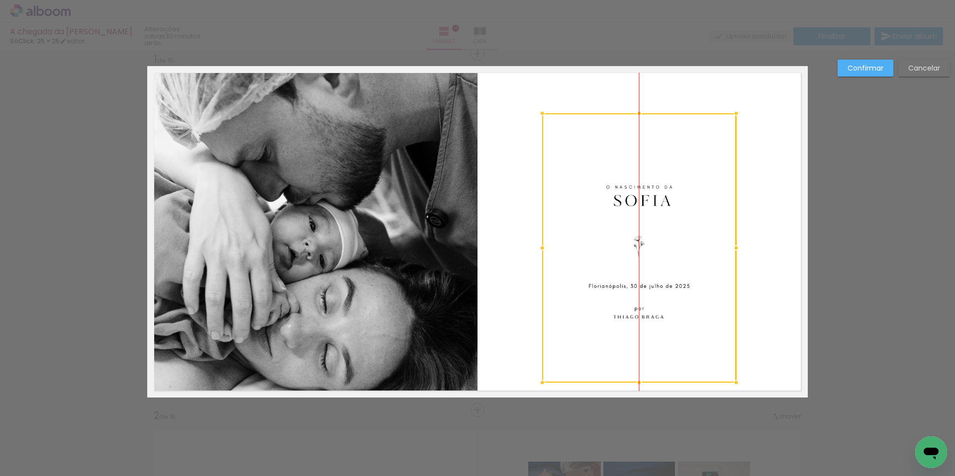
drag, startPoint x: 643, startPoint y: 185, endPoint x: 642, endPoint y: 201, distance: 15.9
click at [642, 201] on div at bounding box center [639, 248] width 194 height 270
drag, startPoint x: 867, startPoint y: 191, endPoint x: 840, endPoint y: 76, distance: 118.4
click at [0, 0] on slot "Confirmar" at bounding box center [0, 0] width 0 height 0
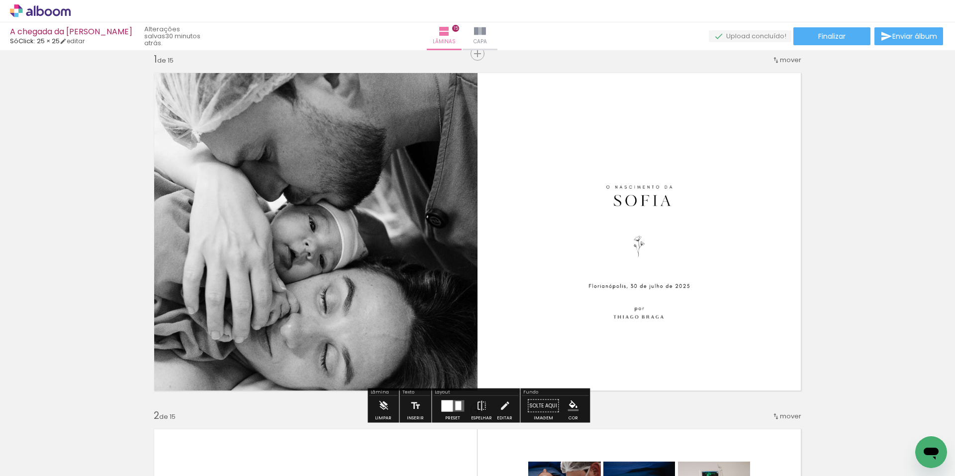
scroll to position [66, 0]
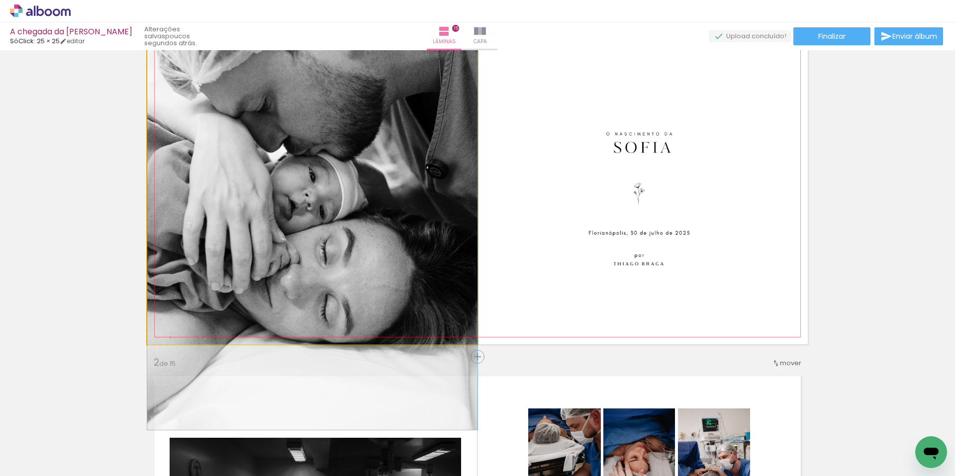
click at [395, 218] on quentale-photo at bounding box center [312, 179] width 330 height 332
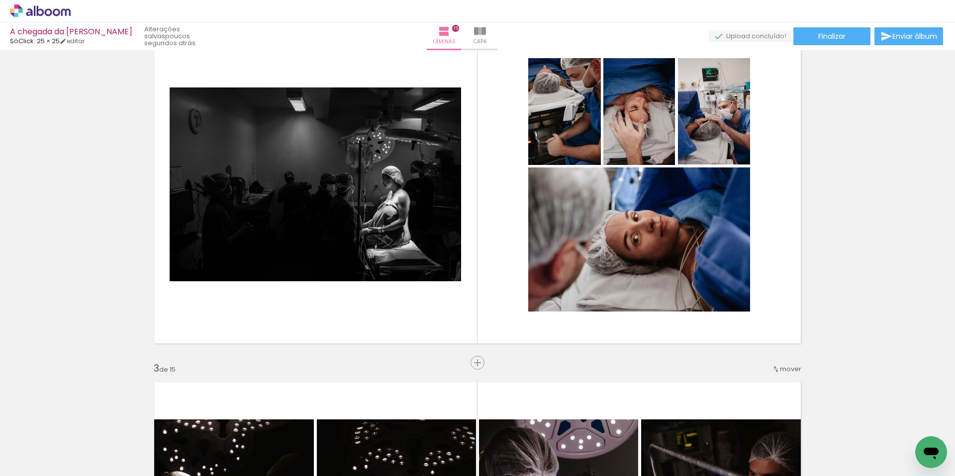
scroll to position [361, 0]
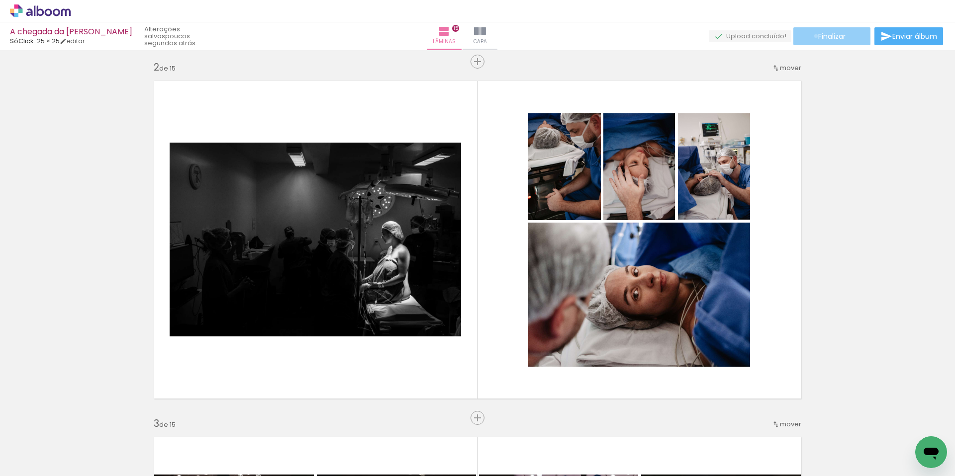
click at [812, 36] on paper-button "Finalizar" at bounding box center [831, 36] width 77 height 18
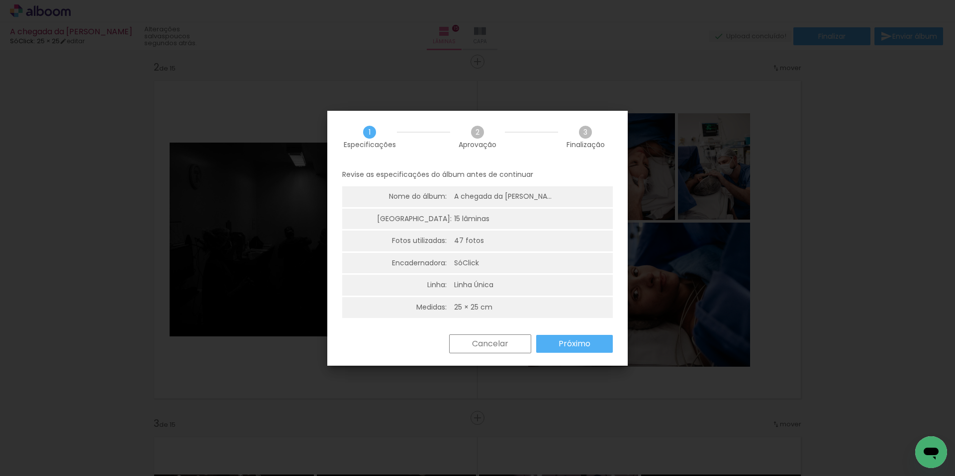
click at [0, 0] on slot "Próximo" at bounding box center [0, 0] width 0 height 0
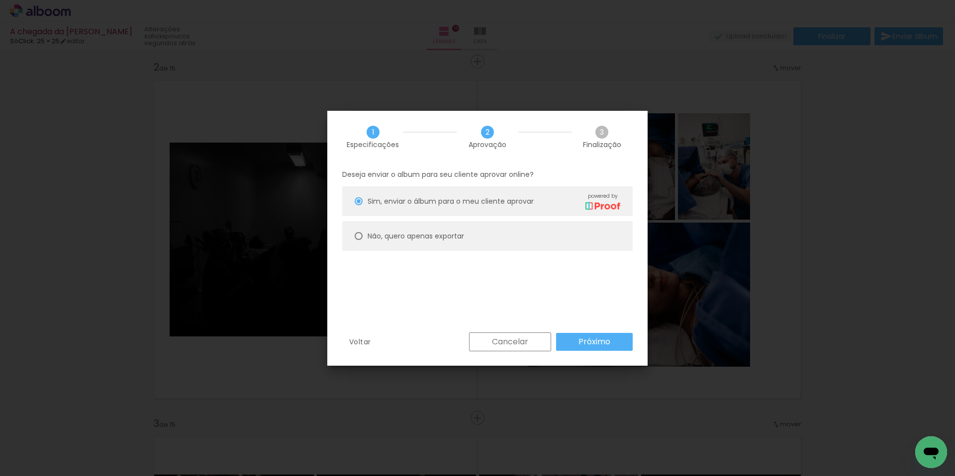
scroll to position [0, 0]
click at [575, 339] on paper-button "Próximo" at bounding box center [594, 342] width 77 height 18
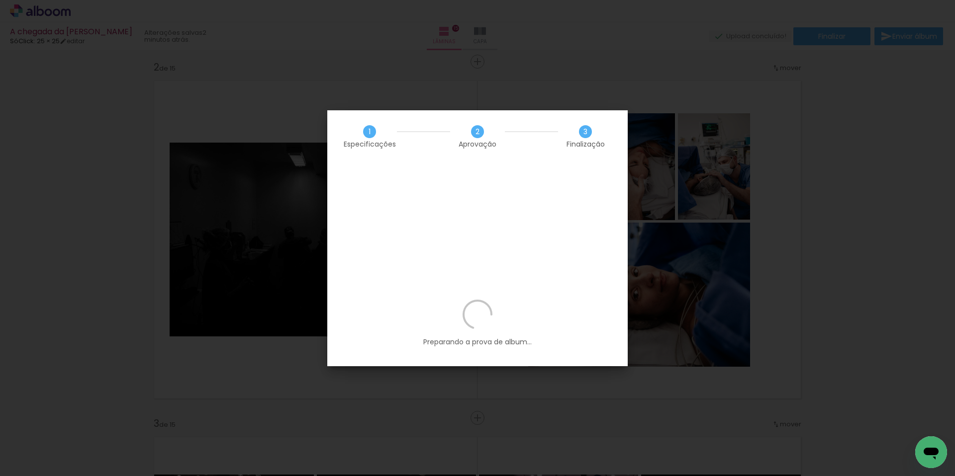
scroll to position [0, 1692]
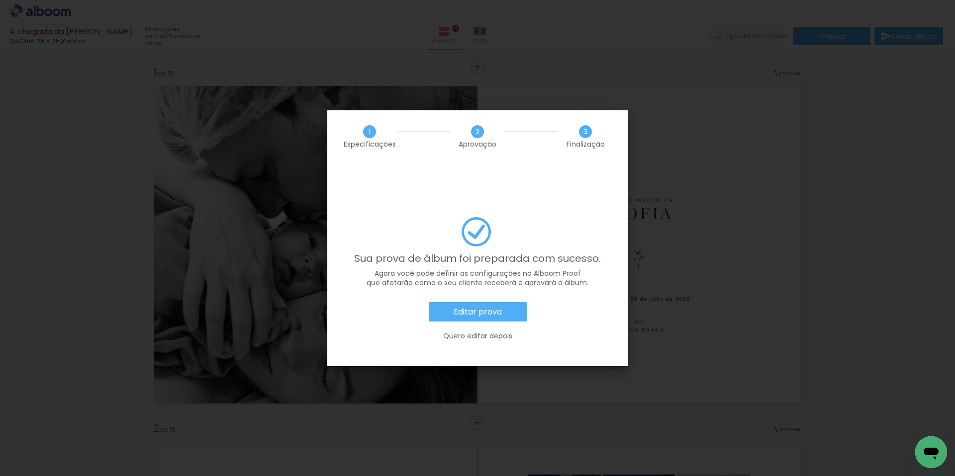
scroll to position [0, 1692]
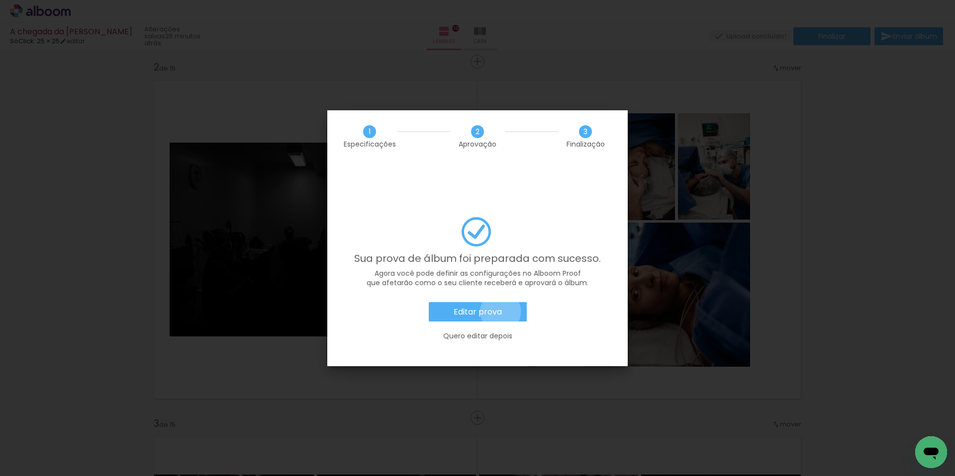
click at [0, 0] on slot "Editar prova" at bounding box center [0, 0] width 0 height 0
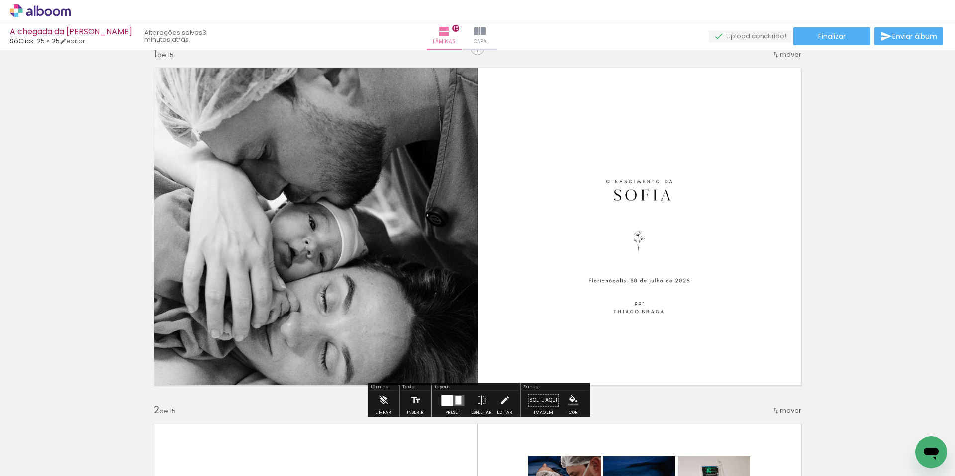
scroll to position [15, 0]
